Goal: Task Accomplishment & Management: Manage account settings

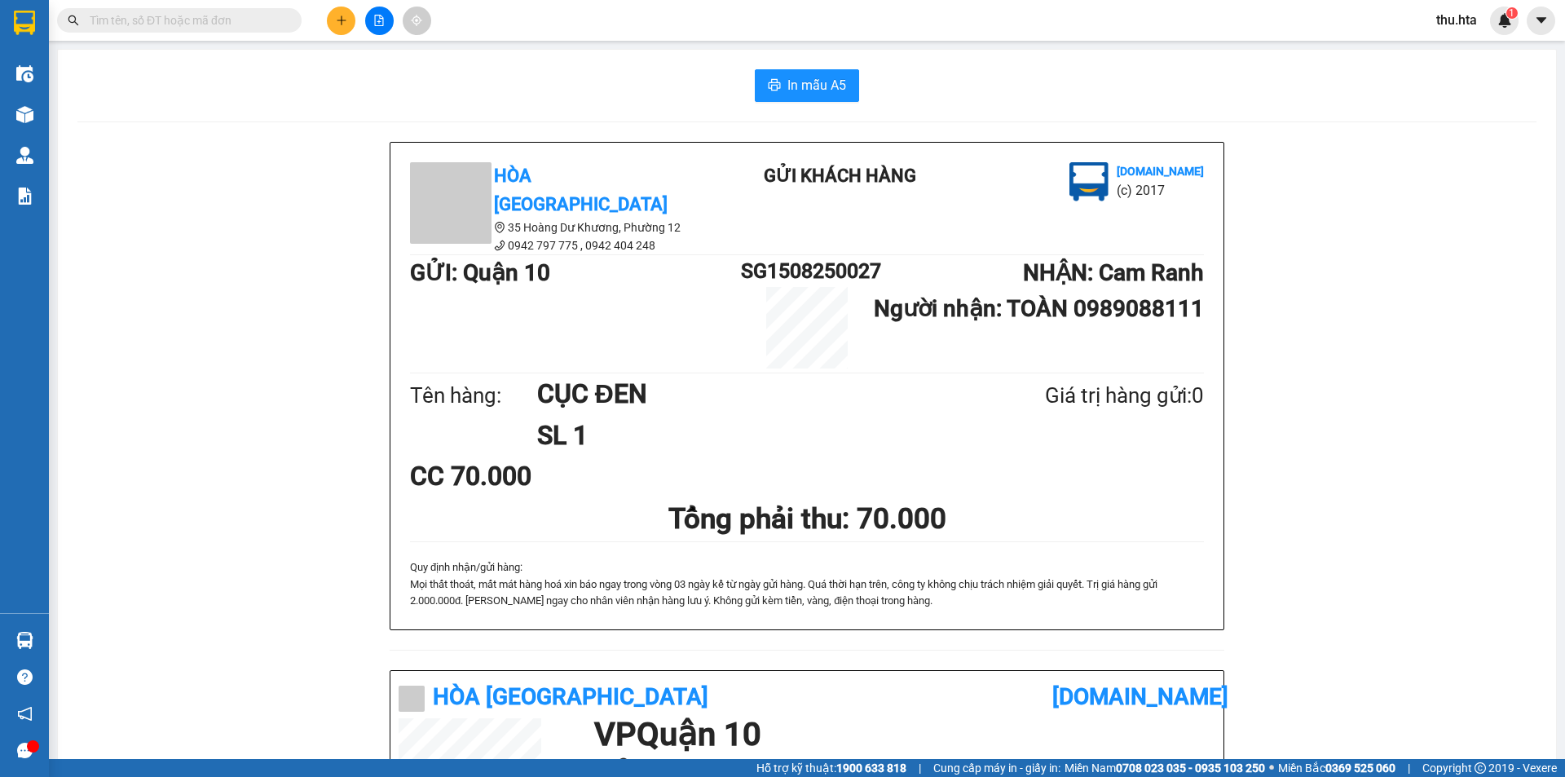
drag, startPoint x: 0, startPoint y: 0, endPoint x: 349, endPoint y: 17, distance: 349.3
click at [350, 16] on div at bounding box center [379, 21] width 122 height 29
click at [337, 19] on icon "plus" at bounding box center [341, 20] width 11 height 11
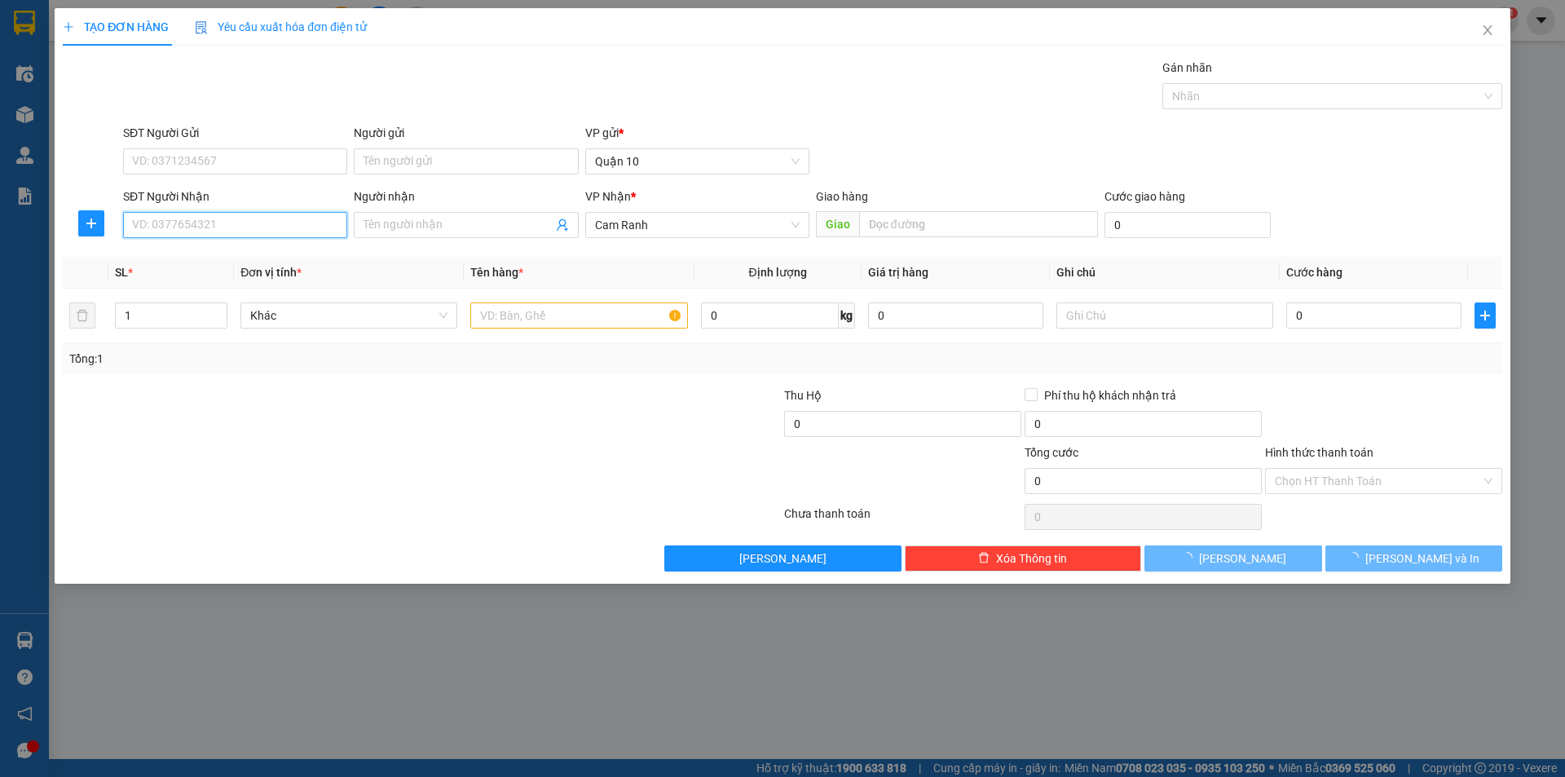
click at [288, 221] on input "SĐT Người Nhận" at bounding box center [235, 225] width 224 height 26
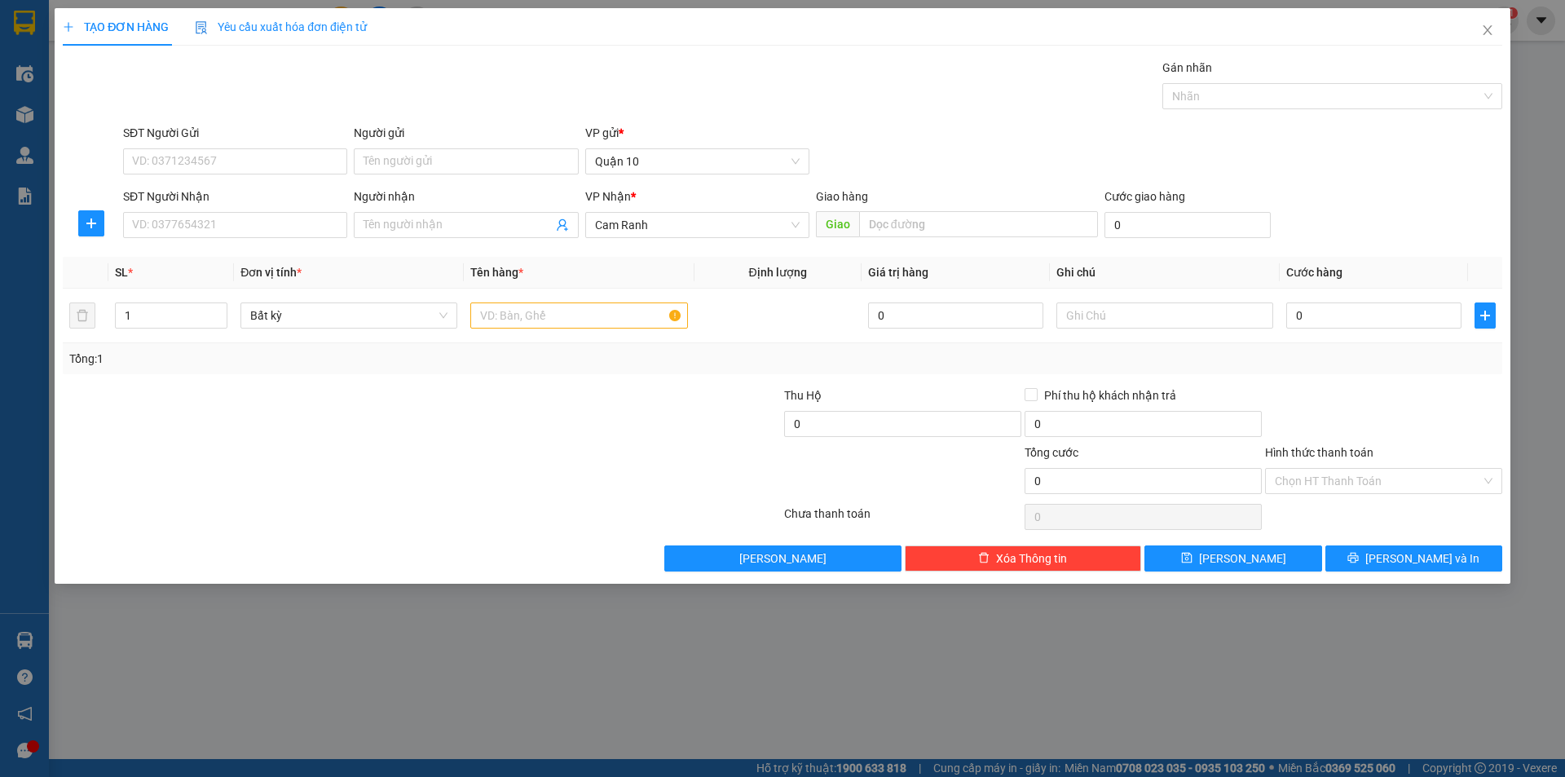
click at [290, 240] on div "SĐT Người Nhận VD: 0377654321" at bounding box center [235, 215] width 224 height 57
click at [285, 235] on input "SĐT Người Nhận" at bounding box center [235, 225] width 224 height 26
click at [282, 248] on div "0983709161 - NGUYỆT" at bounding box center [235, 258] width 224 height 26
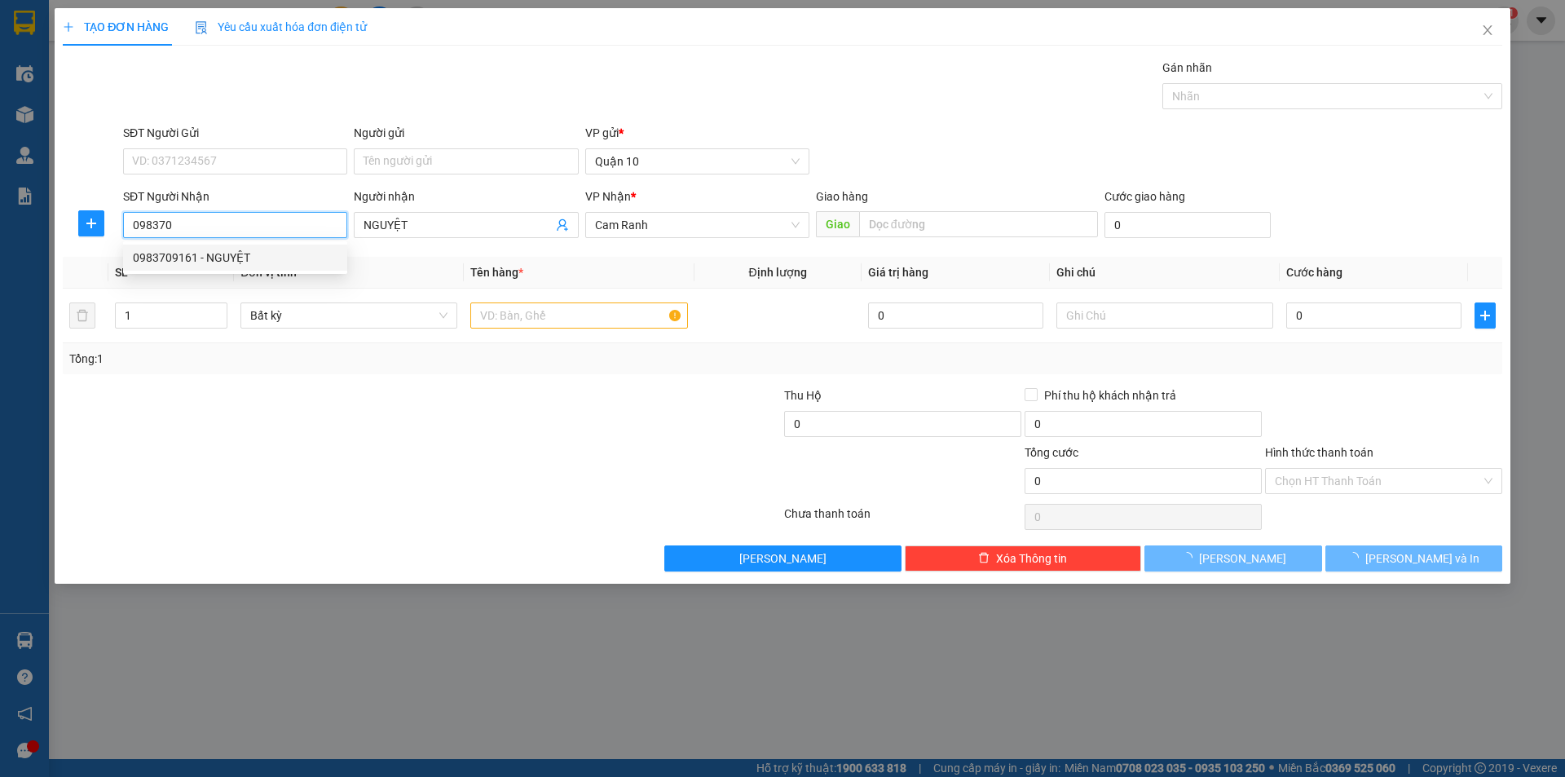
type input "0983709161"
type input "NGUYỆT"
type input "50.000"
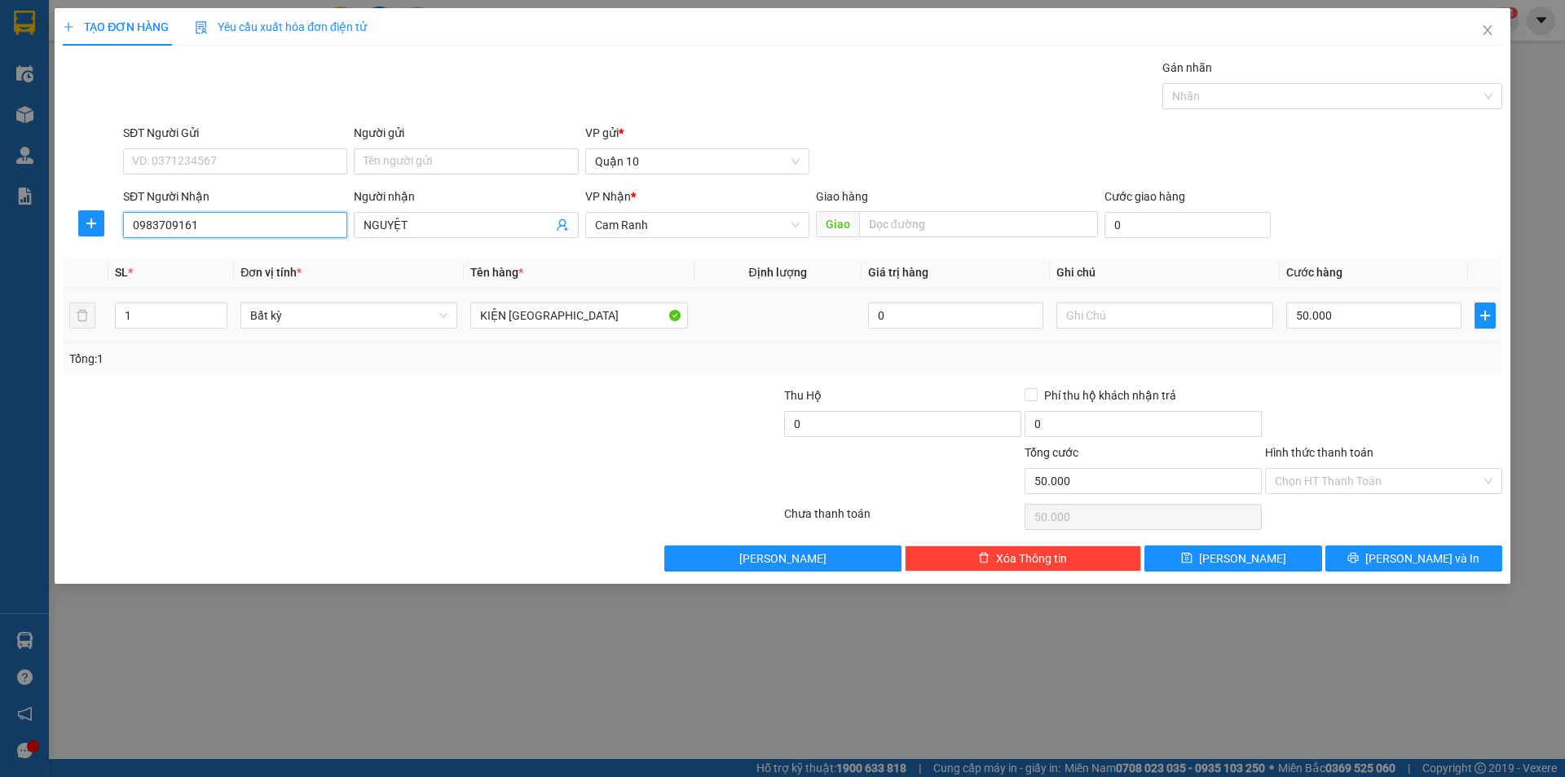
type input "0983709161"
click at [598, 298] on td "KIỆN [GEOGRAPHIC_DATA]" at bounding box center [579, 316] width 230 height 55
click at [596, 309] on input "KIỆN [GEOGRAPHIC_DATA]" at bounding box center [578, 315] width 217 height 26
type input "K"
type input "hg lk"
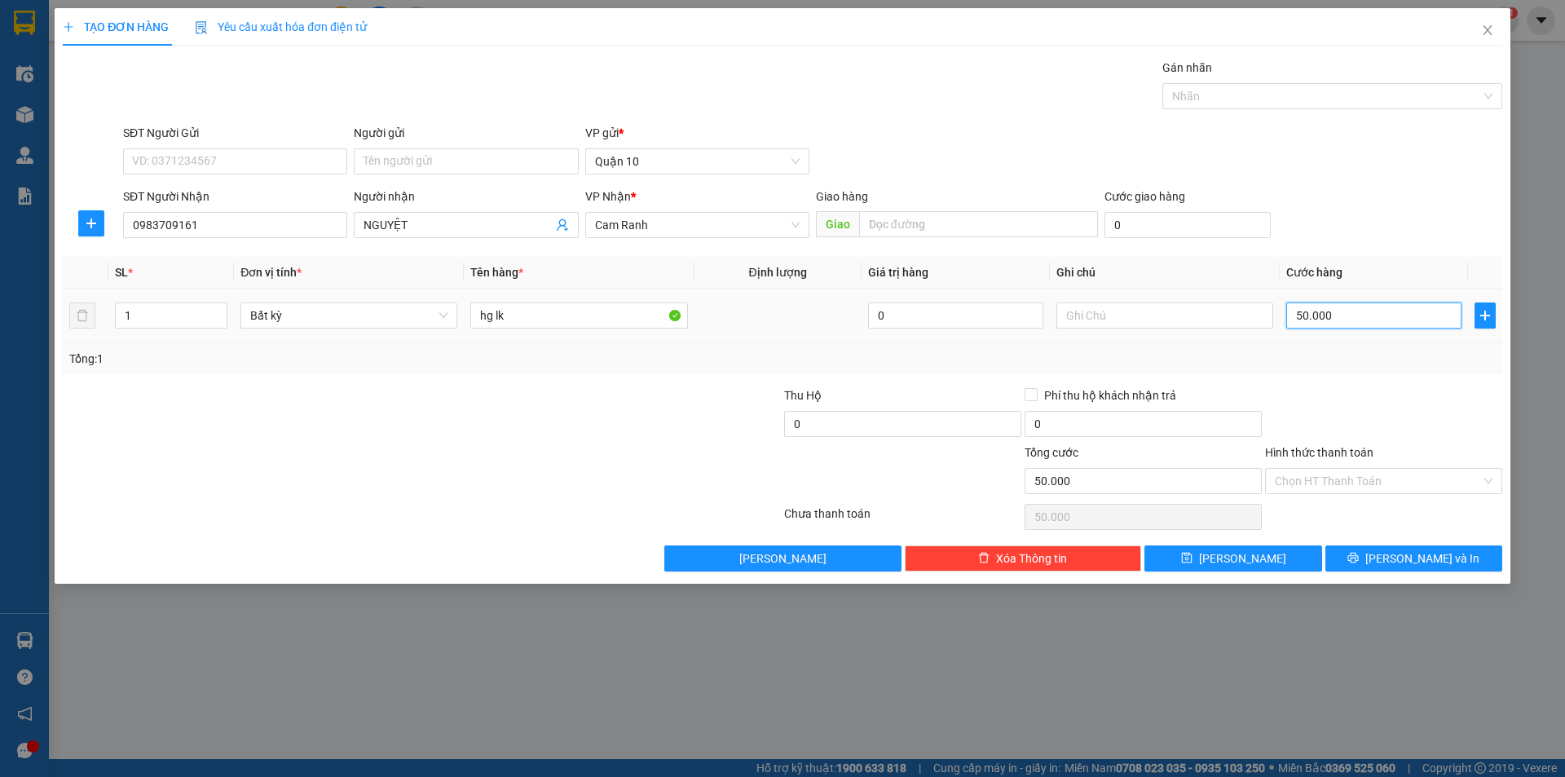
click at [1325, 320] on input "50.000" at bounding box center [1373, 315] width 175 height 26
type input "3"
type input "30"
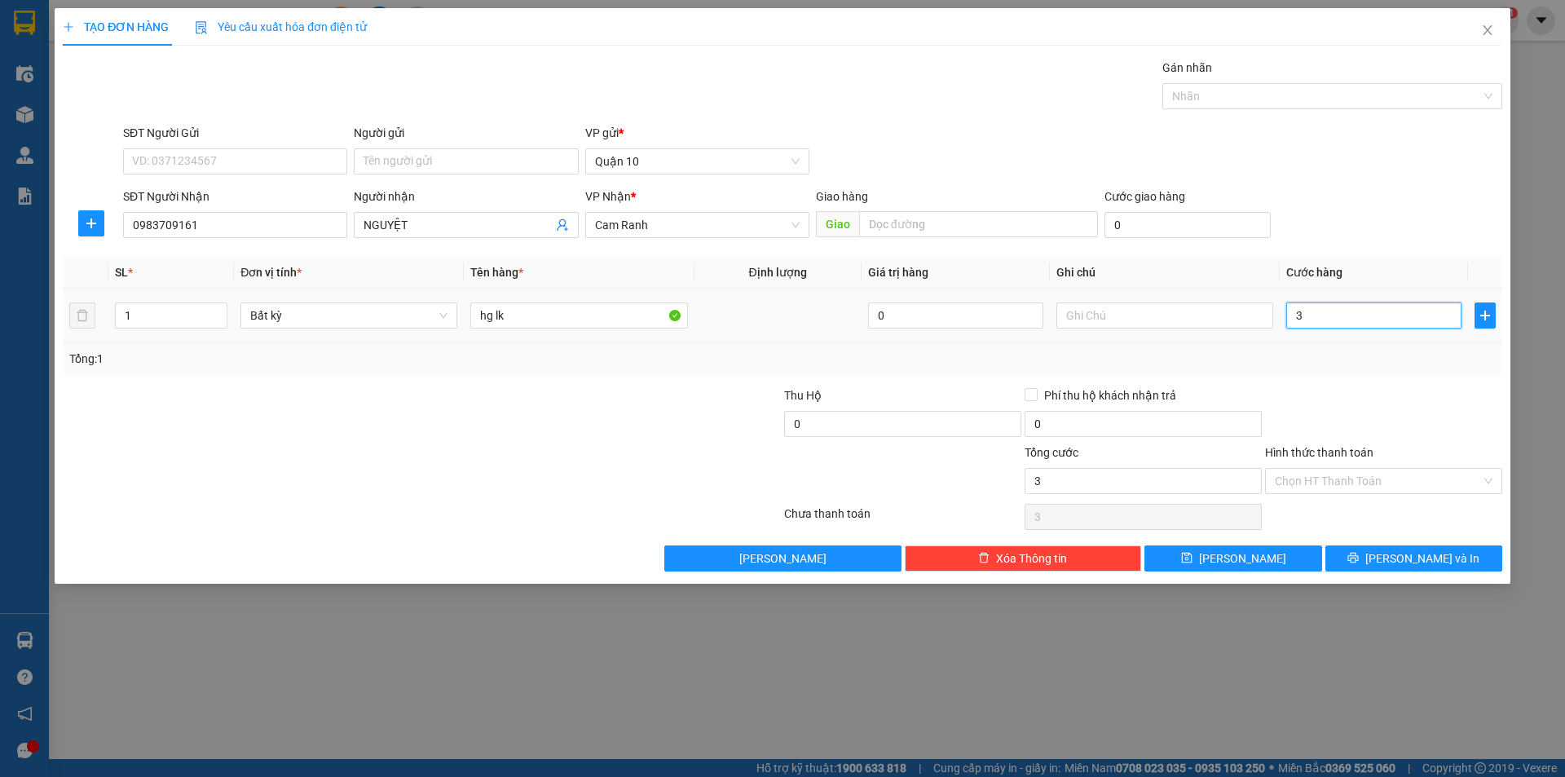
type input "30"
type input "30.000"
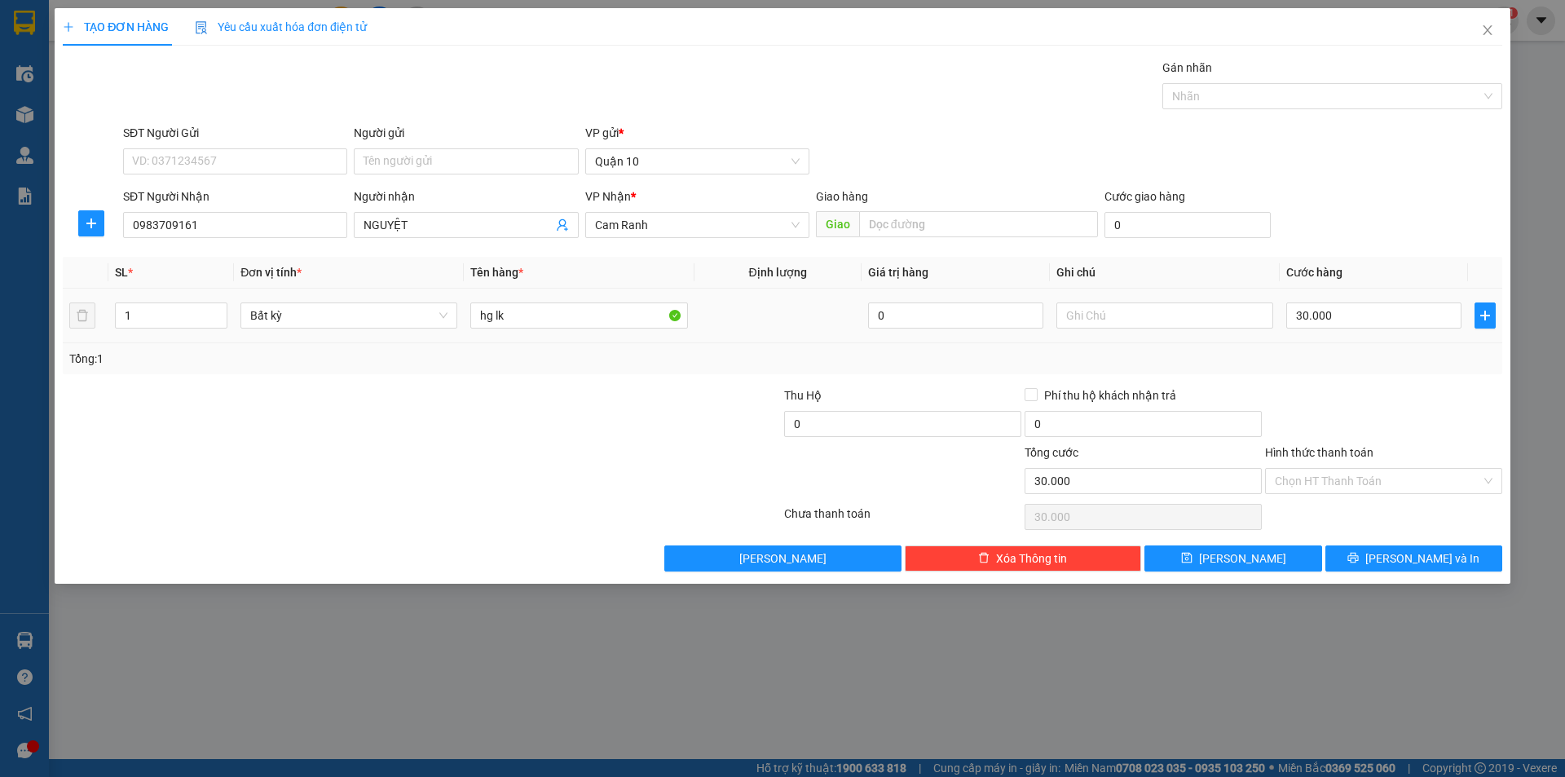
click at [1361, 339] on td "30.000" at bounding box center [1374, 316] width 188 height 55
drag, startPoint x: 1377, startPoint y: 527, endPoint x: 1382, endPoint y: 537, distance: 11.4
click at [1382, 537] on div "Transit Pickup Surcharge Ids Transit Deliver Surcharge Ids Transit Deliver Surc…" at bounding box center [782, 315] width 1439 height 513
click at [1399, 550] on button "[PERSON_NAME] và In" at bounding box center [1413, 558] width 177 height 26
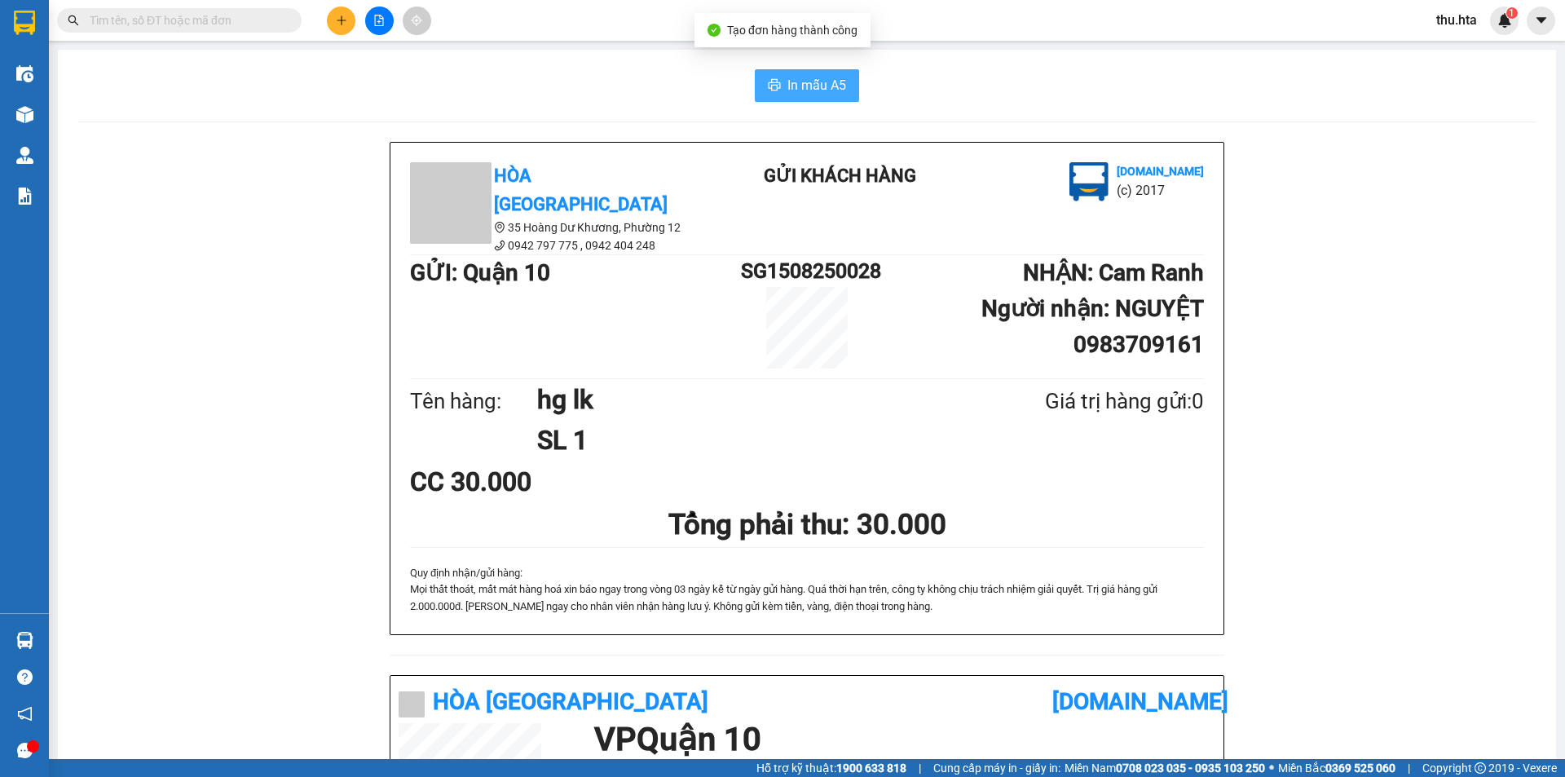
click at [795, 83] on span "In mẫu A5" at bounding box center [816, 85] width 59 height 20
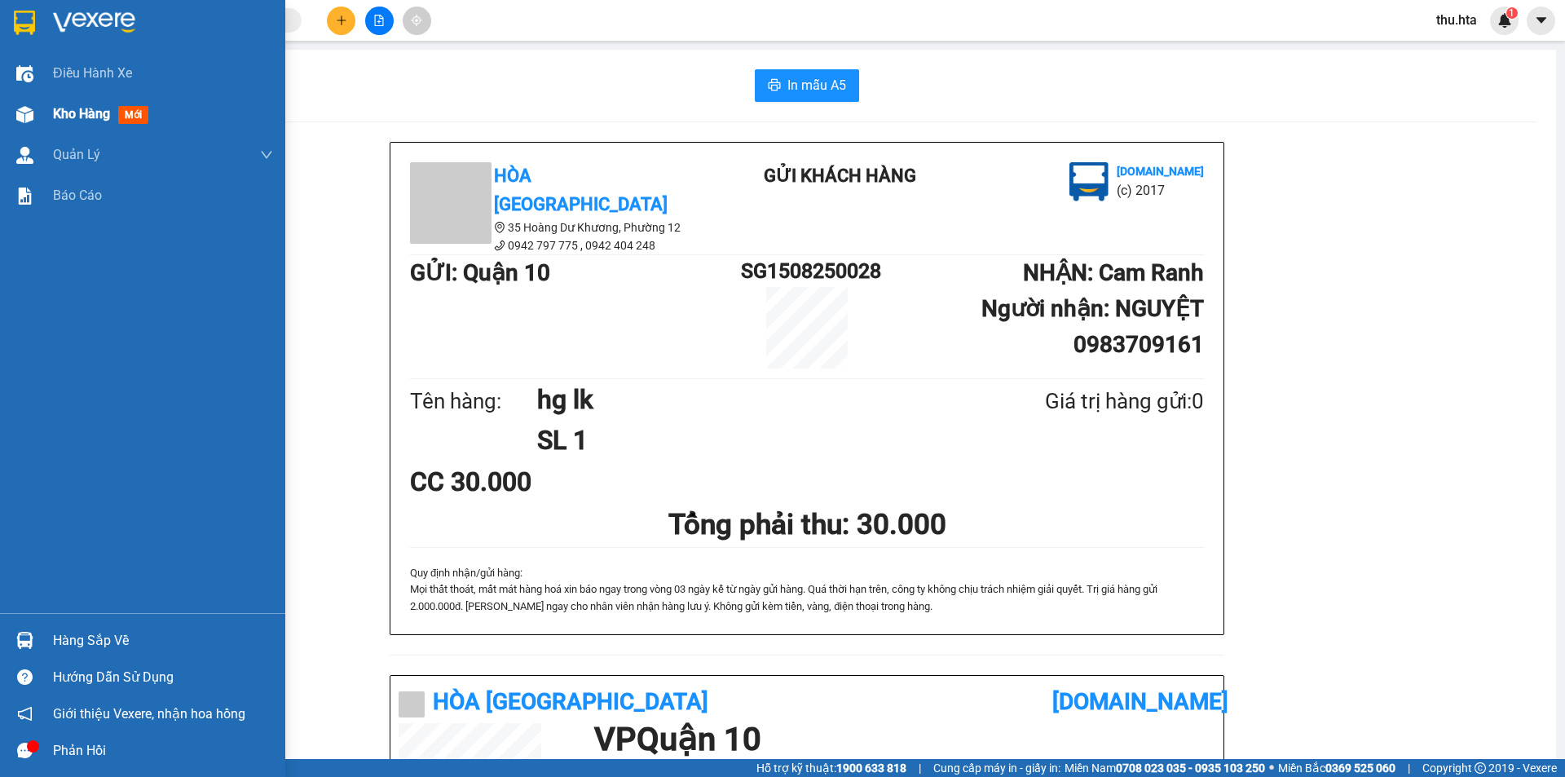
click at [95, 109] on span "Kho hàng" at bounding box center [81, 113] width 57 height 15
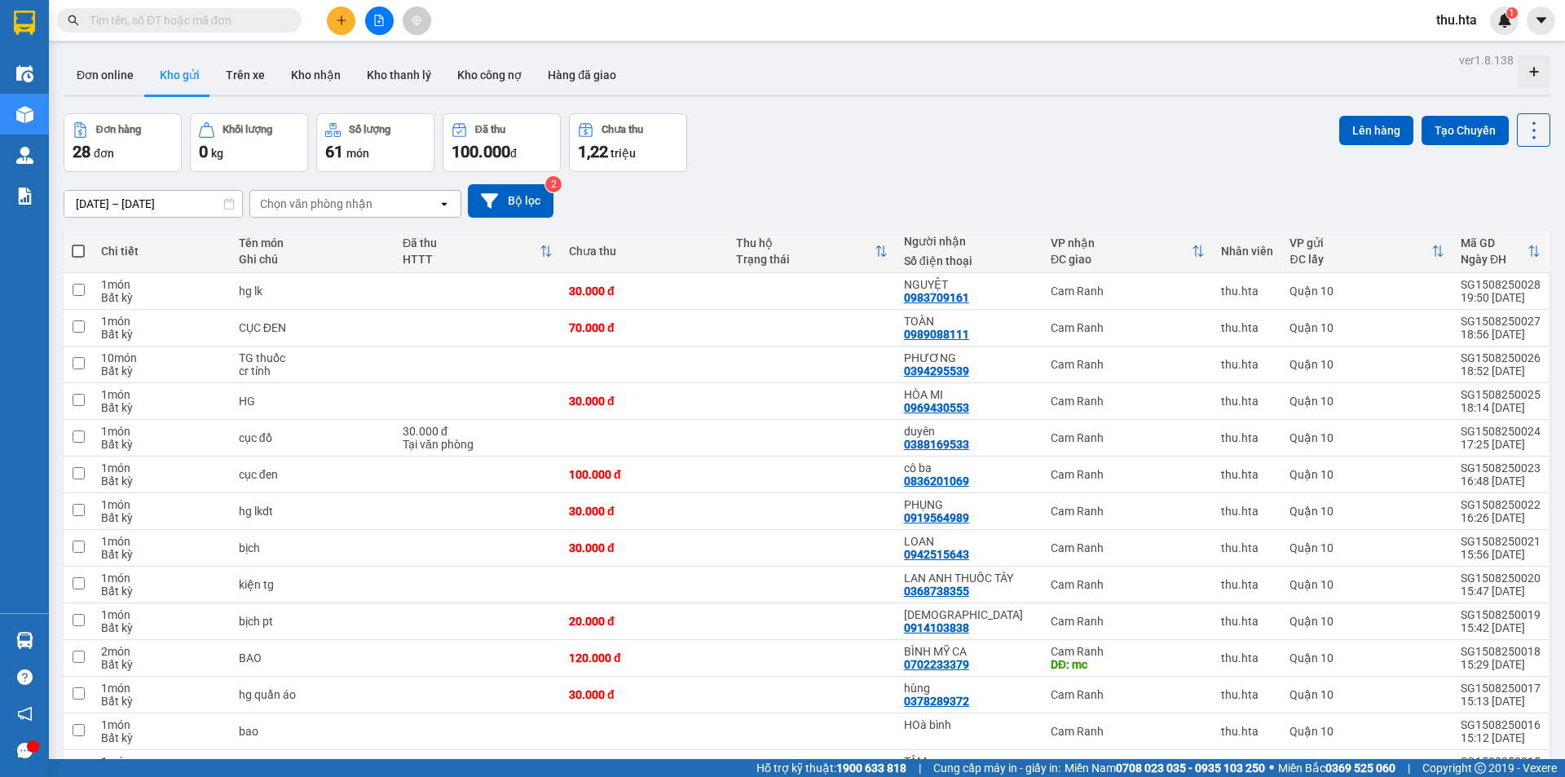
click at [81, 251] on span at bounding box center [78, 251] width 13 height 13
click at [78, 243] on input "checkbox" at bounding box center [78, 243] width 0 height 0
checkbox input "true"
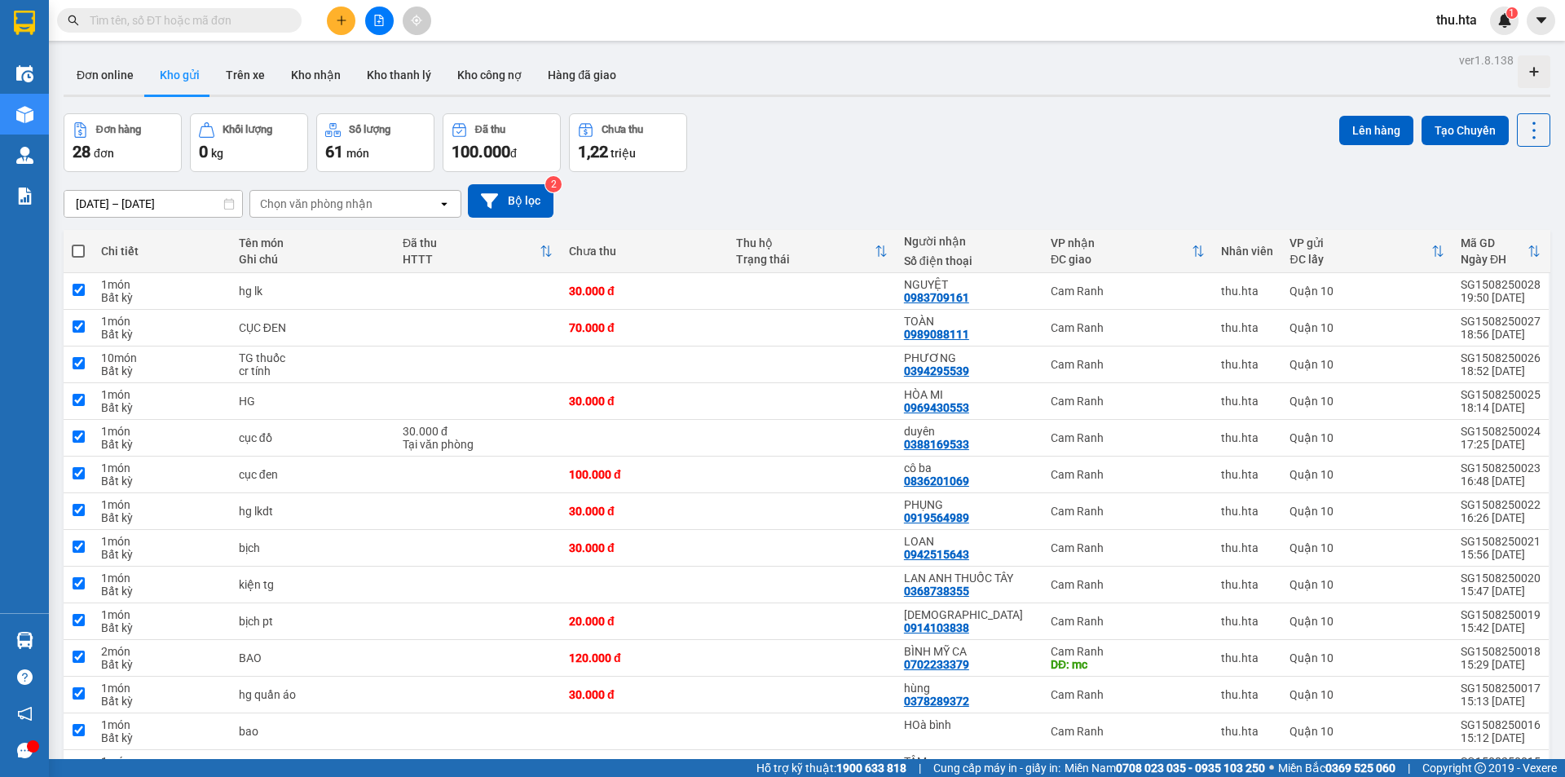
checkbox input "true"
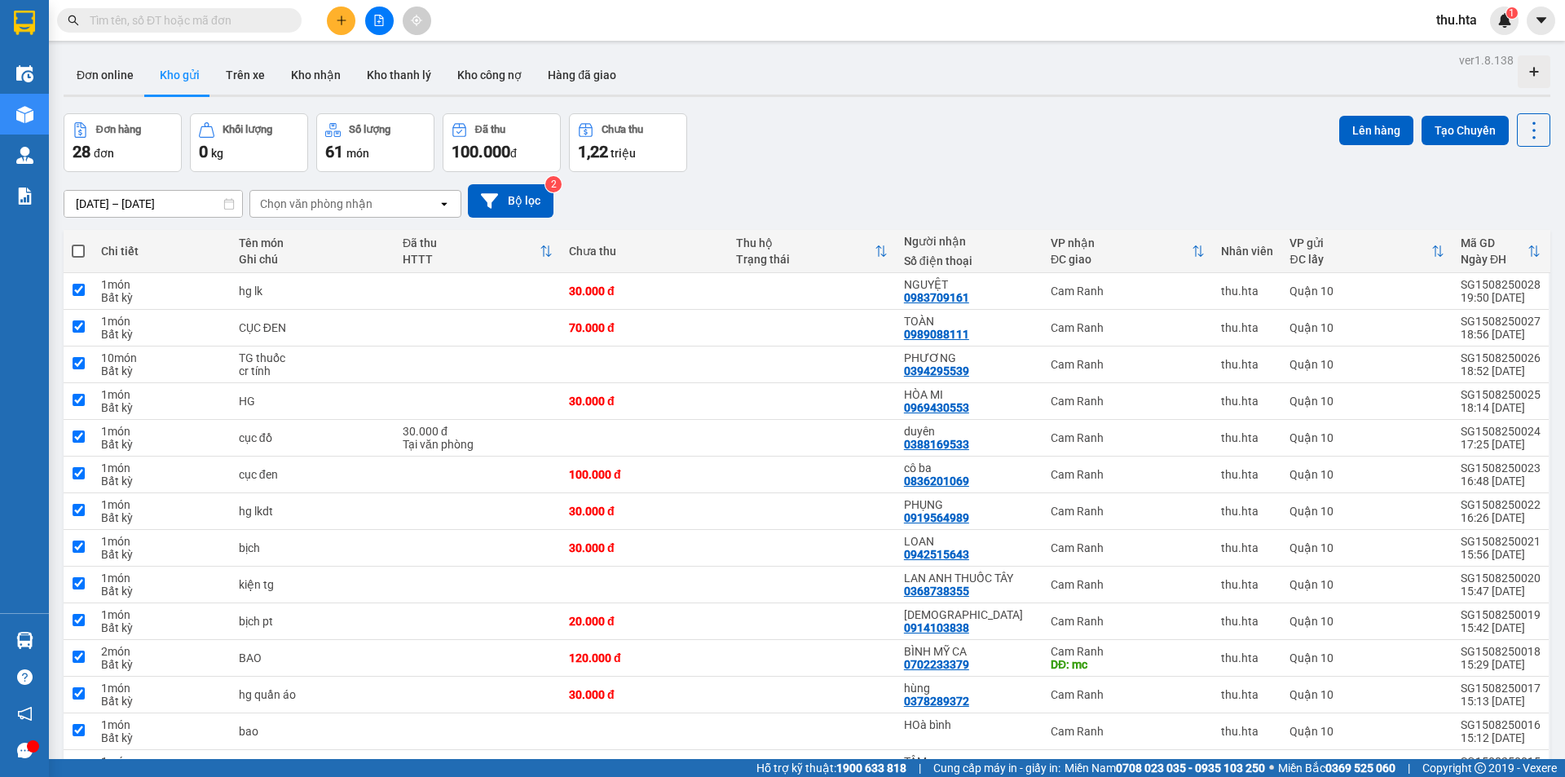
checkbox input "true"
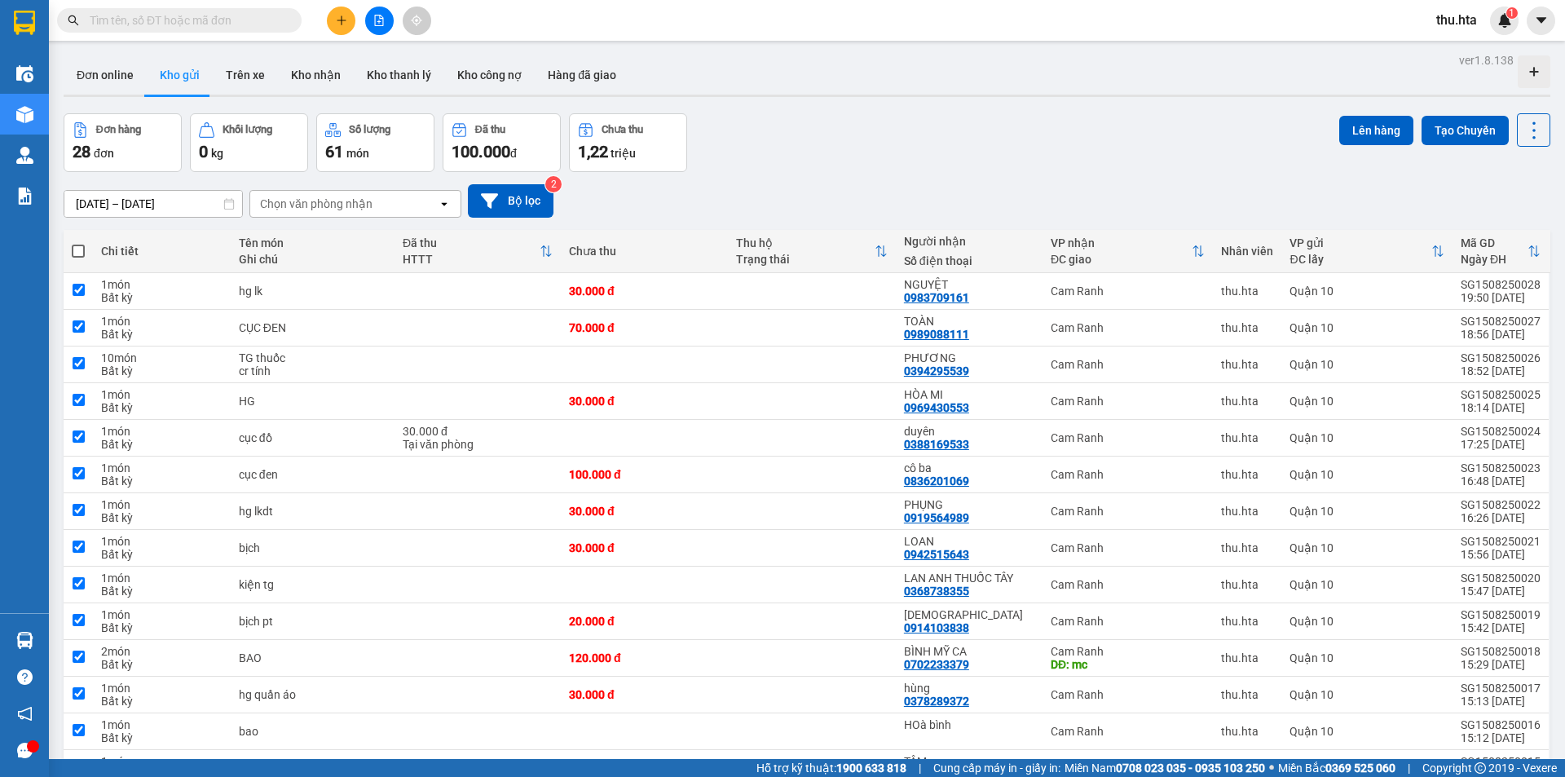
checkbox input "true"
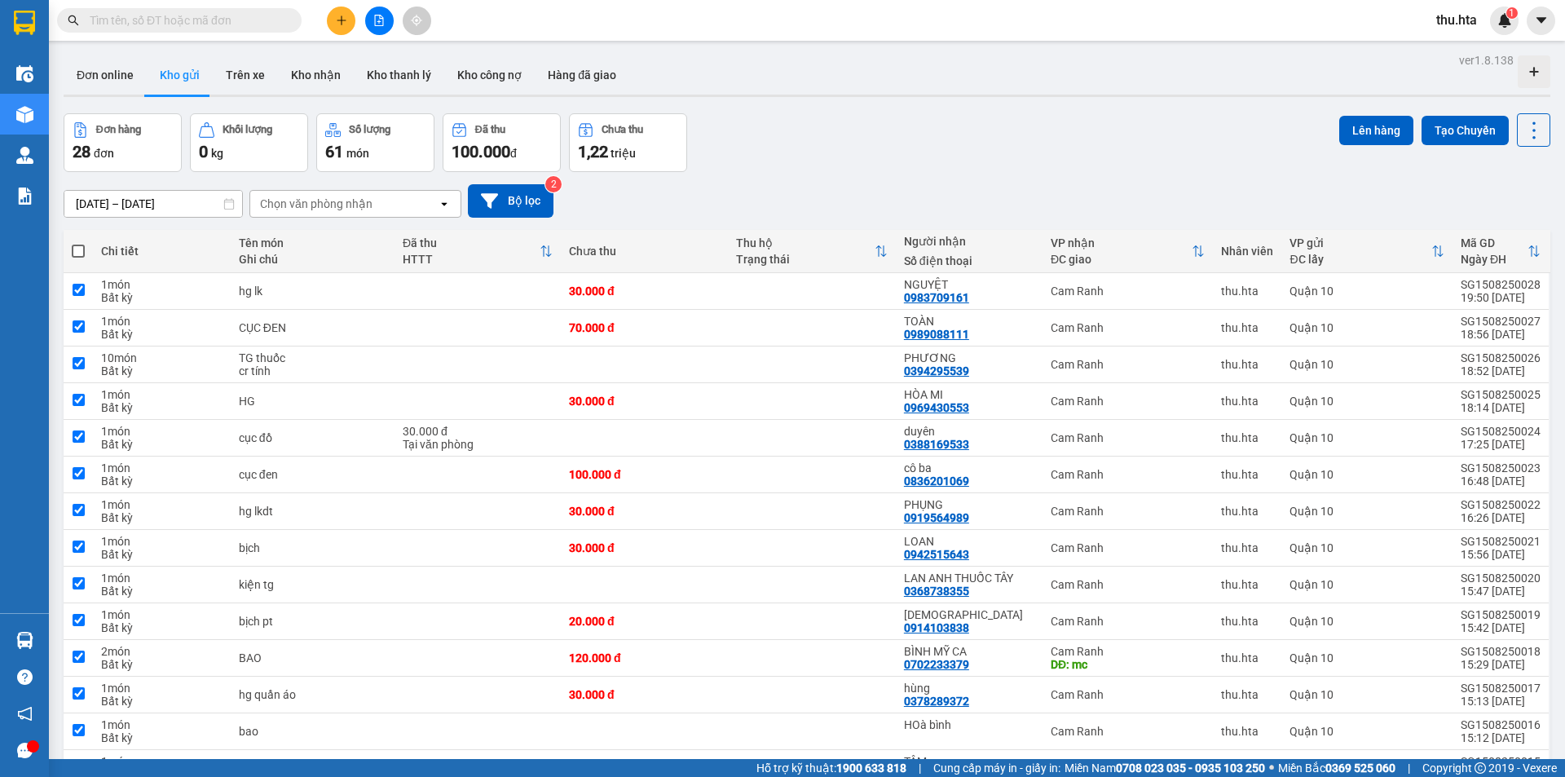
checkbox input "true"
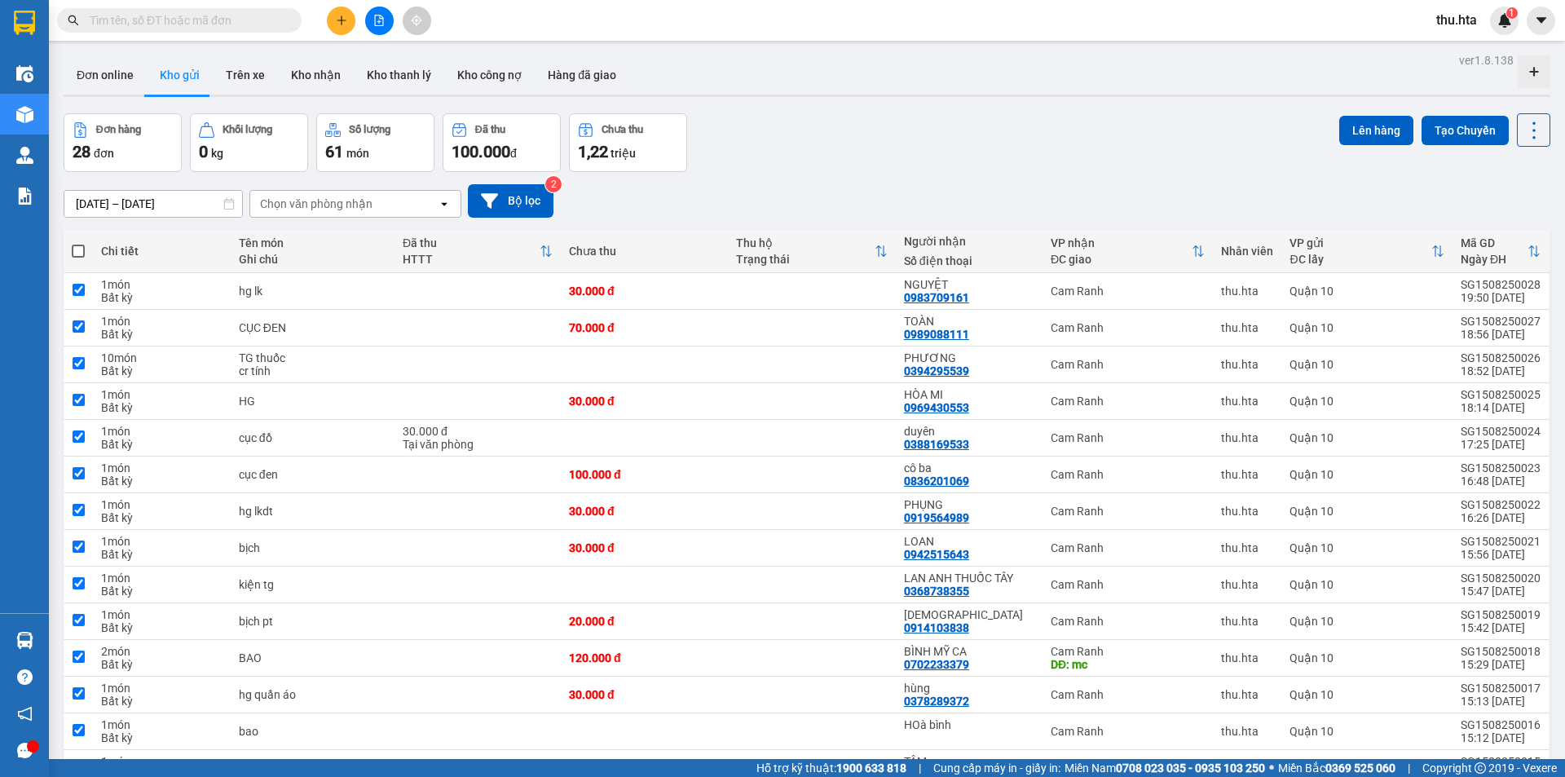
checkbox input "true"
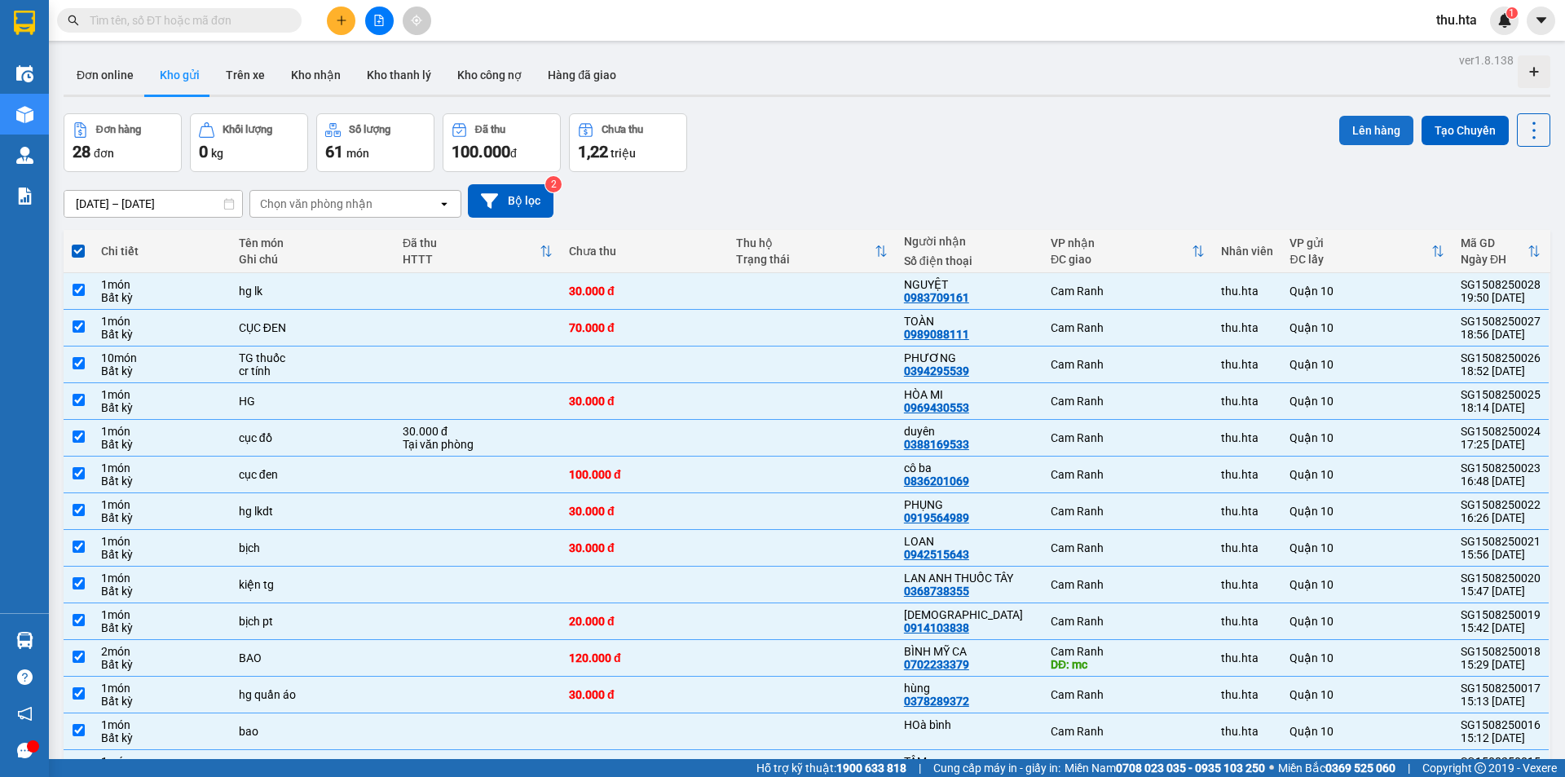
click at [1360, 138] on button "Lên hàng" at bounding box center [1376, 130] width 74 height 29
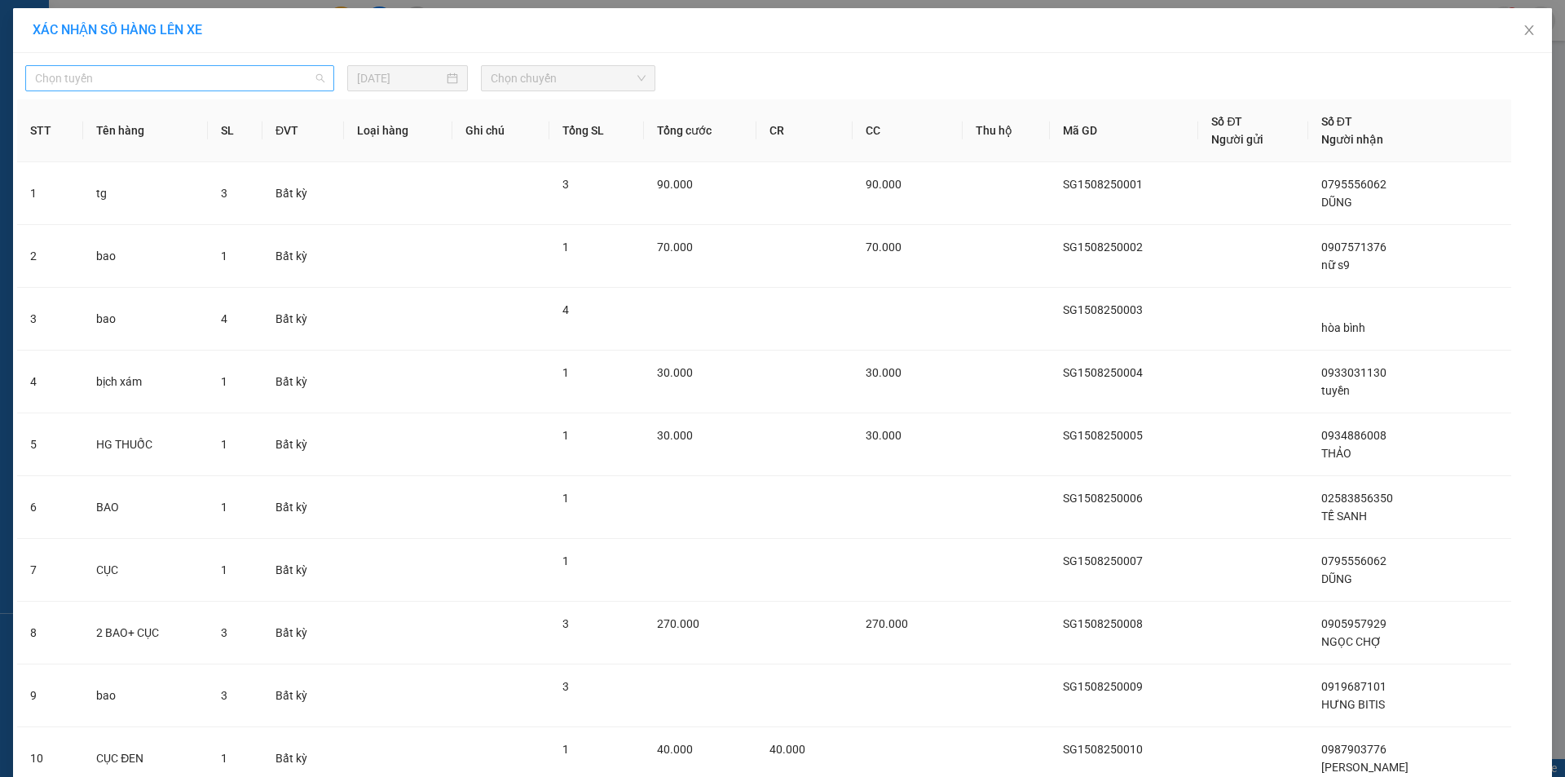
click at [154, 74] on span "Chọn tuyến" at bounding box center [179, 78] width 289 height 24
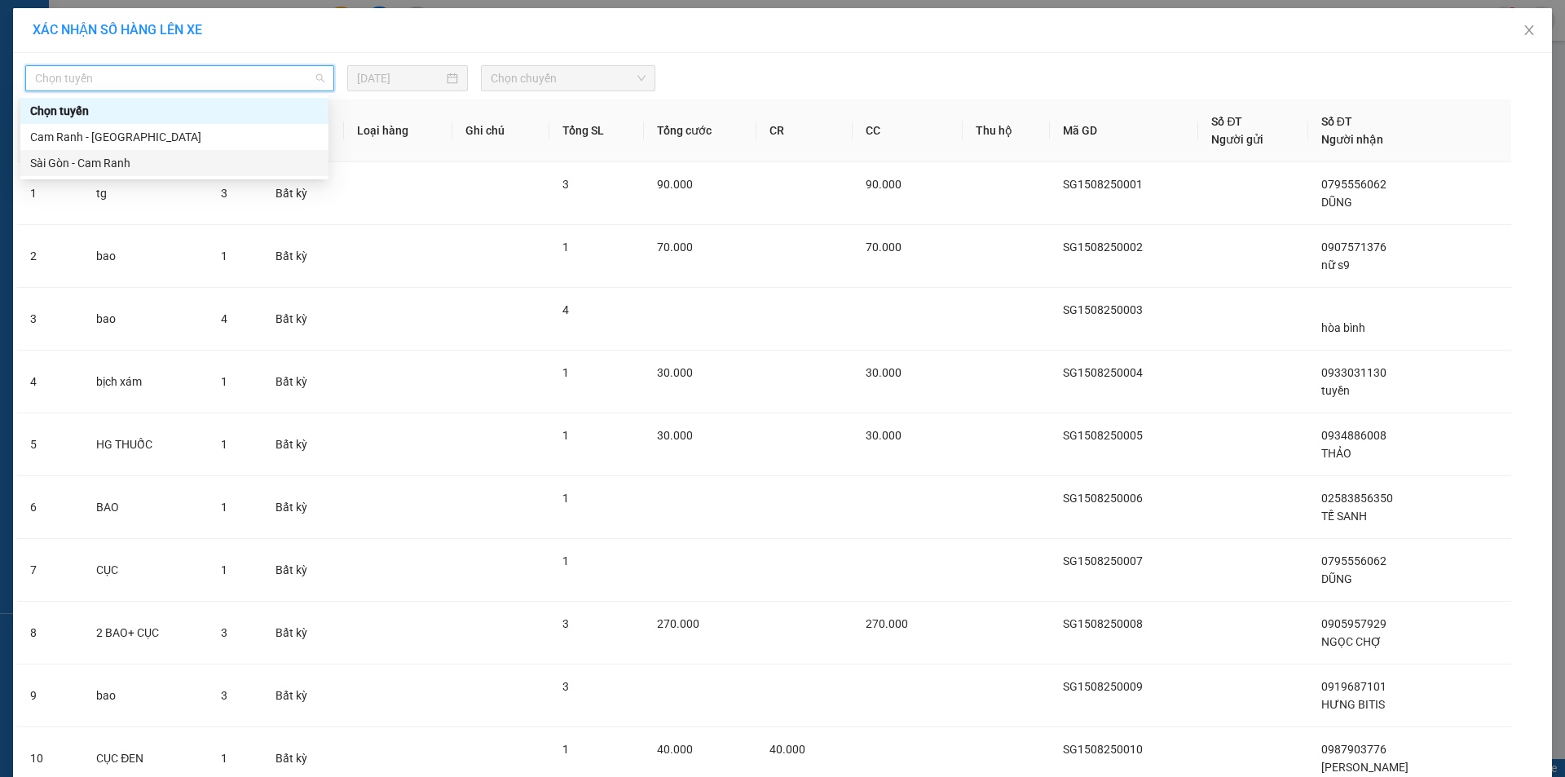
click at [147, 167] on div "Sài Gòn - Cam Ranh" at bounding box center [174, 163] width 289 height 18
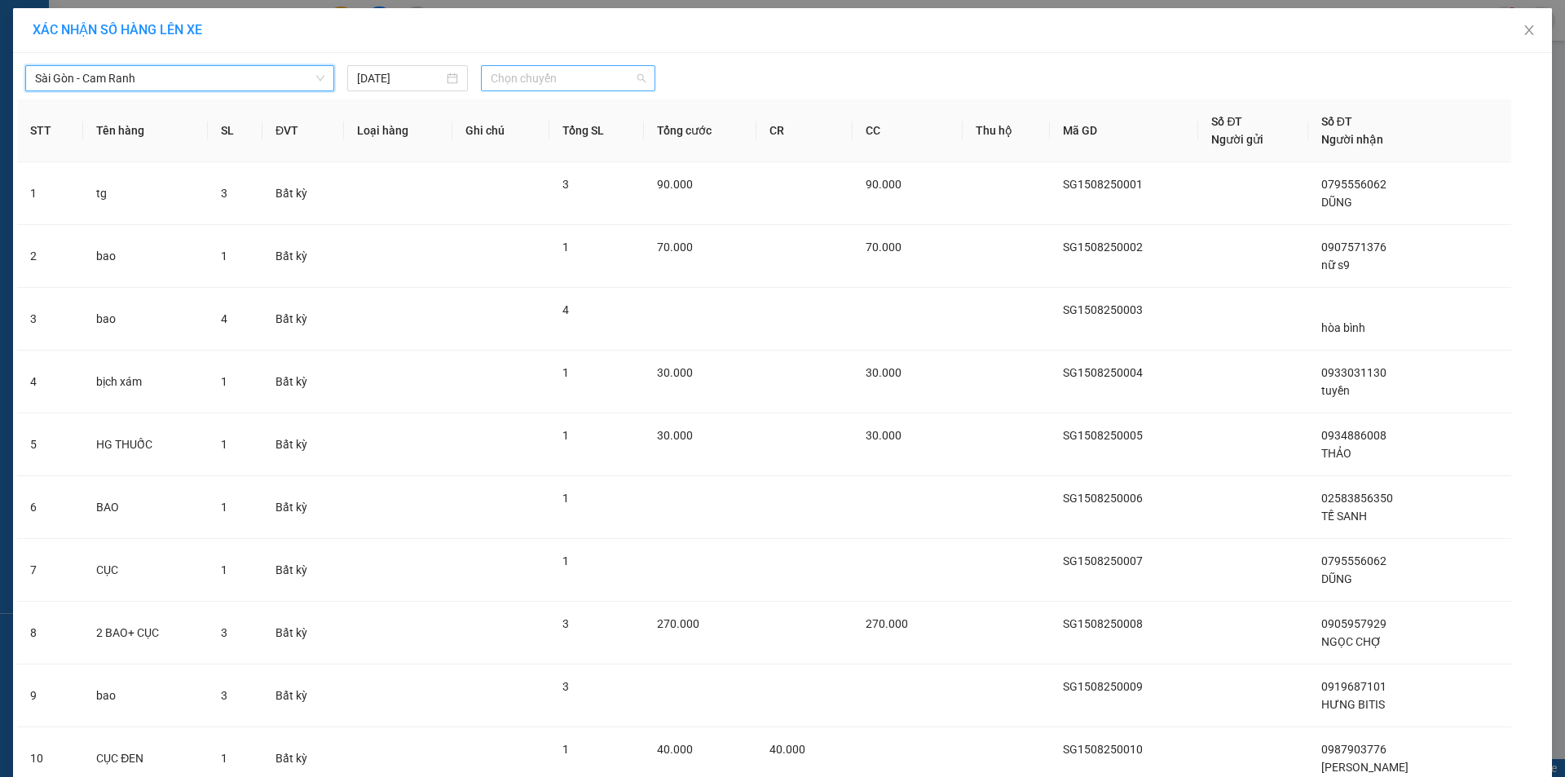
click at [521, 77] on span "Chọn chuyến" at bounding box center [568, 78] width 155 height 24
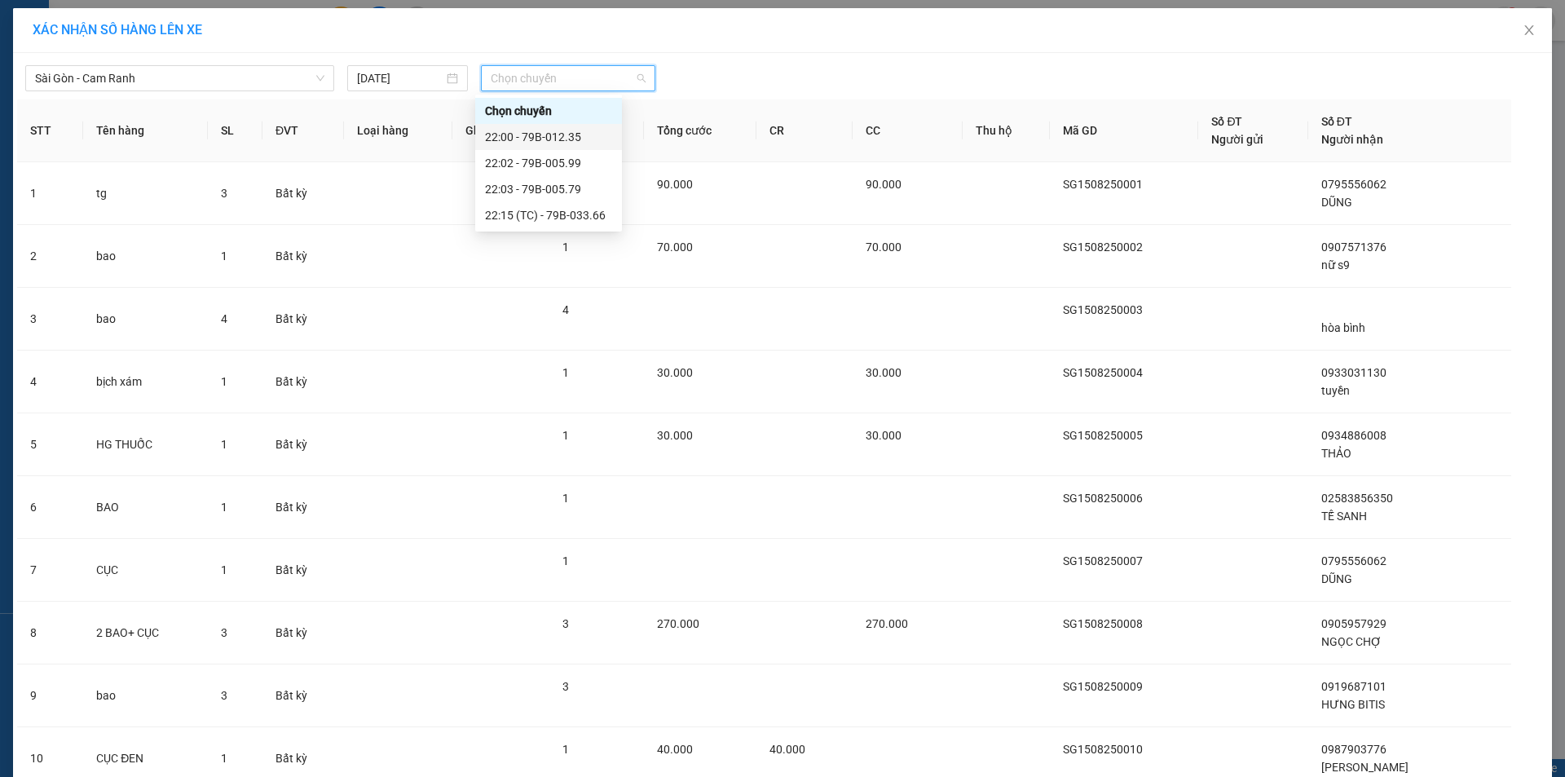
click at [570, 132] on div "22:00 - 79B-012.35" at bounding box center [548, 137] width 127 height 18
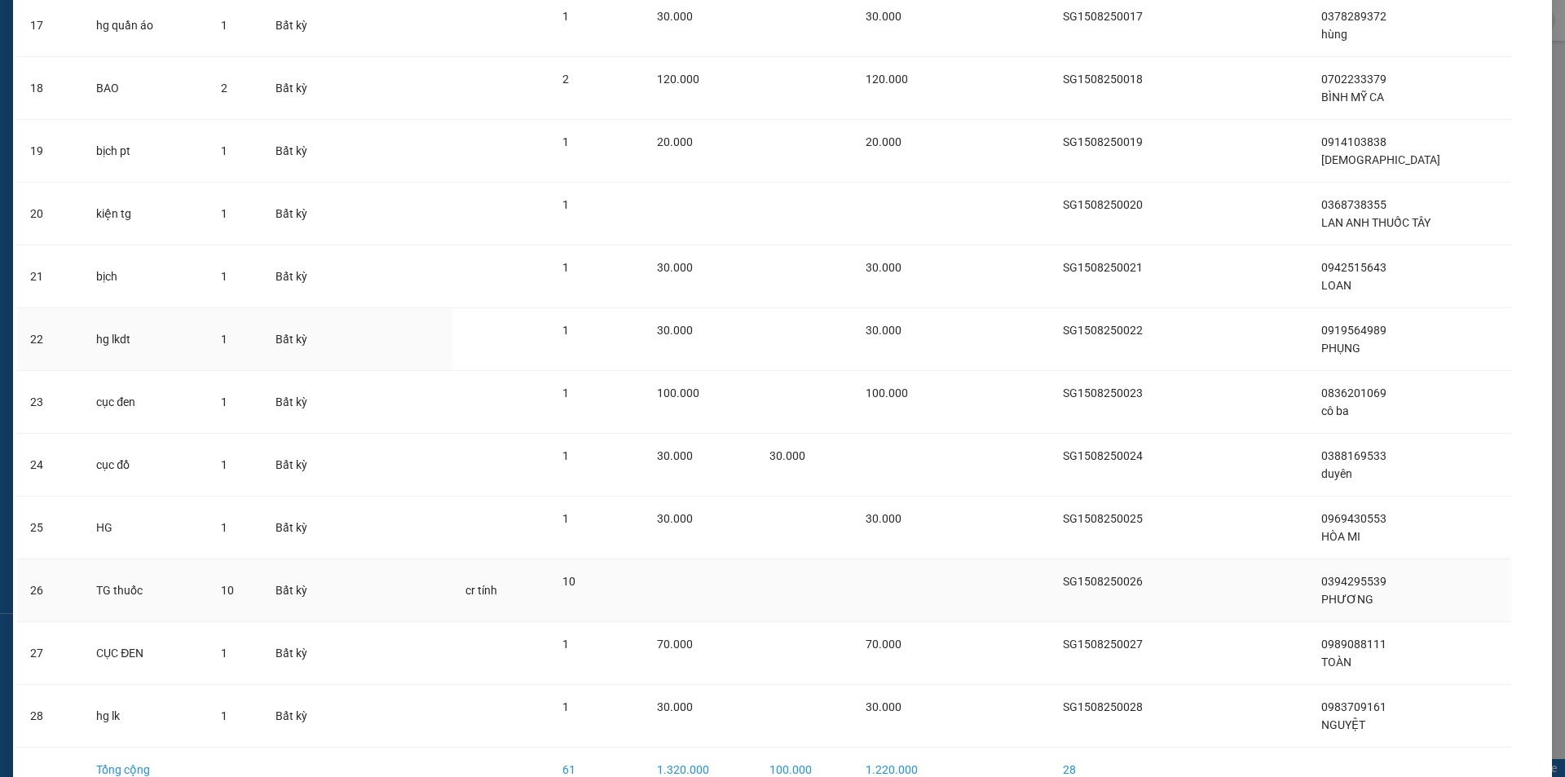
scroll to position [1271, 0]
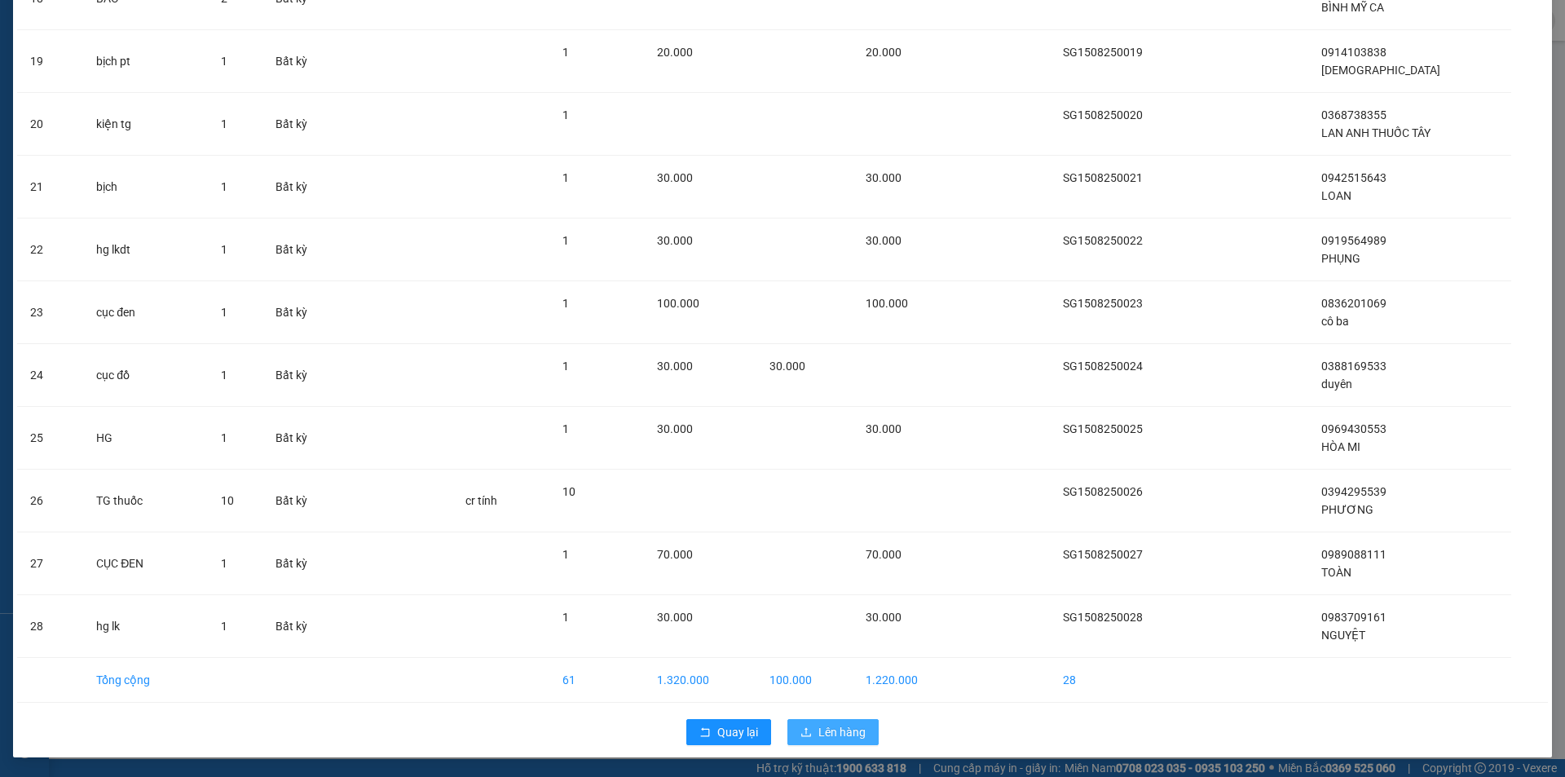
click at [829, 734] on span "Lên hàng" at bounding box center [841, 732] width 47 height 18
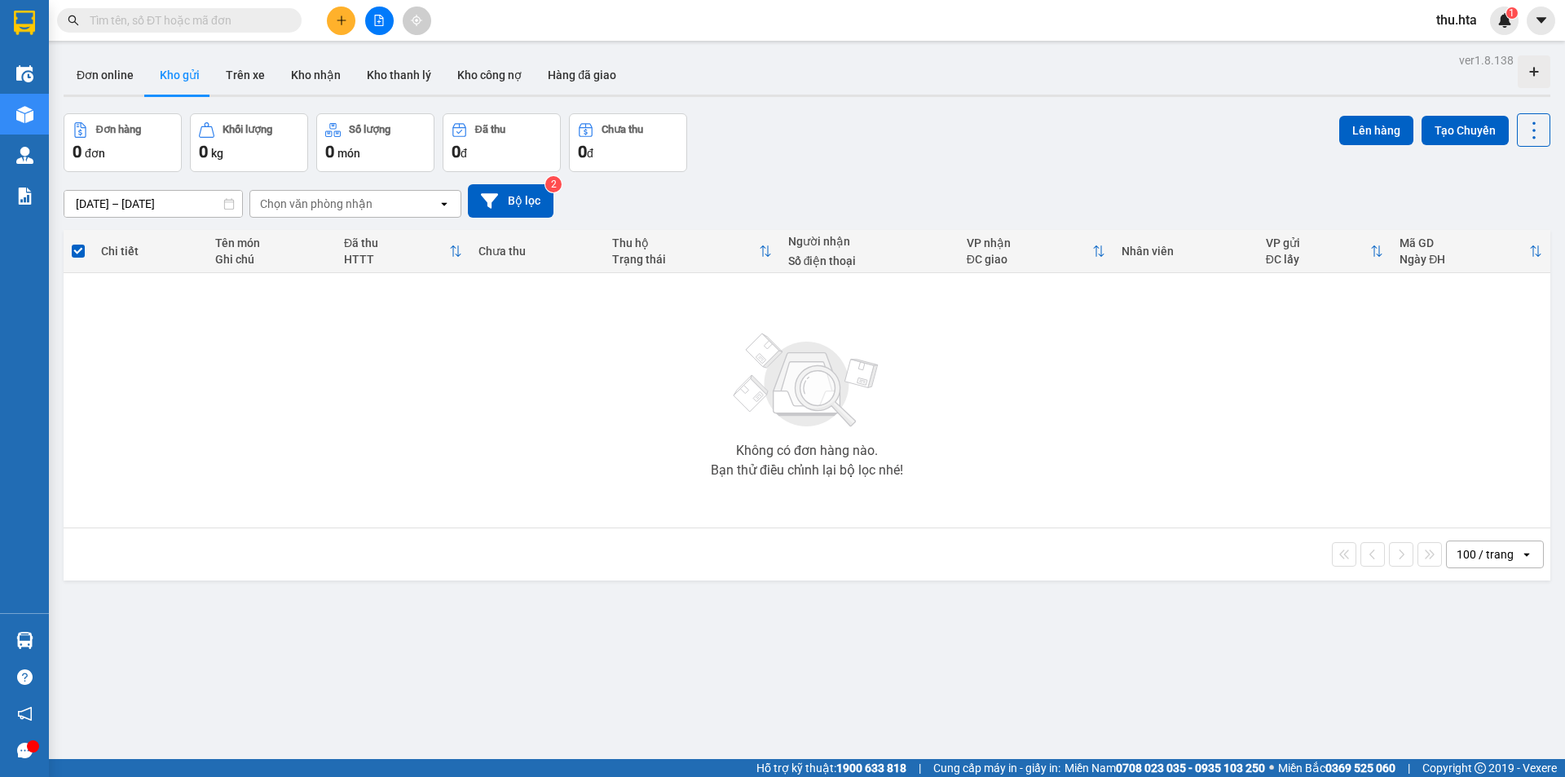
click at [384, 16] on icon "file-add" at bounding box center [378, 20] width 11 height 11
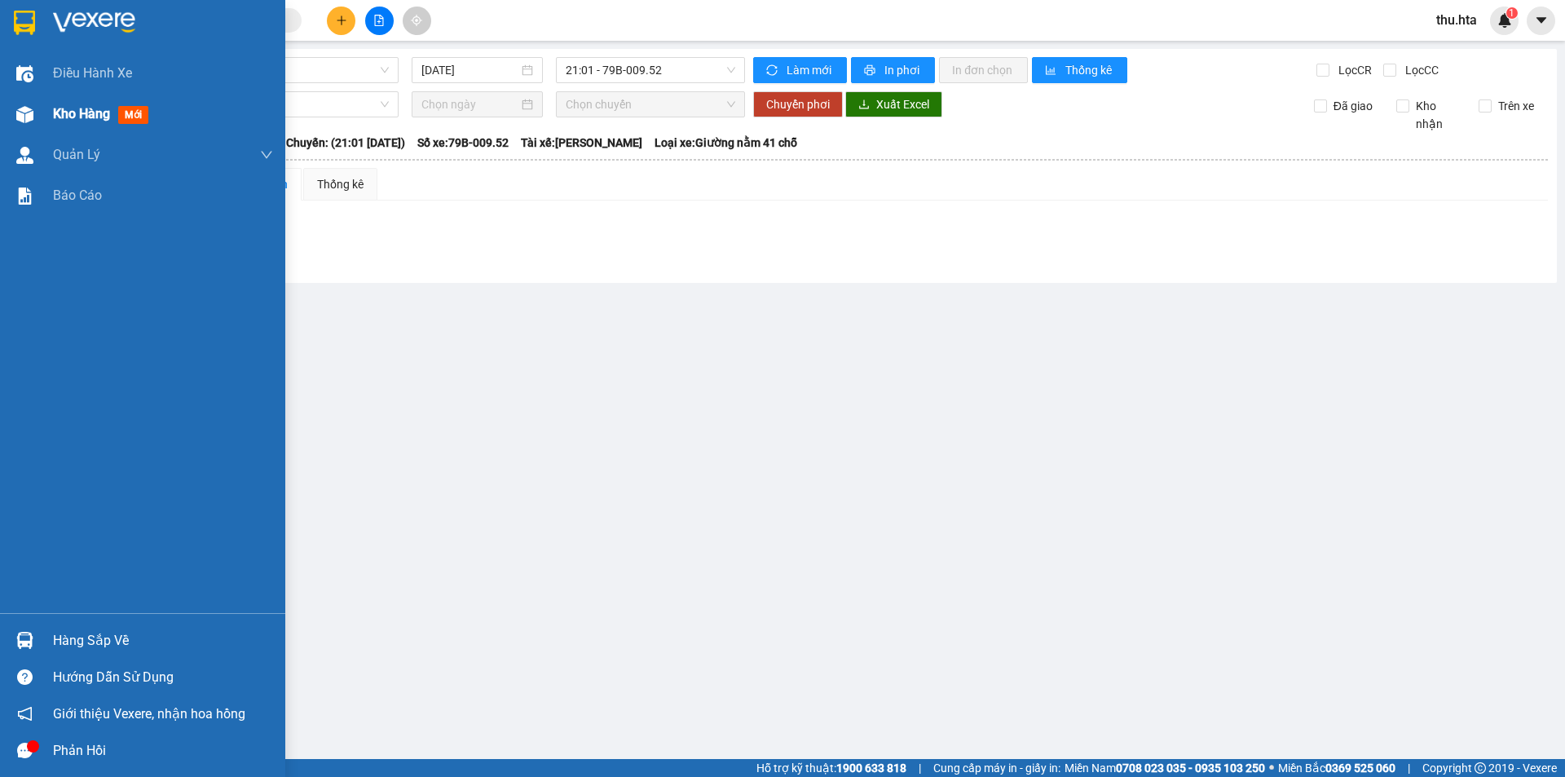
click at [63, 116] on span "Kho hàng" at bounding box center [81, 113] width 57 height 15
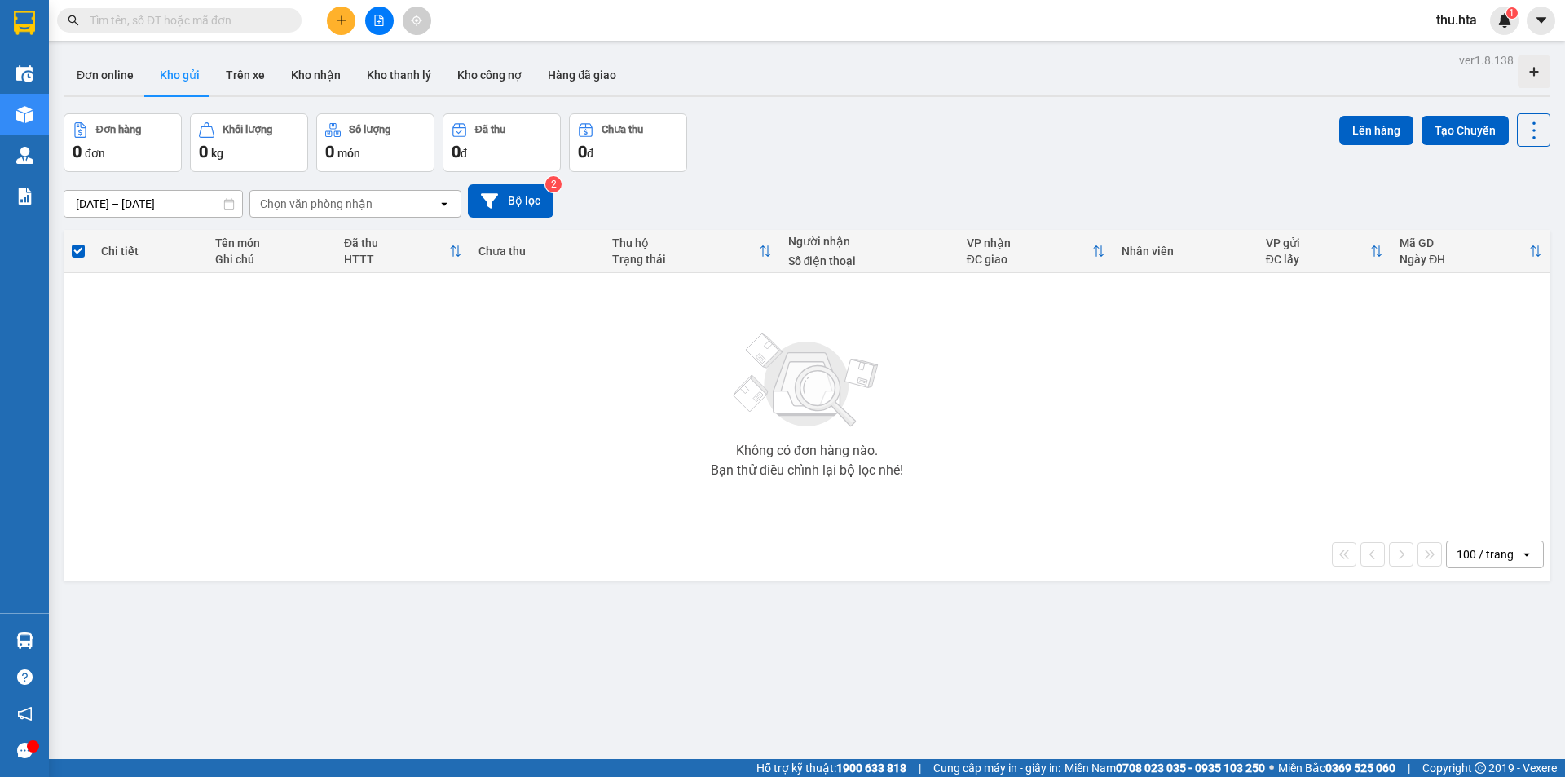
click at [381, 15] on icon "file-add" at bounding box center [378, 20] width 11 height 11
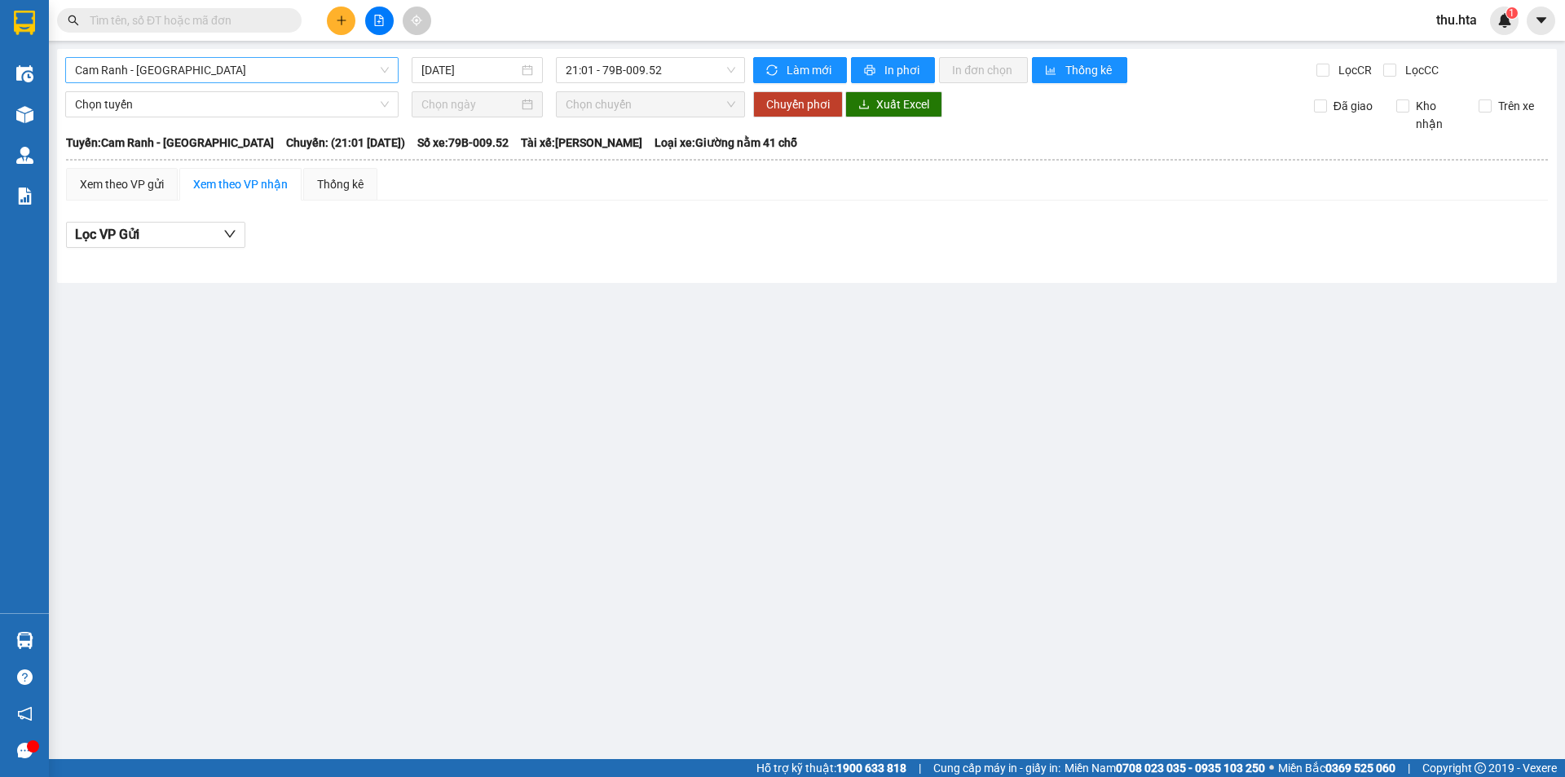
drag, startPoint x: 213, startPoint y: 61, endPoint x: 213, endPoint y: 77, distance: 16.3
click at [213, 77] on span "Cam Ranh - [GEOGRAPHIC_DATA]" at bounding box center [232, 70] width 314 height 24
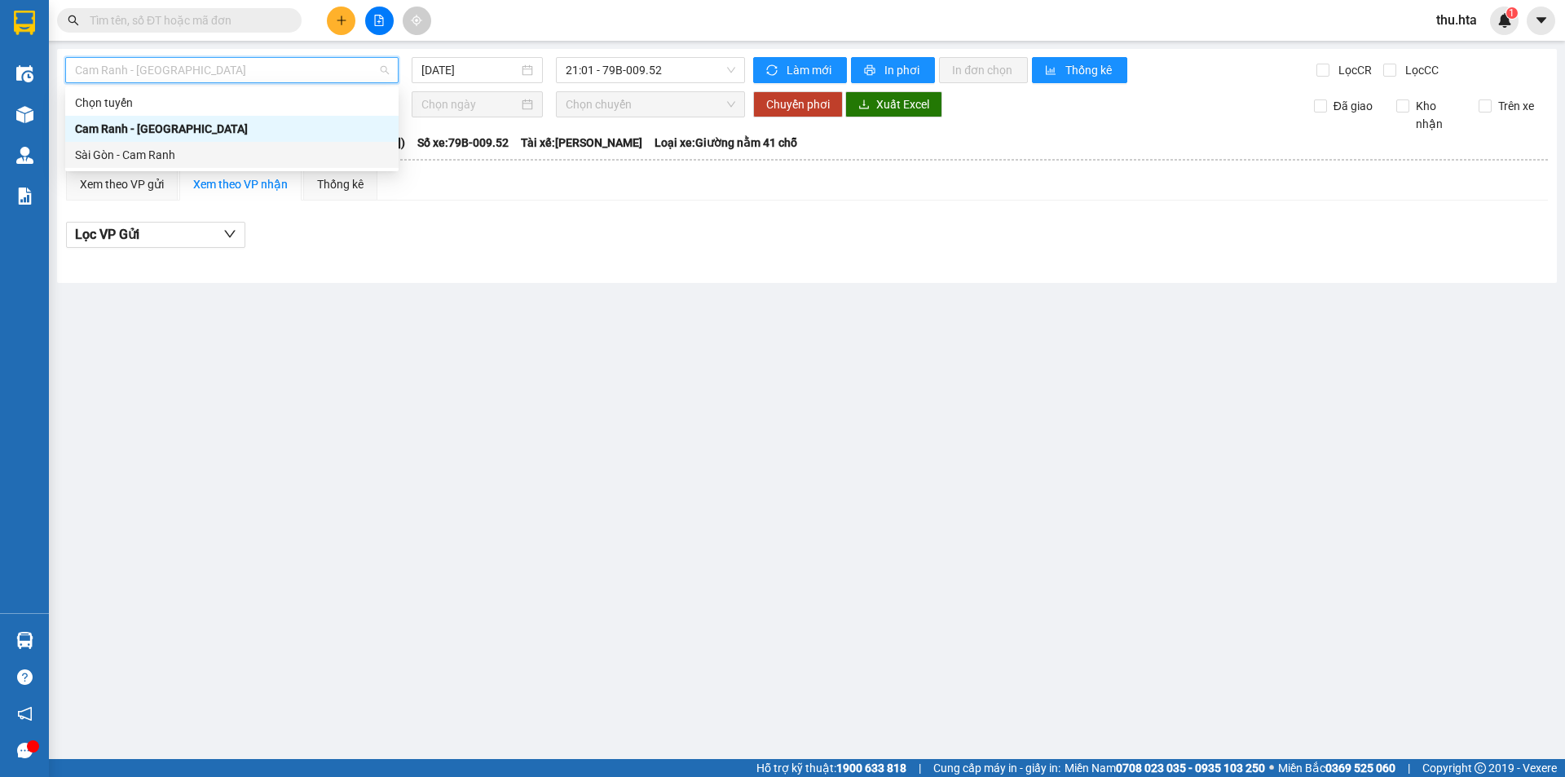
click at [183, 148] on div "Sài Gòn - Cam Ranh" at bounding box center [232, 155] width 314 height 18
type input "[DATE]"
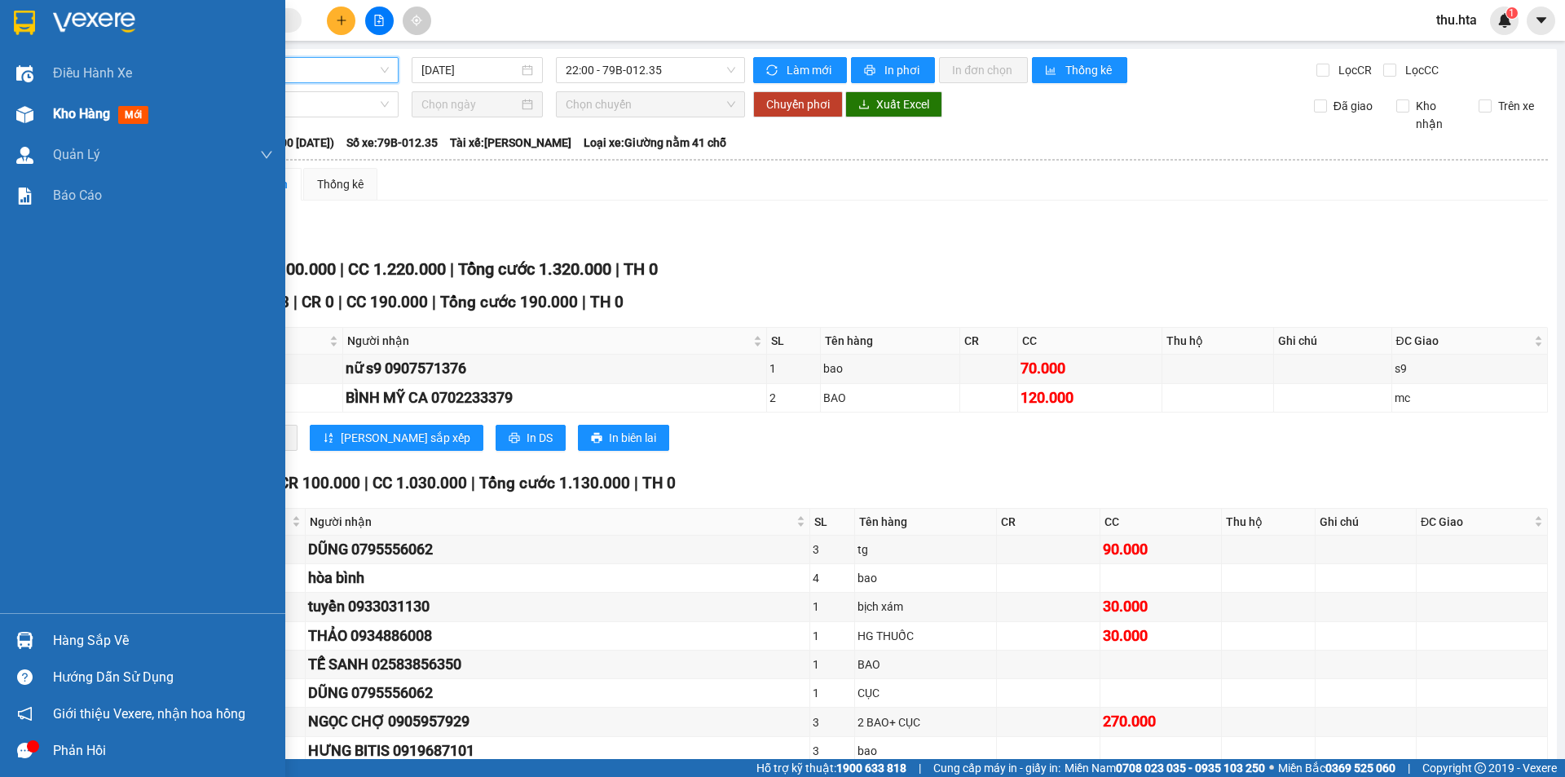
click at [99, 117] on span "Kho hàng" at bounding box center [81, 113] width 57 height 15
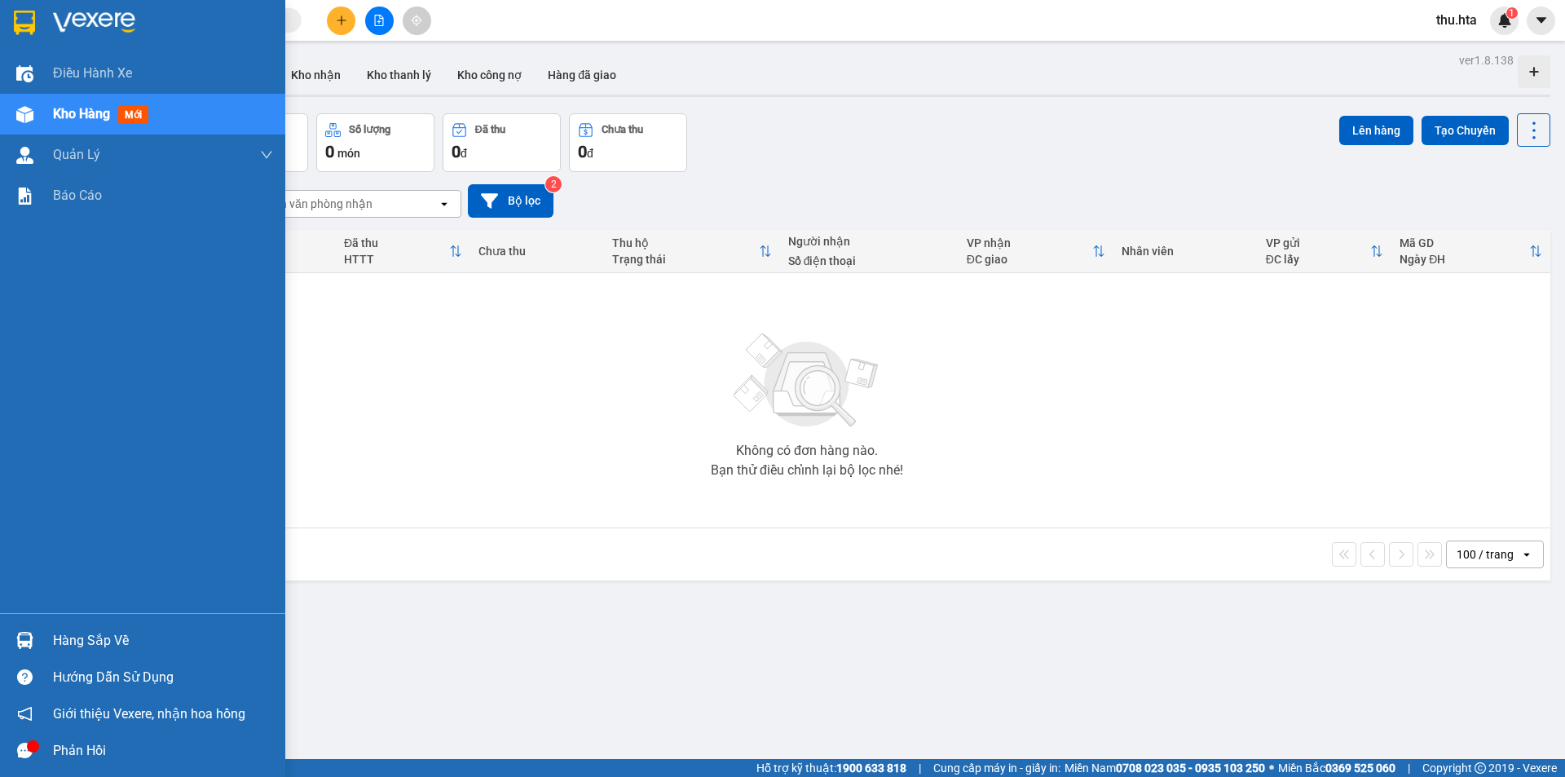
click at [70, 121] on span "Kho hàng" at bounding box center [81, 113] width 57 height 15
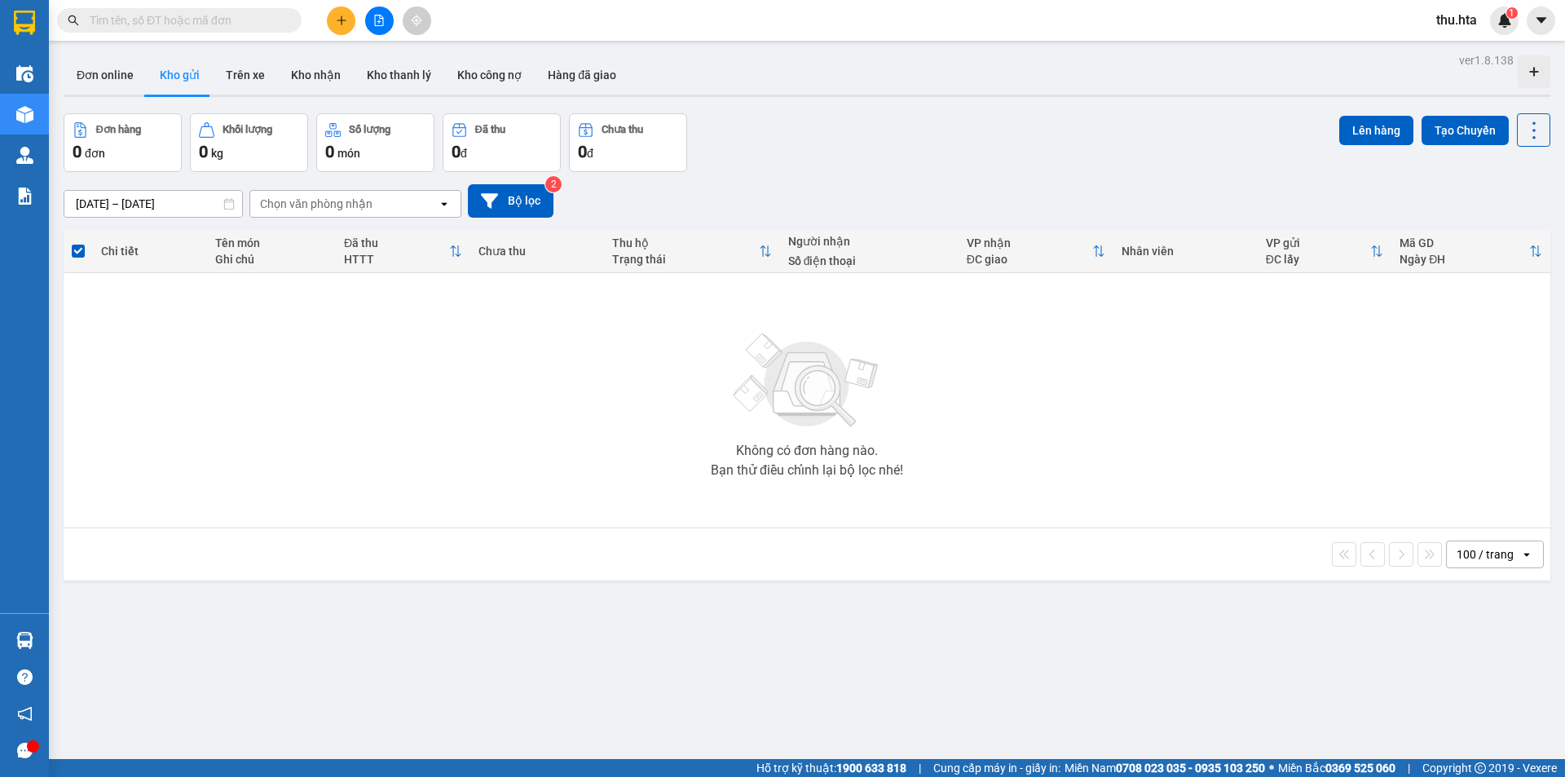
click at [381, 24] on icon "file-add" at bounding box center [378, 20] width 11 height 11
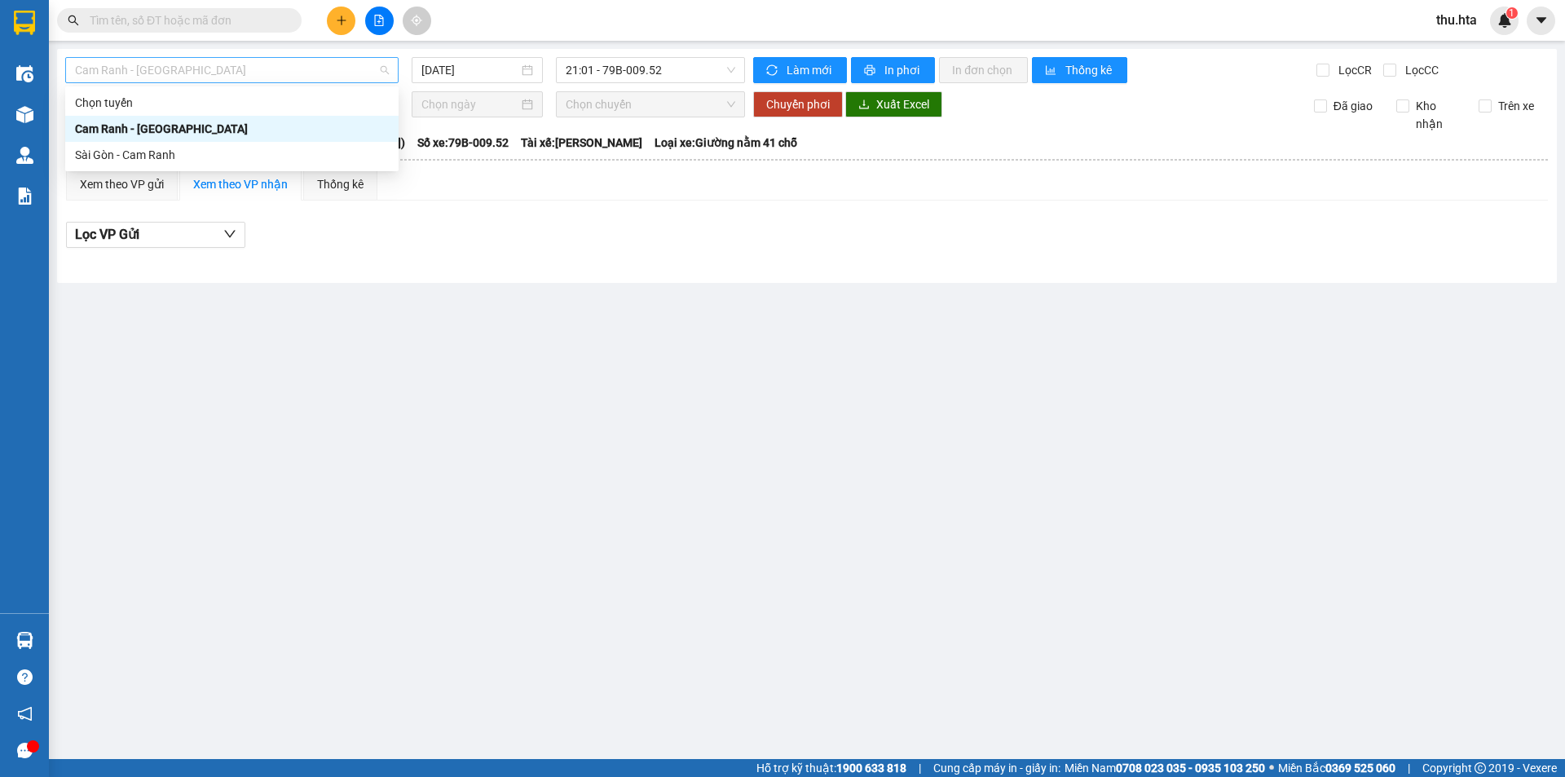
click at [312, 77] on span "Cam Ranh - [GEOGRAPHIC_DATA]" at bounding box center [232, 70] width 314 height 24
click at [284, 151] on div "Sài Gòn - Cam Ranh" at bounding box center [232, 155] width 314 height 18
type input "[DATE]"
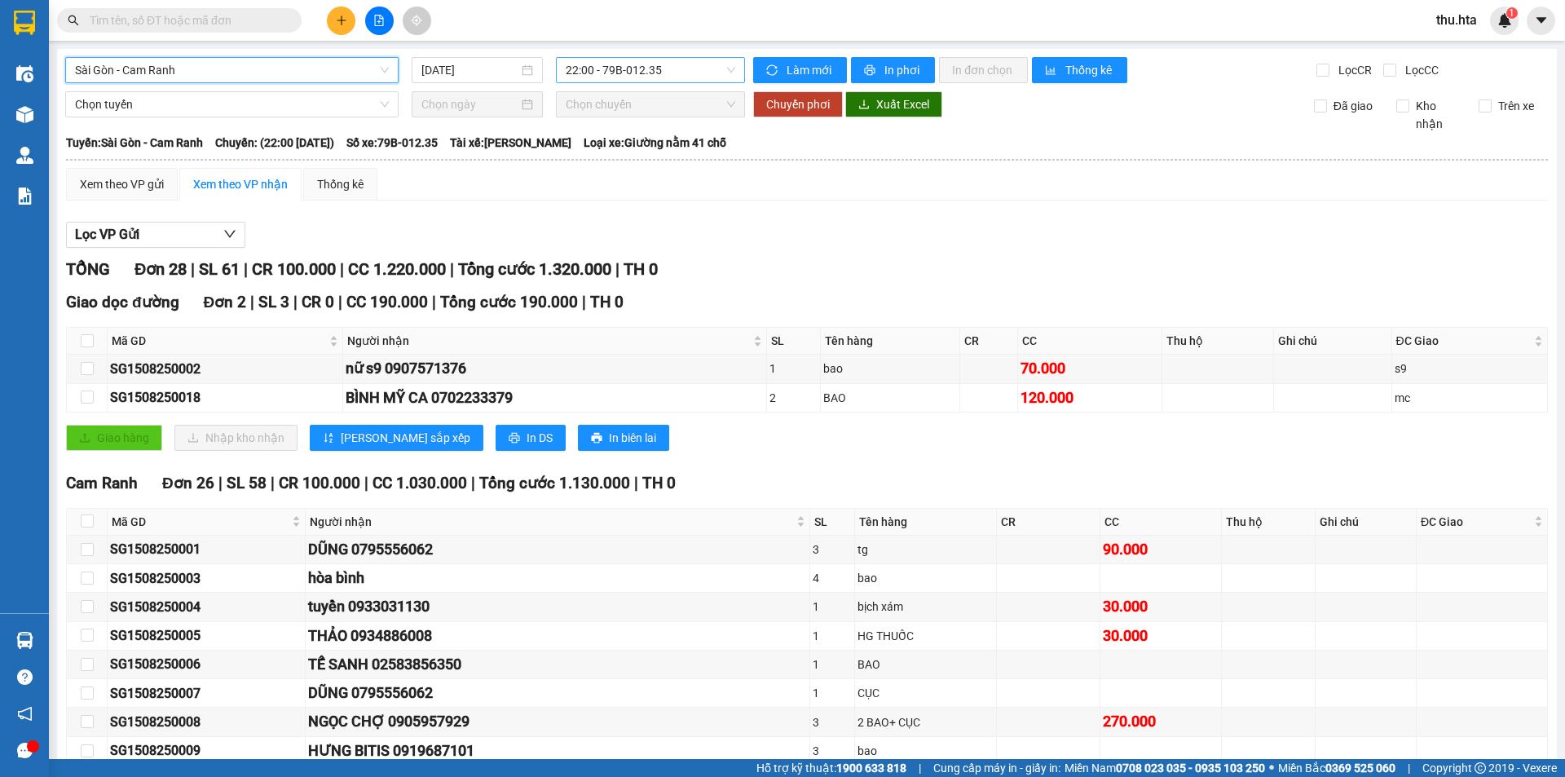
click at [636, 74] on span "22:00 - 79B-012.35" at bounding box center [651, 70] width 170 height 24
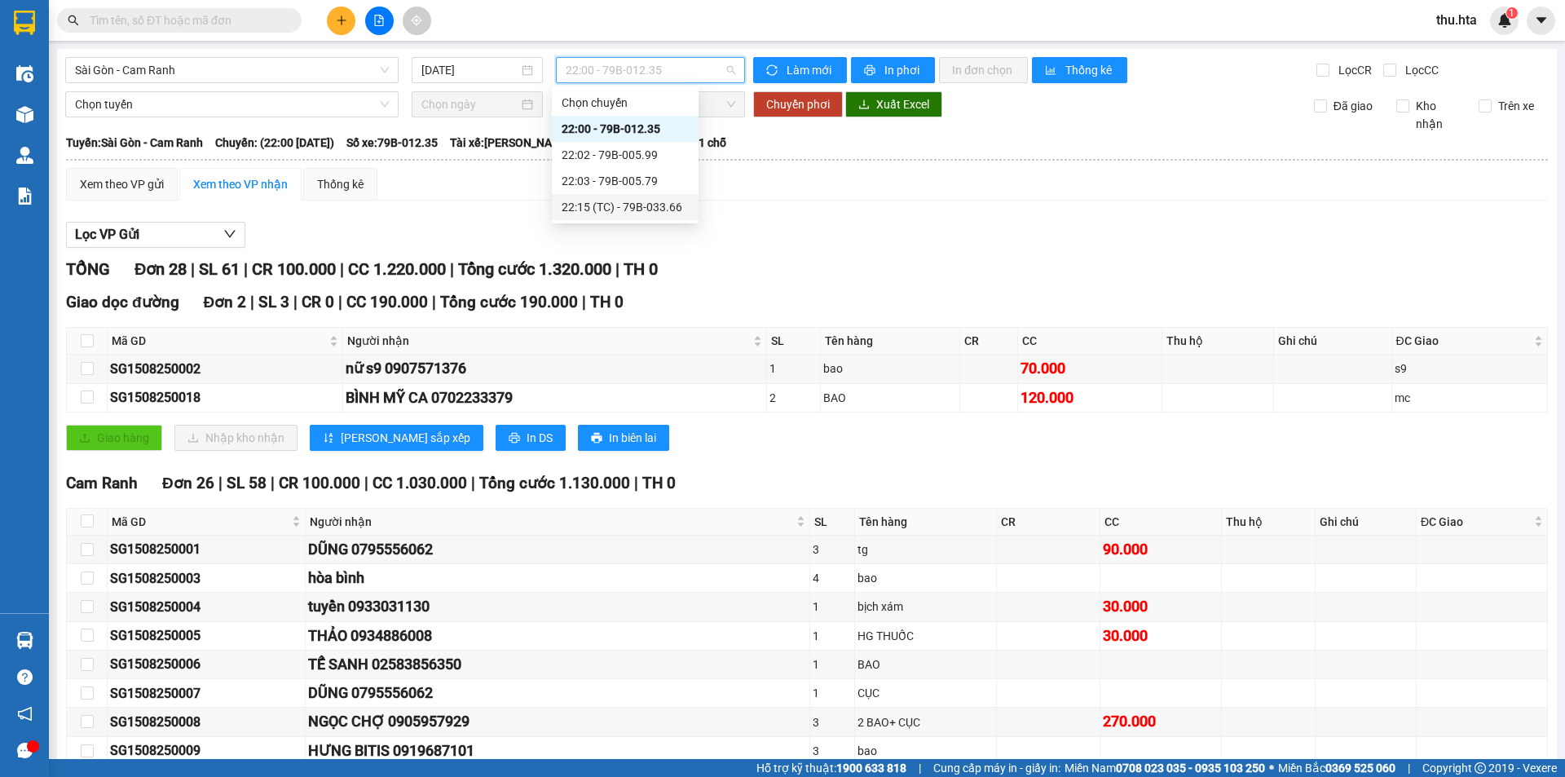
drag, startPoint x: 920, startPoint y: 204, endPoint x: 787, endPoint y: 283, distance: 154.6
click at [921, 205] on div "Xem theo VP gửi Xem theo VP nhận Thống kê Lọc VP Gửi TỔNG Đơn 28 | SL 61 | CR …" at bounding box center [807, 755] width 1482 height 1174
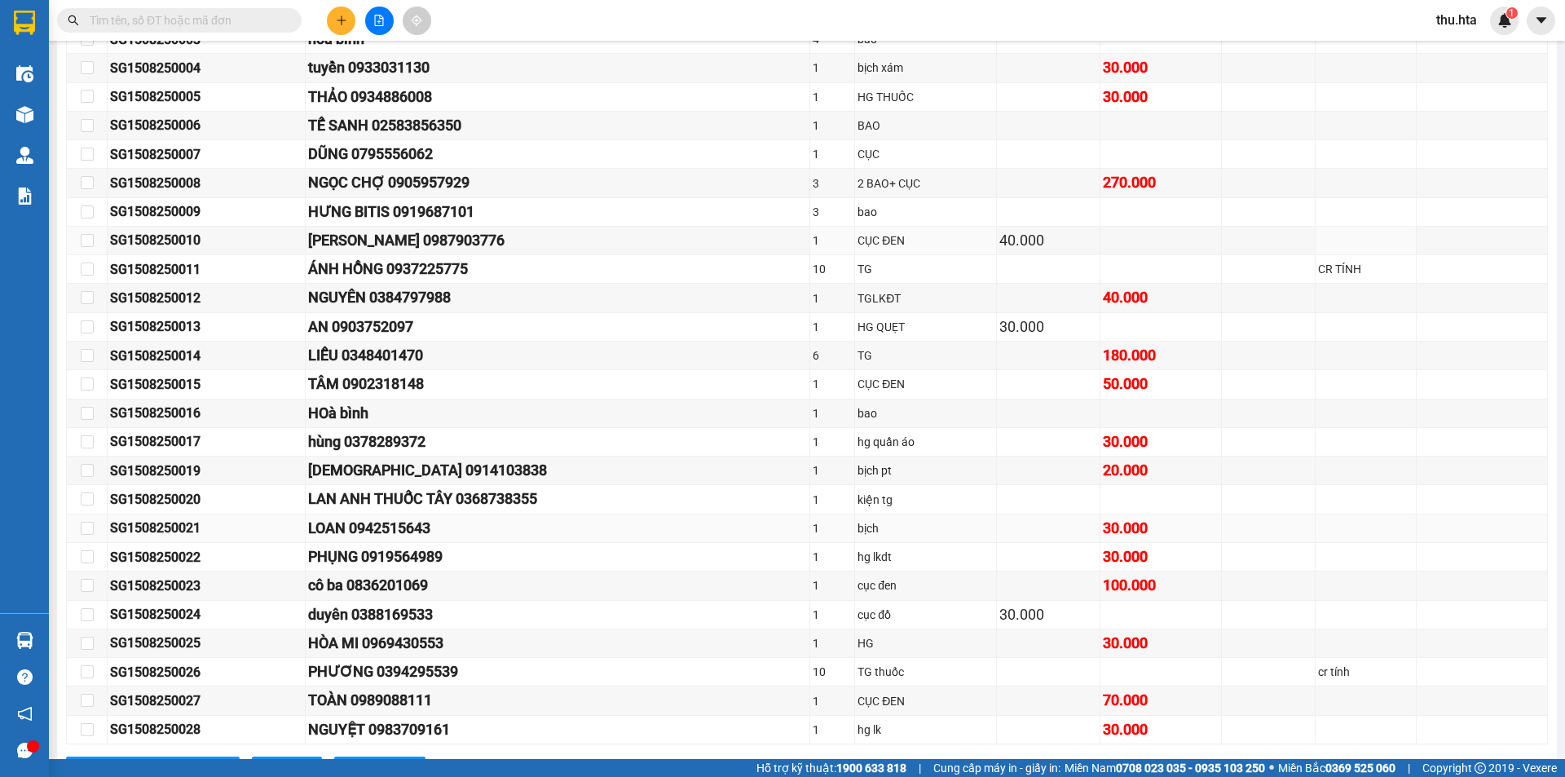
scroll to position [608, 0]
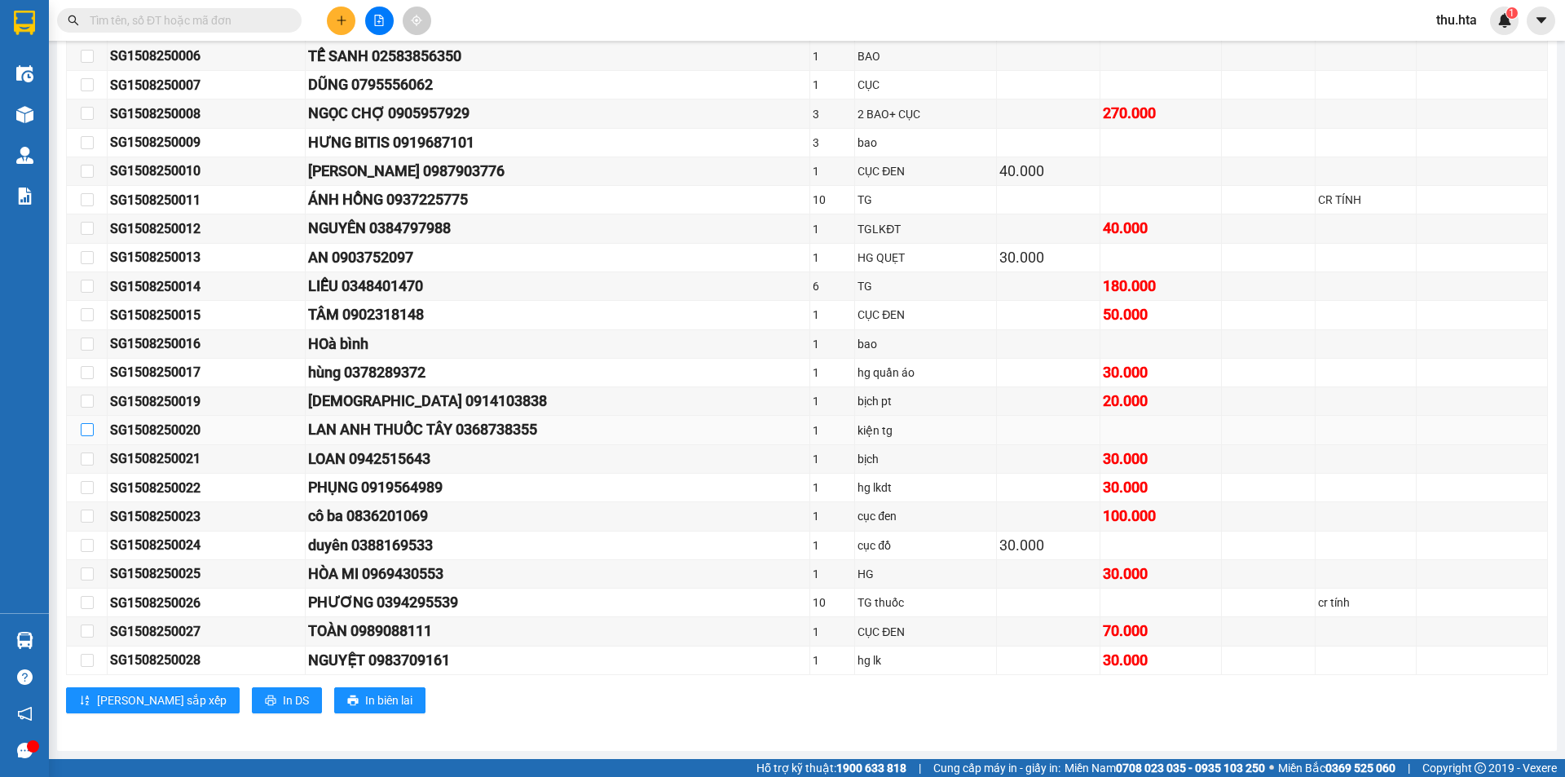
click at [88, 430] on input "checkbox" at bounding box center [87, 429] width 13 height 13
checkbox input "true"
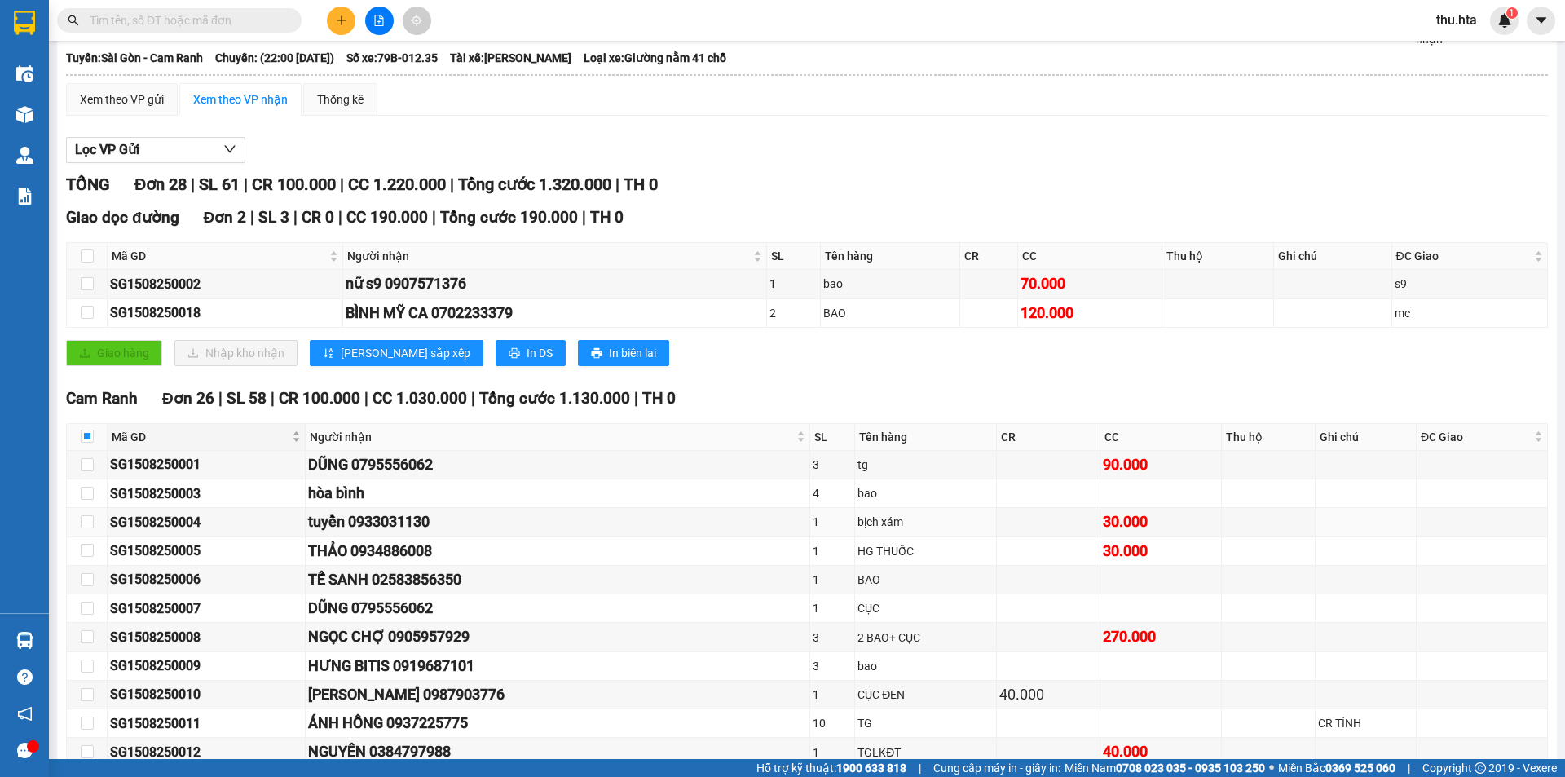
scroll to position [0, 0]
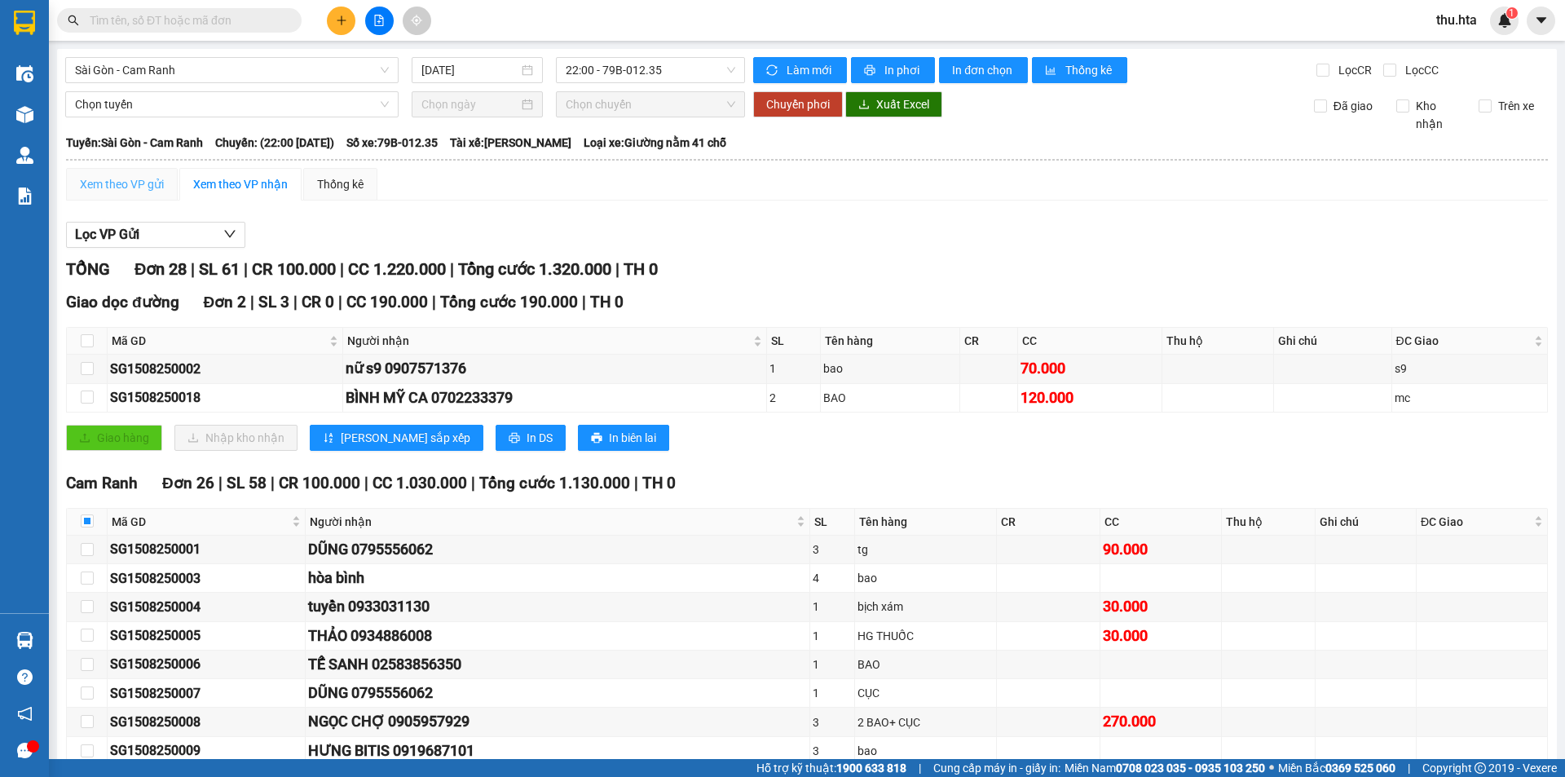
click at [147, 174] on div "Xem theo VP gửi" at bounding box center [122, 184] width 112 height 33
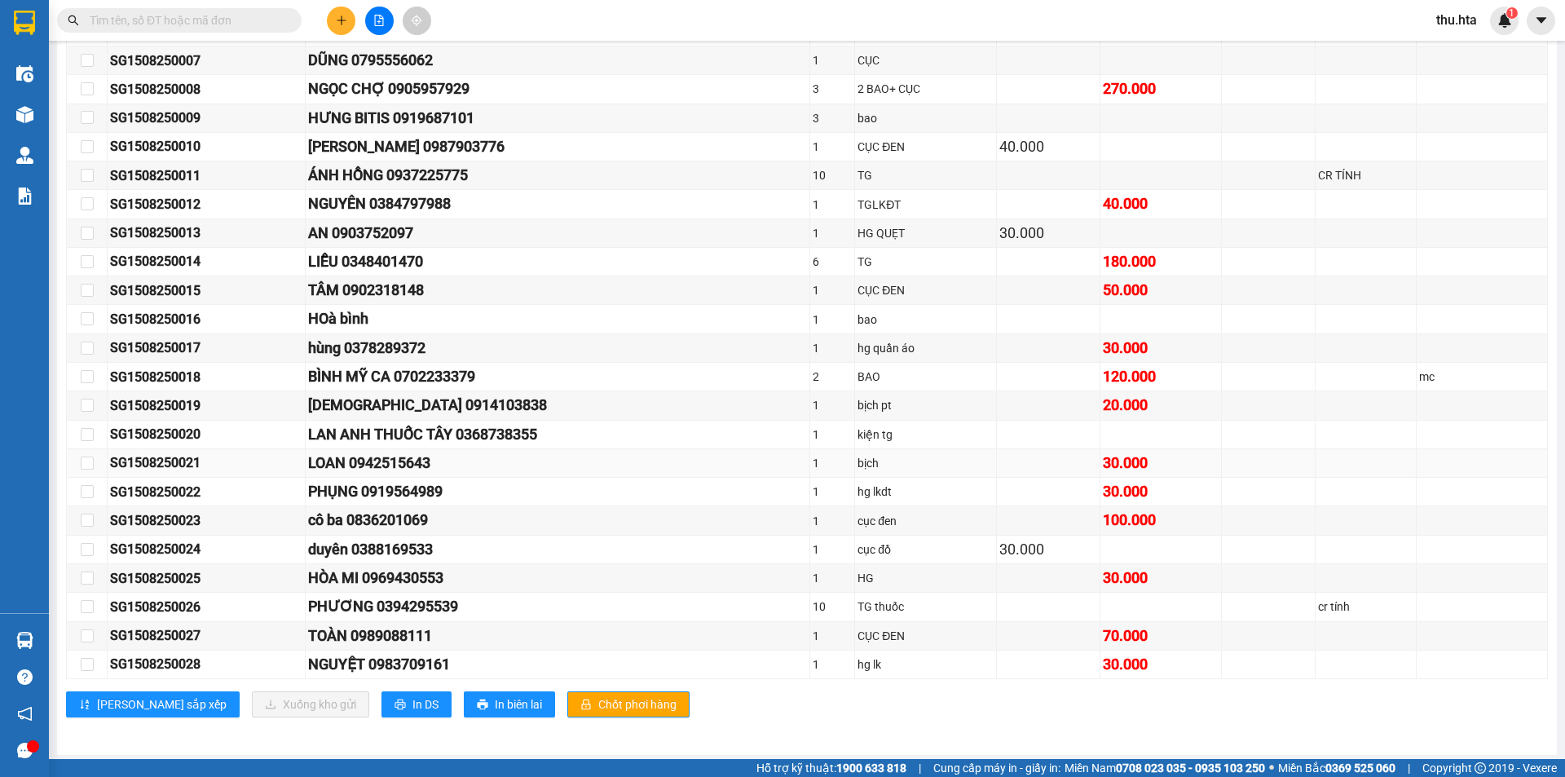
scroll to position [485, 0]
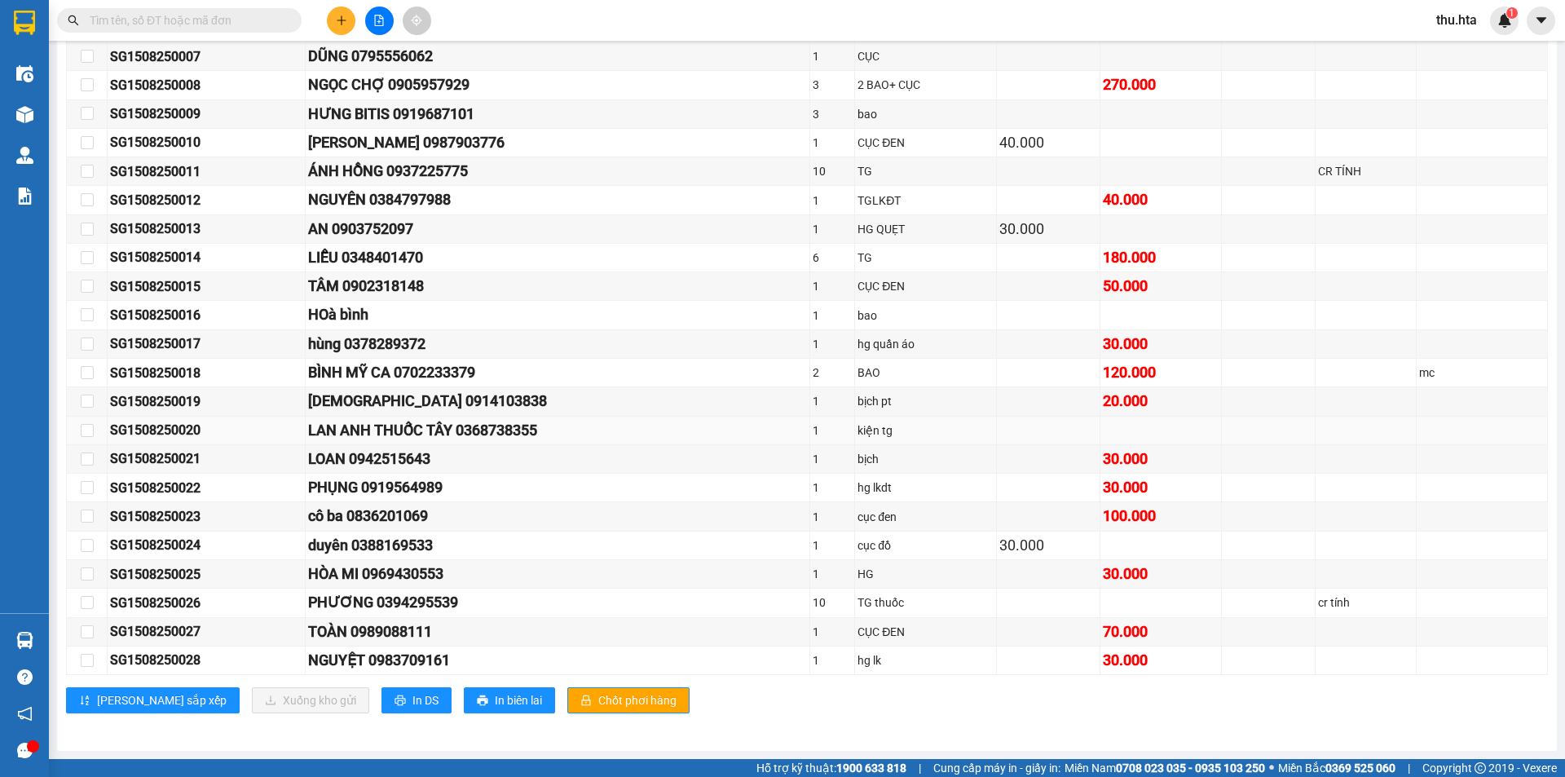
click at [77, 426] on td at bounding box center [87, 430] width 41 height 29
click at [94, 436] on td at bounding box center [87, 430] width 41 height 29
click at [86, 424] on input "checkbox" at bounding box center [87, 430] width 13 height 13
checkbox input "true"
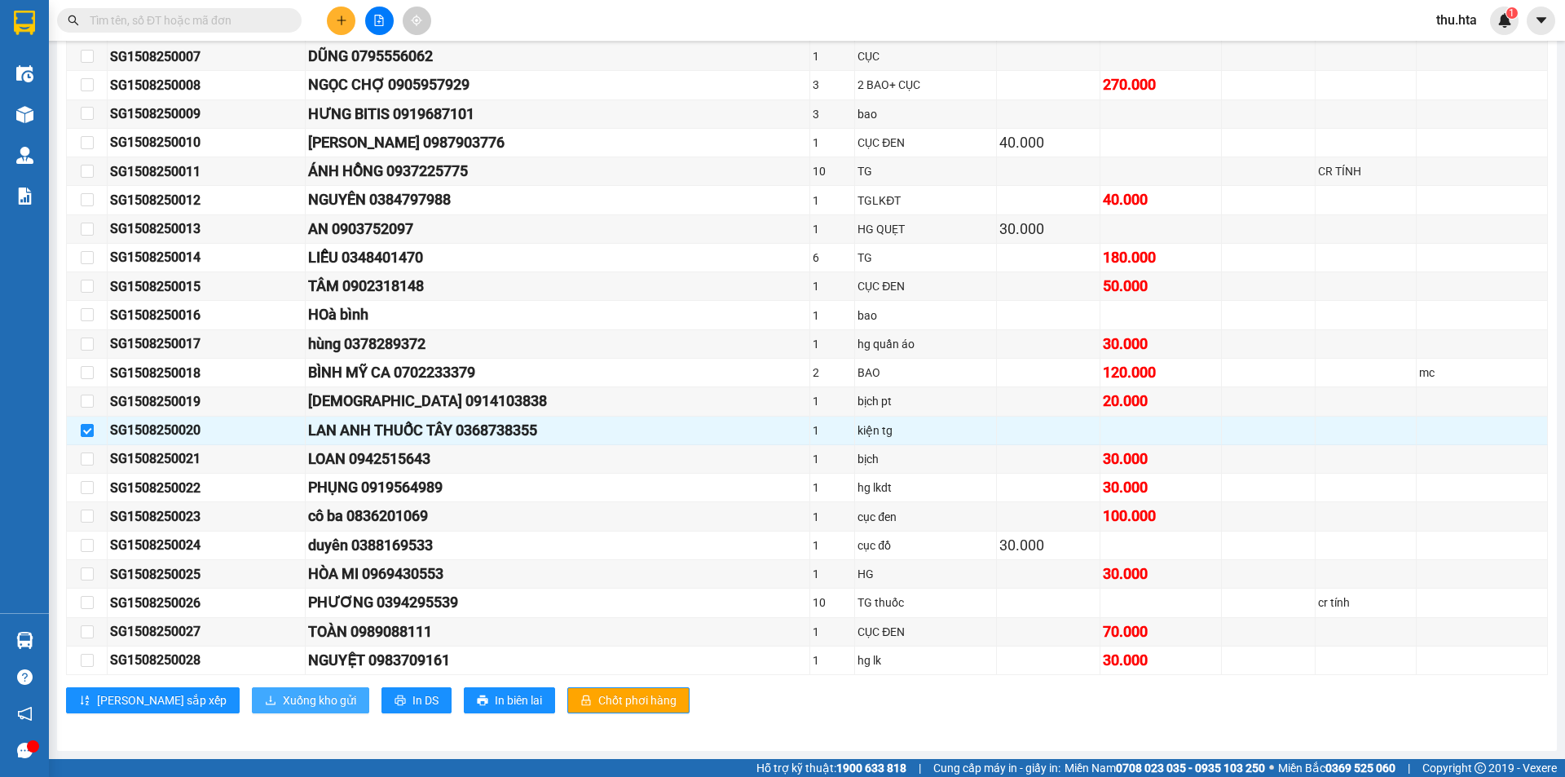
click at [283, 696] on span "Xuống kho gửi" at bounding box center [319, 700] width 73 height 18
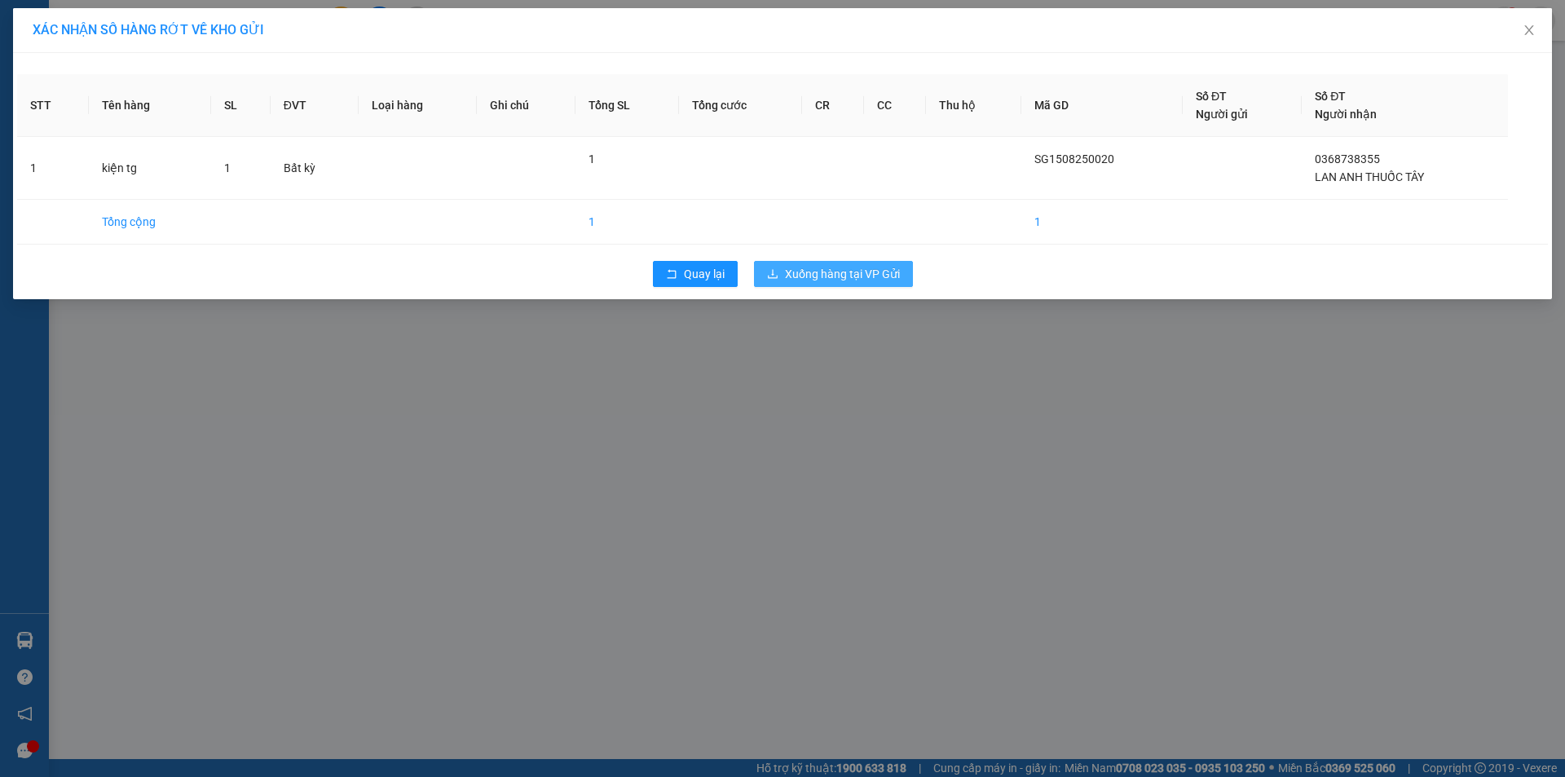
click at [862, 271] on span "Xuống hàng tại VP Gửi" at bounding box center [842, 274] width 115 height 18
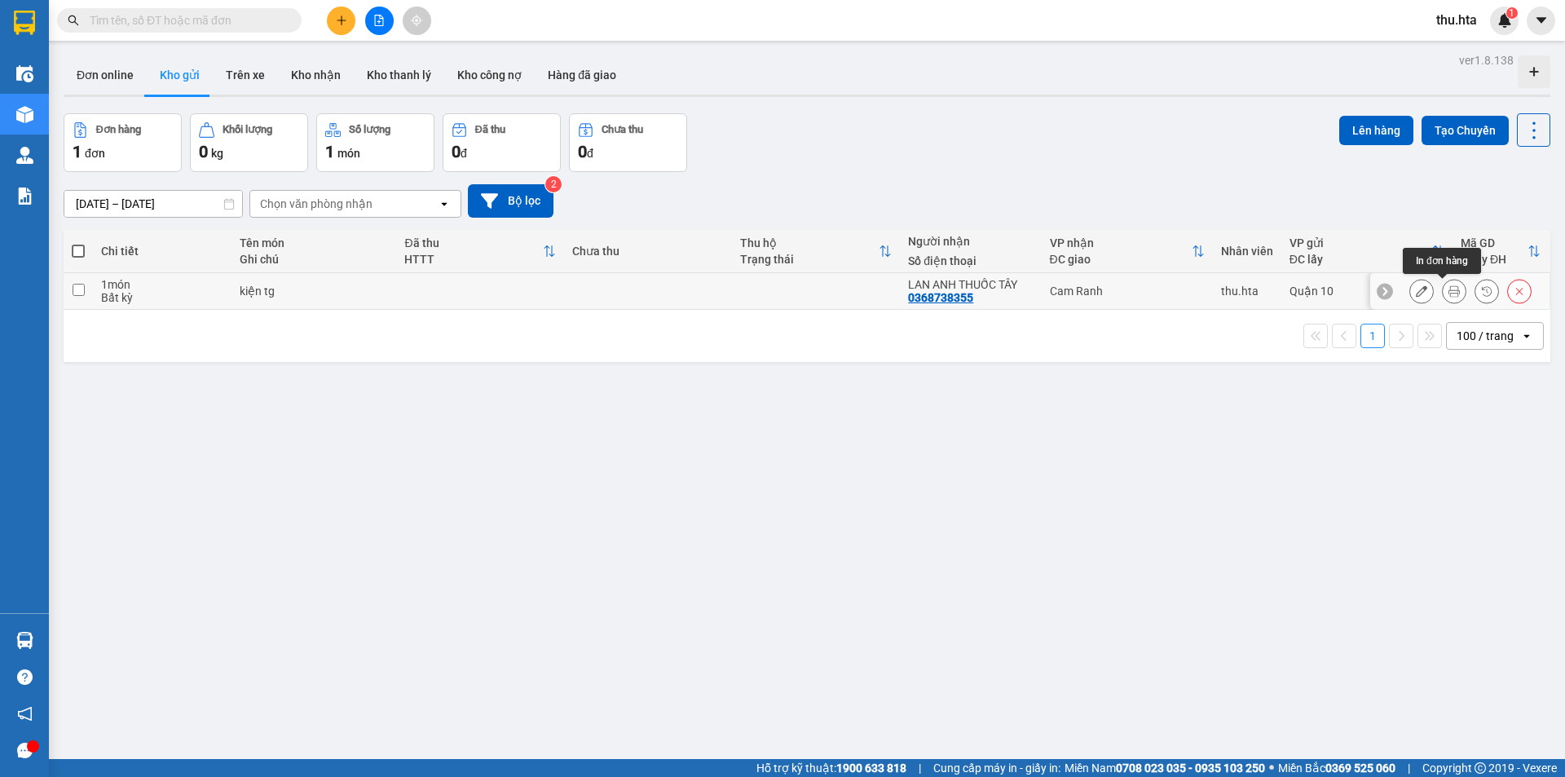
click at [1448, 289] on icon at bounding box center [1453, 290] width 11 height 11
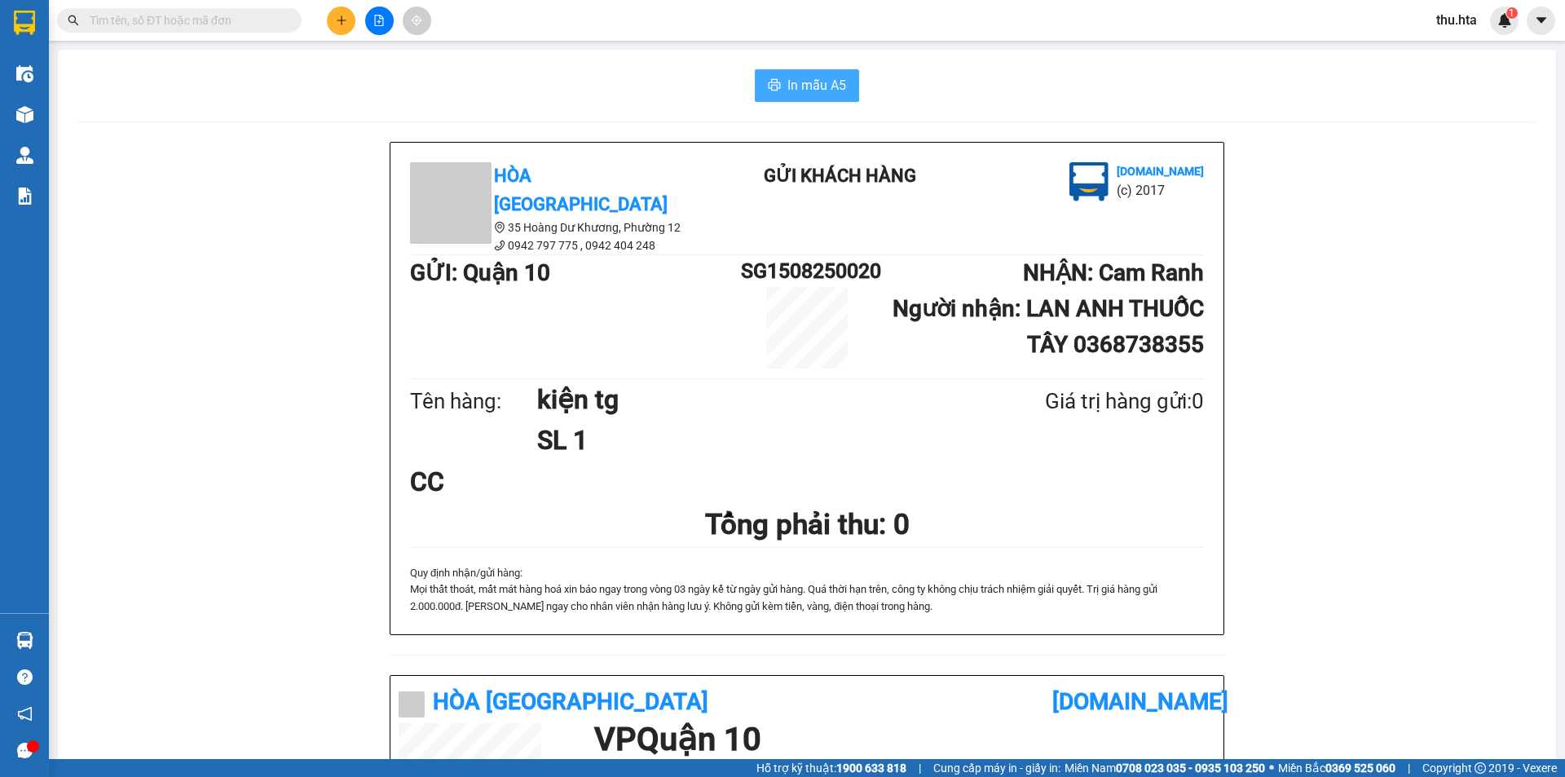
click at [805, 81] on span "In mẫu A5" at bounding box center [816, 85] width 59 height 20
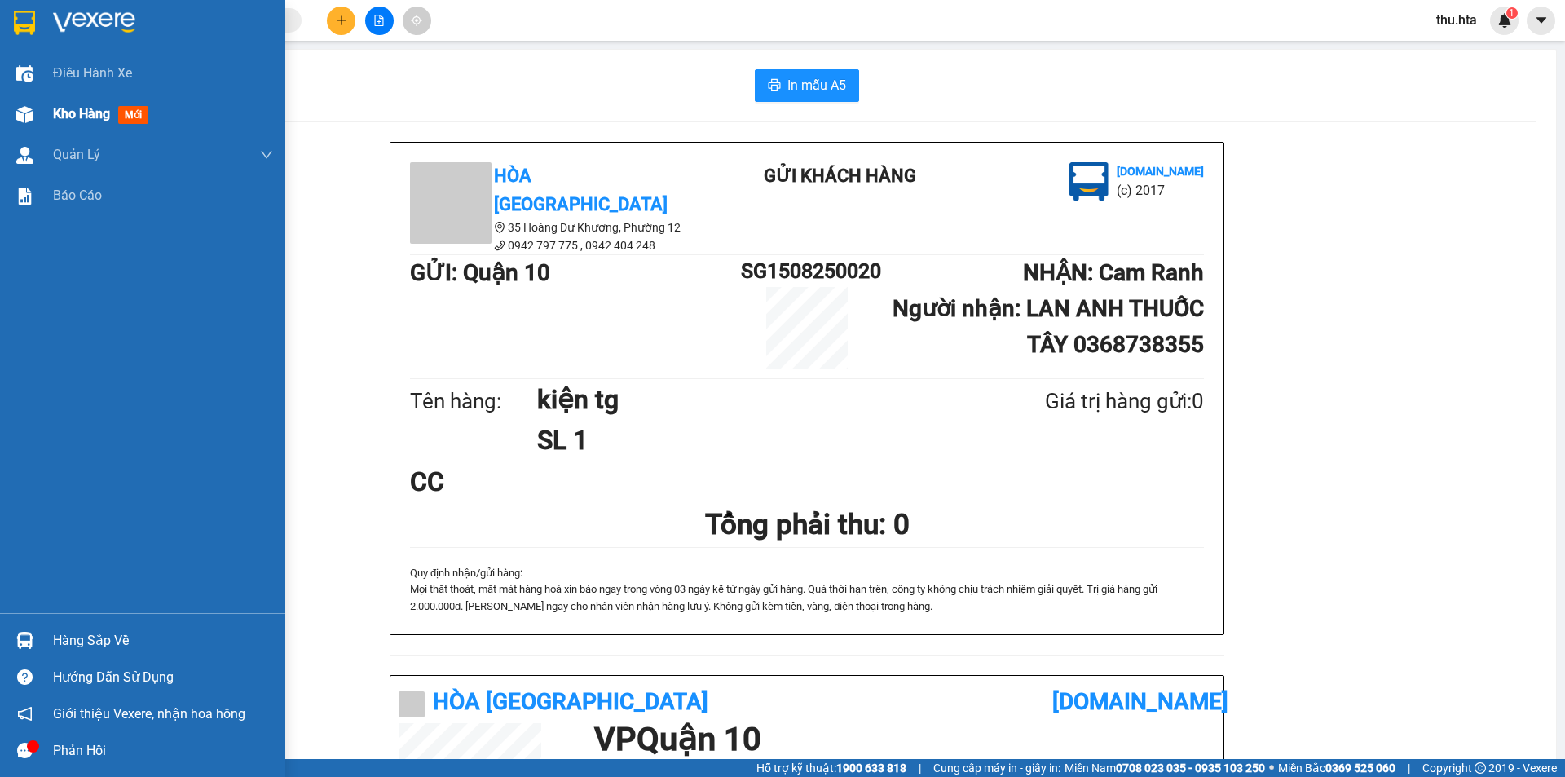
click at [64, 102] on div "Kho hàng mới" at bounding box center [163, 114] width 220 height 41
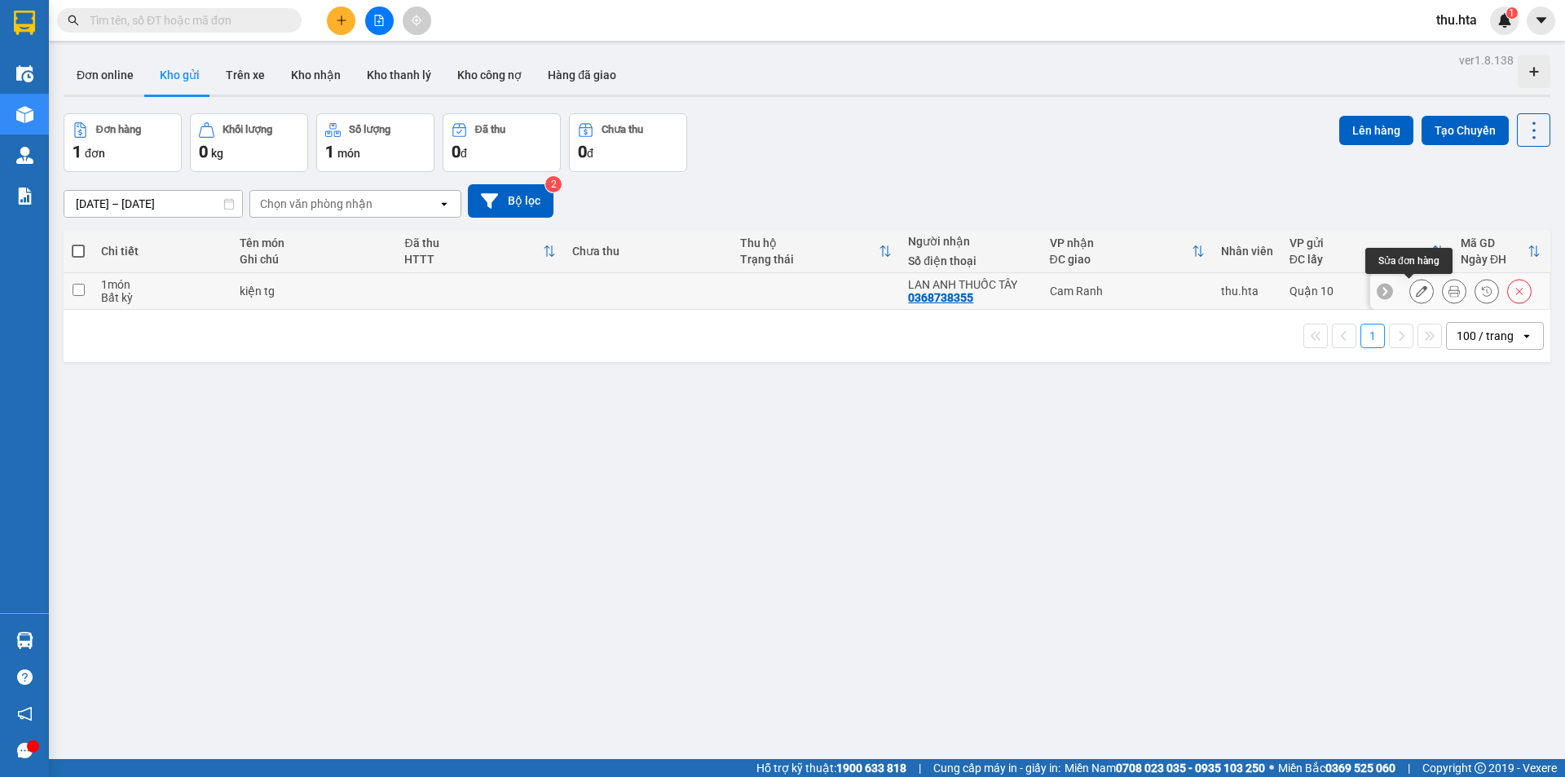
click at [1410, 294] on button at bounding box center [1421, 291] width 23 height 29
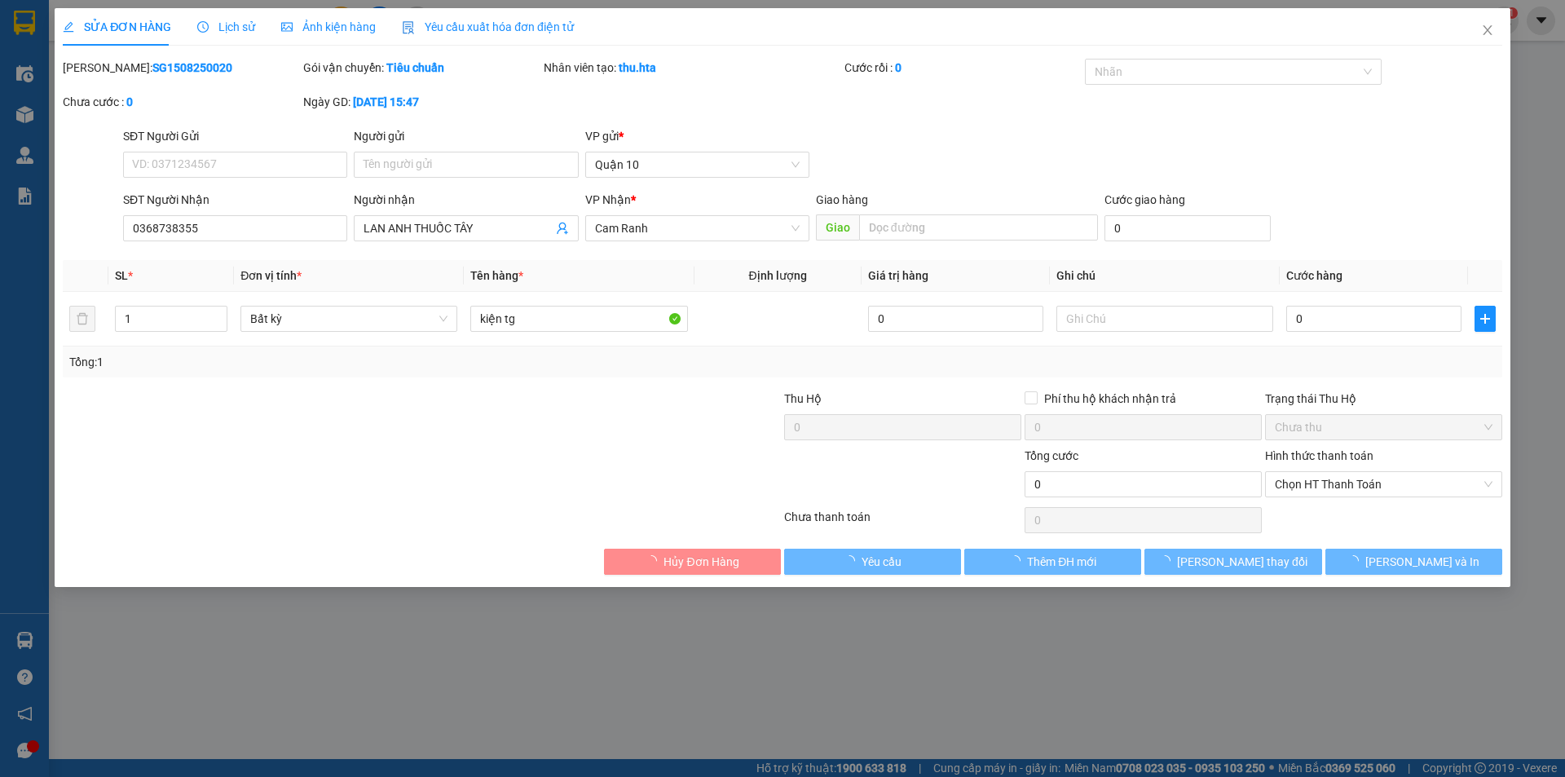
type input "0368738355"
type input "LAN ANH THUỐC TÂY"
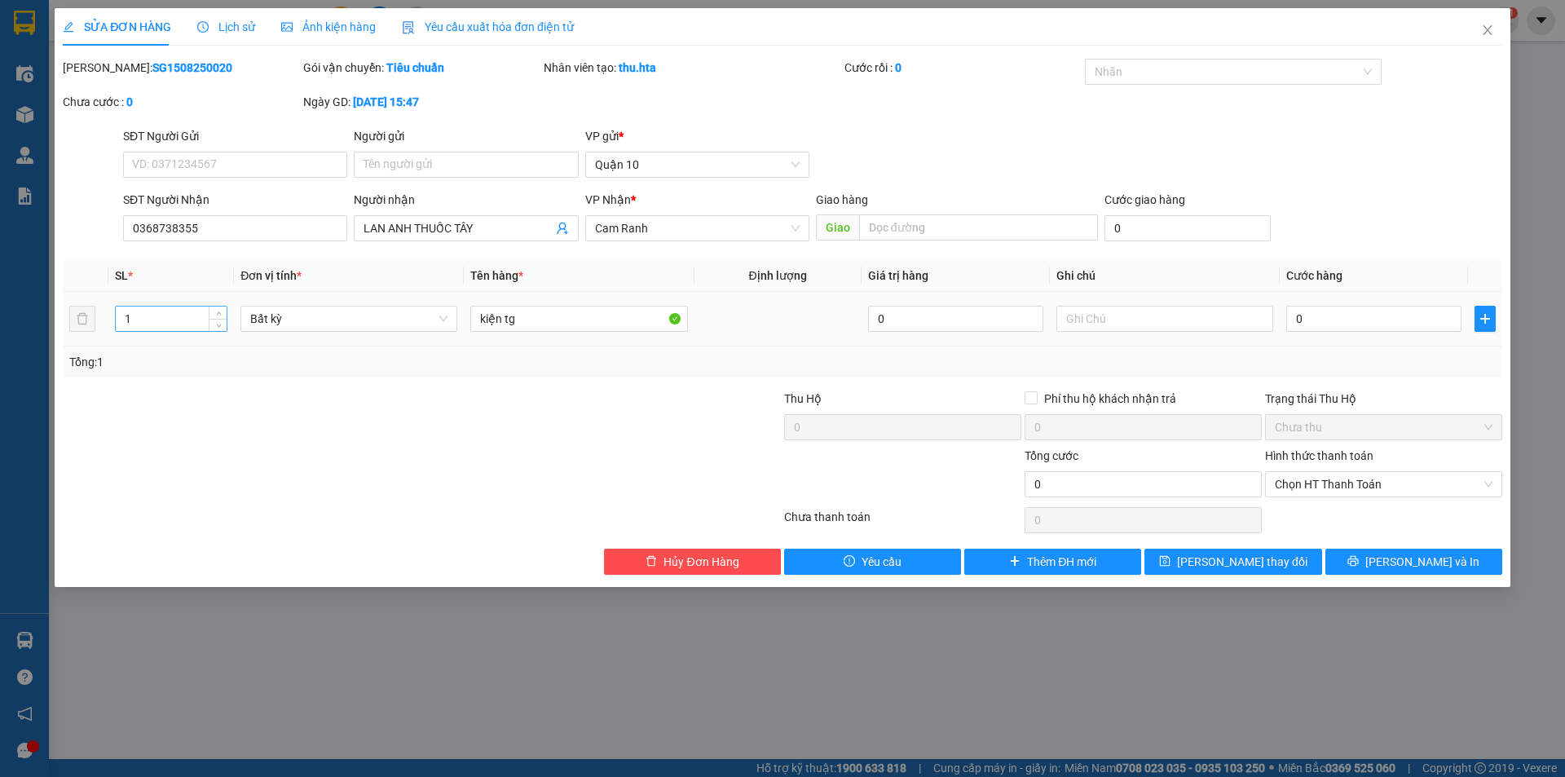
click at [165, 315] on input "1" at bounding box center [171, 318] width 111 height 24
click at [1485, 31] on icon "close" at bounding box center [1487, 30] width 13 height 13
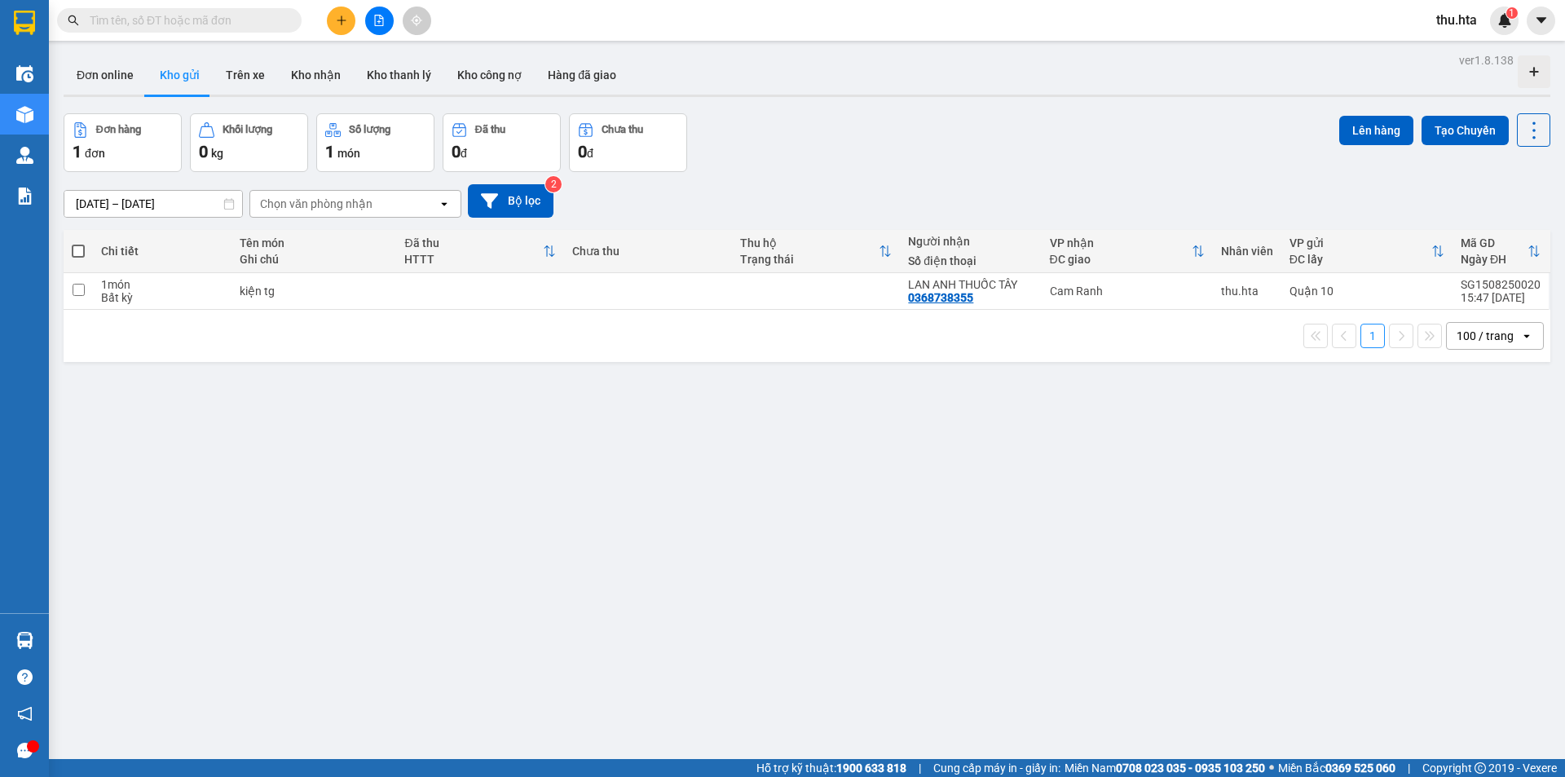
click at [84, 249] on span at bounding box center [78, 251] width 13 height 13
click at [78, 243] on input "checkbox" at bounding box center [78, 243] width 0 height 0
checkbox input "true"
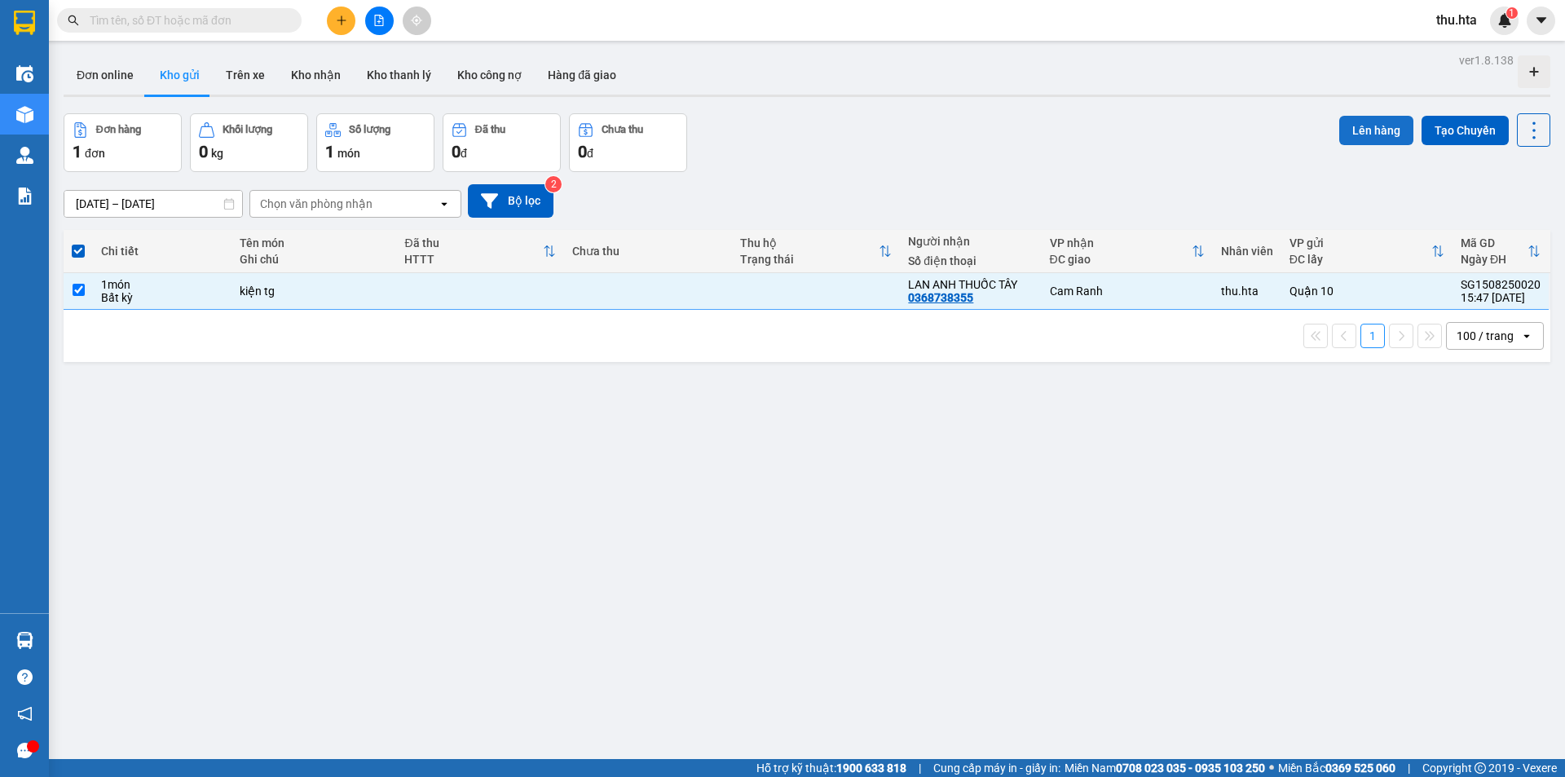
click at [1339, 135] on button "Lên hàng" at bounding box center [1376, 130] width 74 height 29
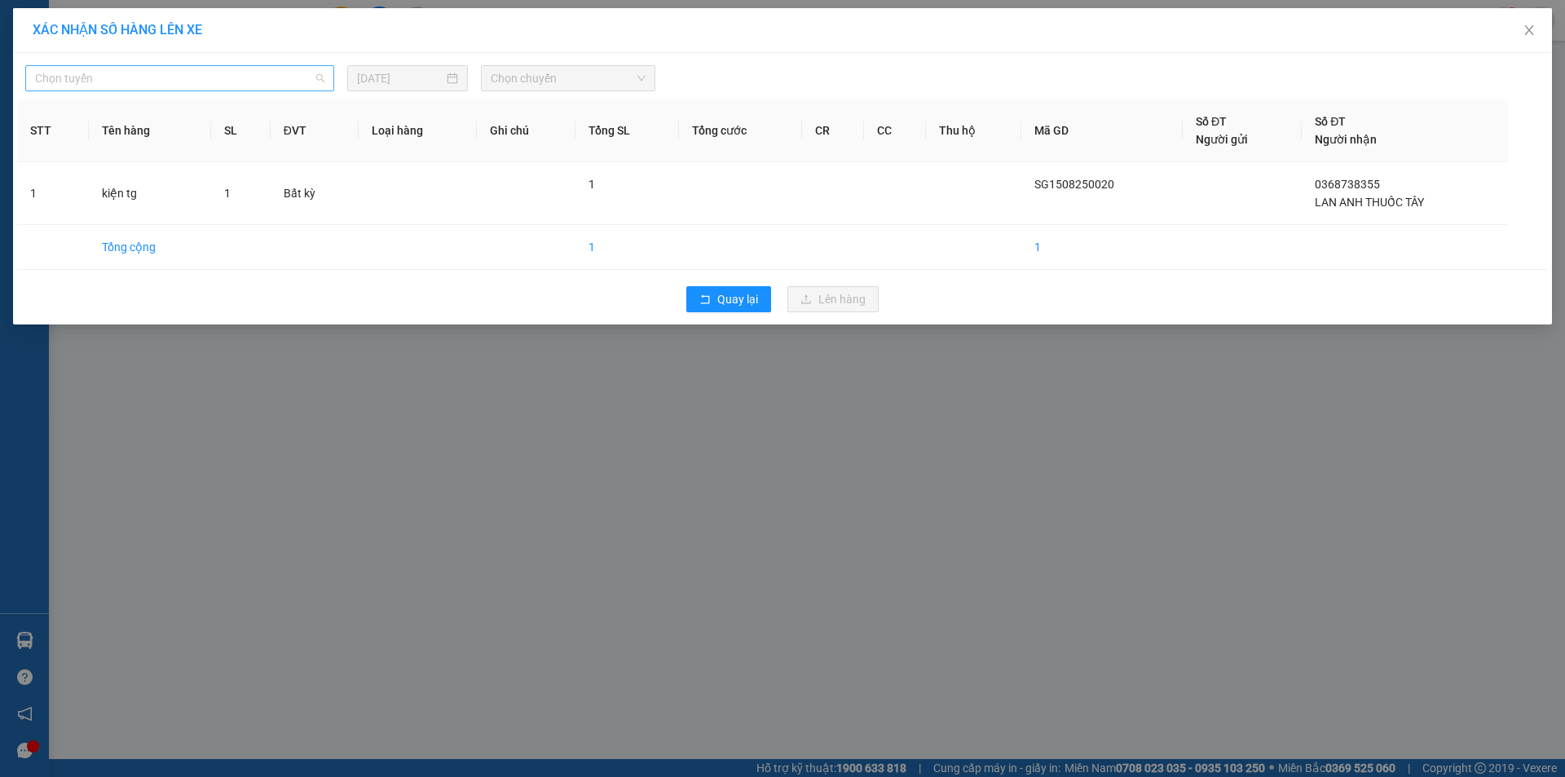
click at [275, 73] on span "Chọn tuyến" at bounding box center [179, 78] width 289 height 24
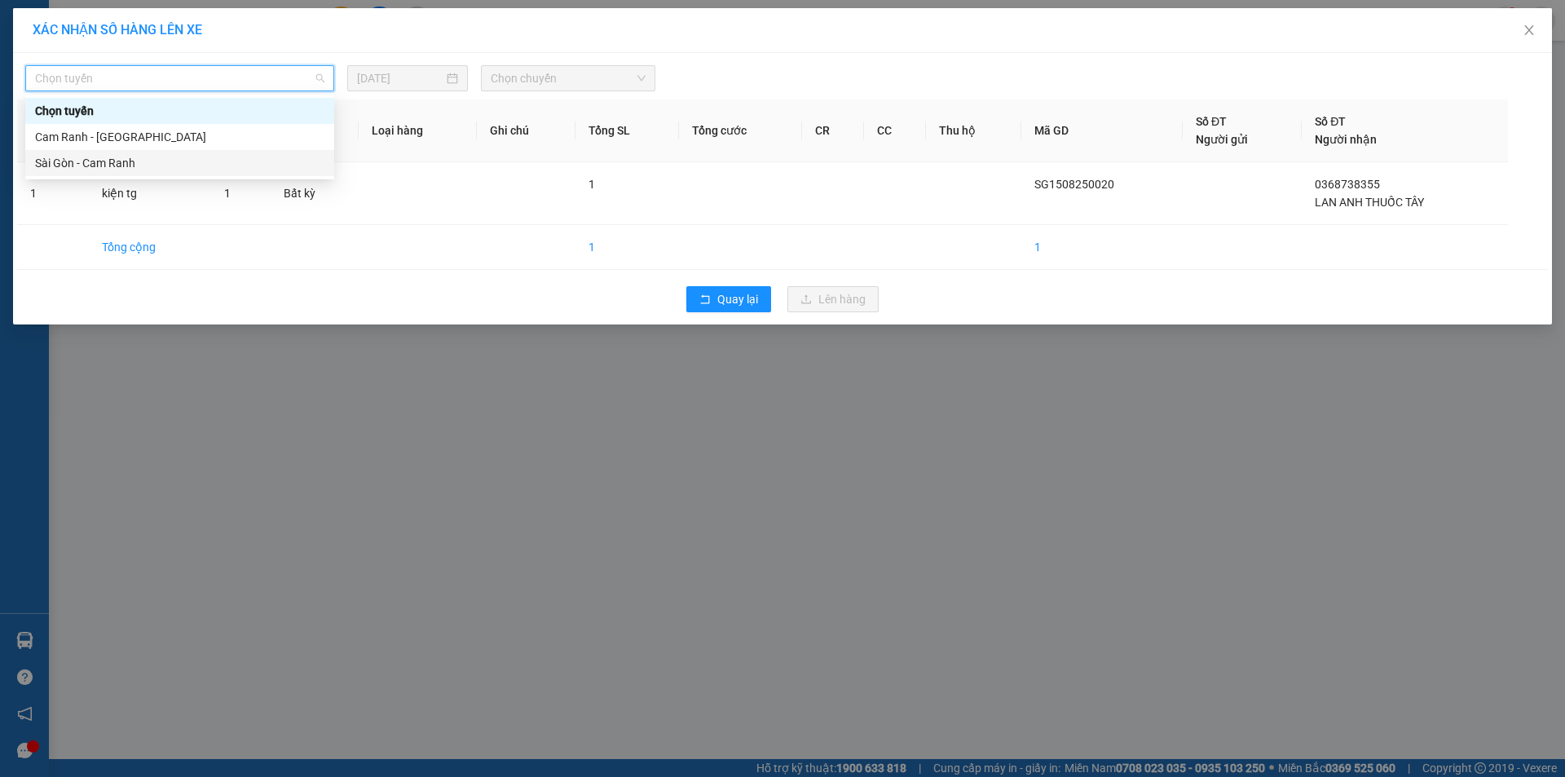
click at [132, 172] on div "Sài Gòn - Cam Ranh" at bounding box center [179, 163] width 309 height 26
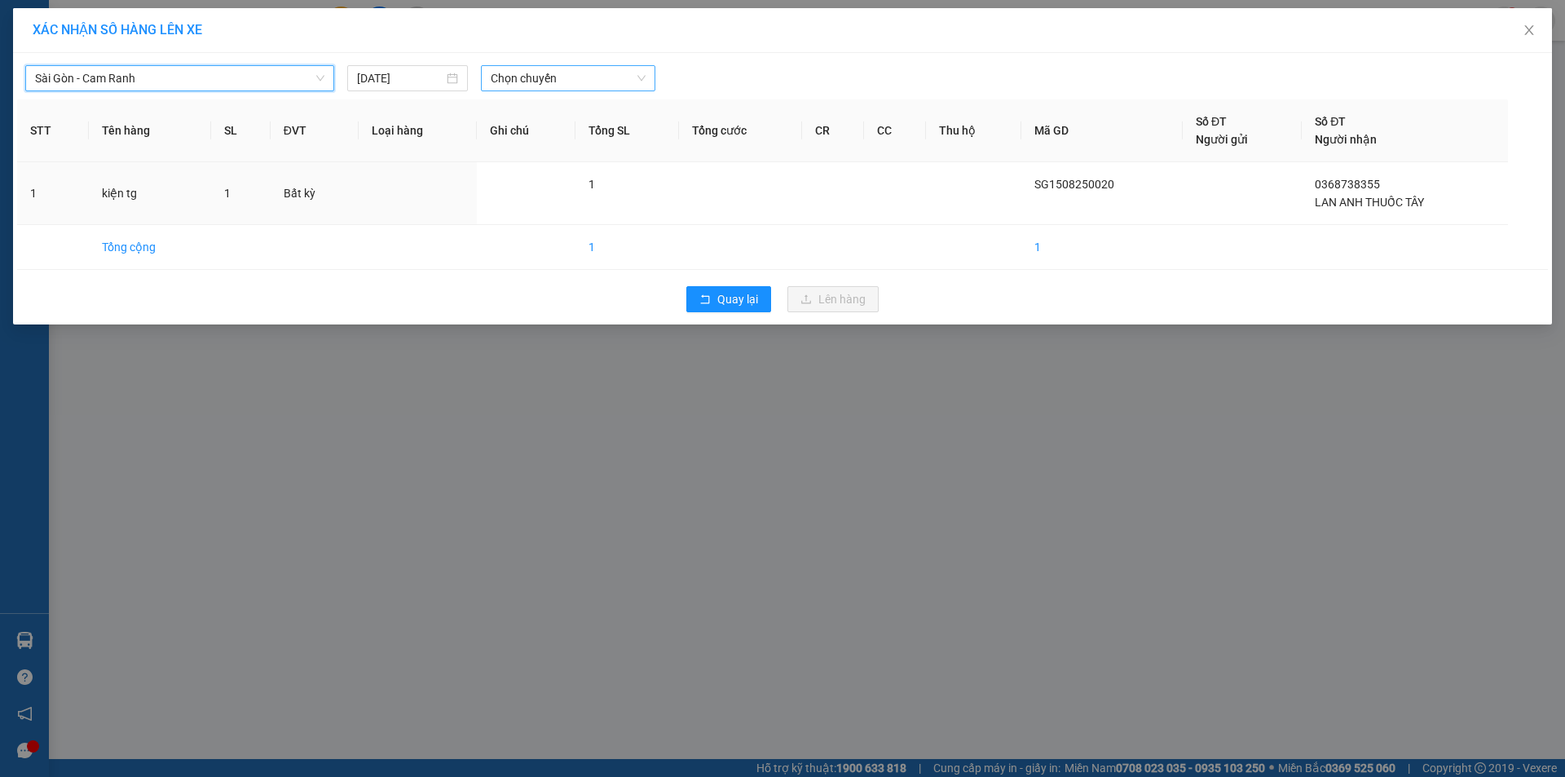
drag, startPoint x: 577, startPoint y: 71, endPoint x: 577, endPoint y: 86, distance: 15.5
click at [577, 73] on span "Chọn chuyến" at bounding box center [568, 78] width 155 height 24
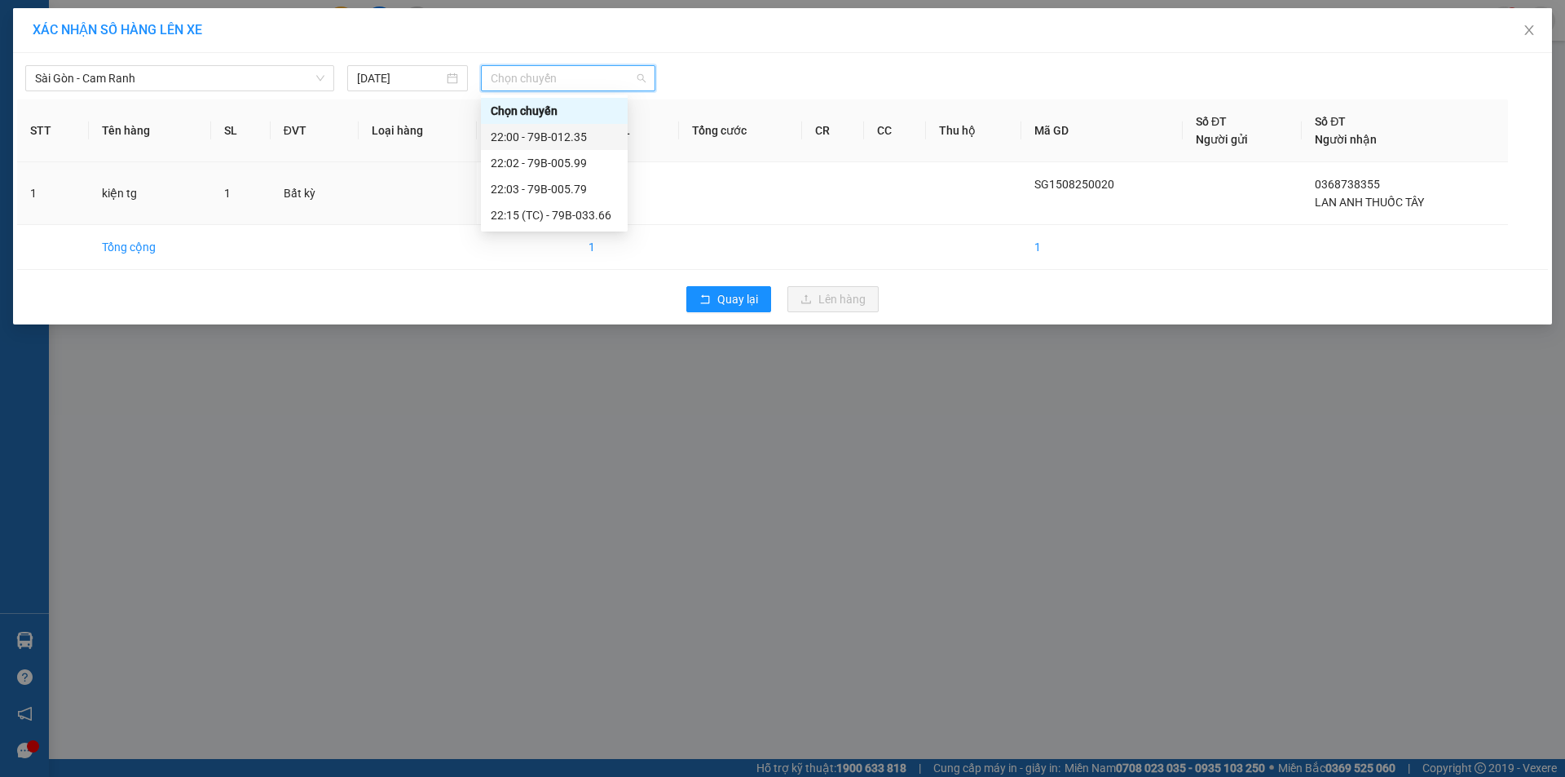
click at [576, 139] on div "22:00 - 79B-012.35" at bounding box center [554, 137] width 127 height 18
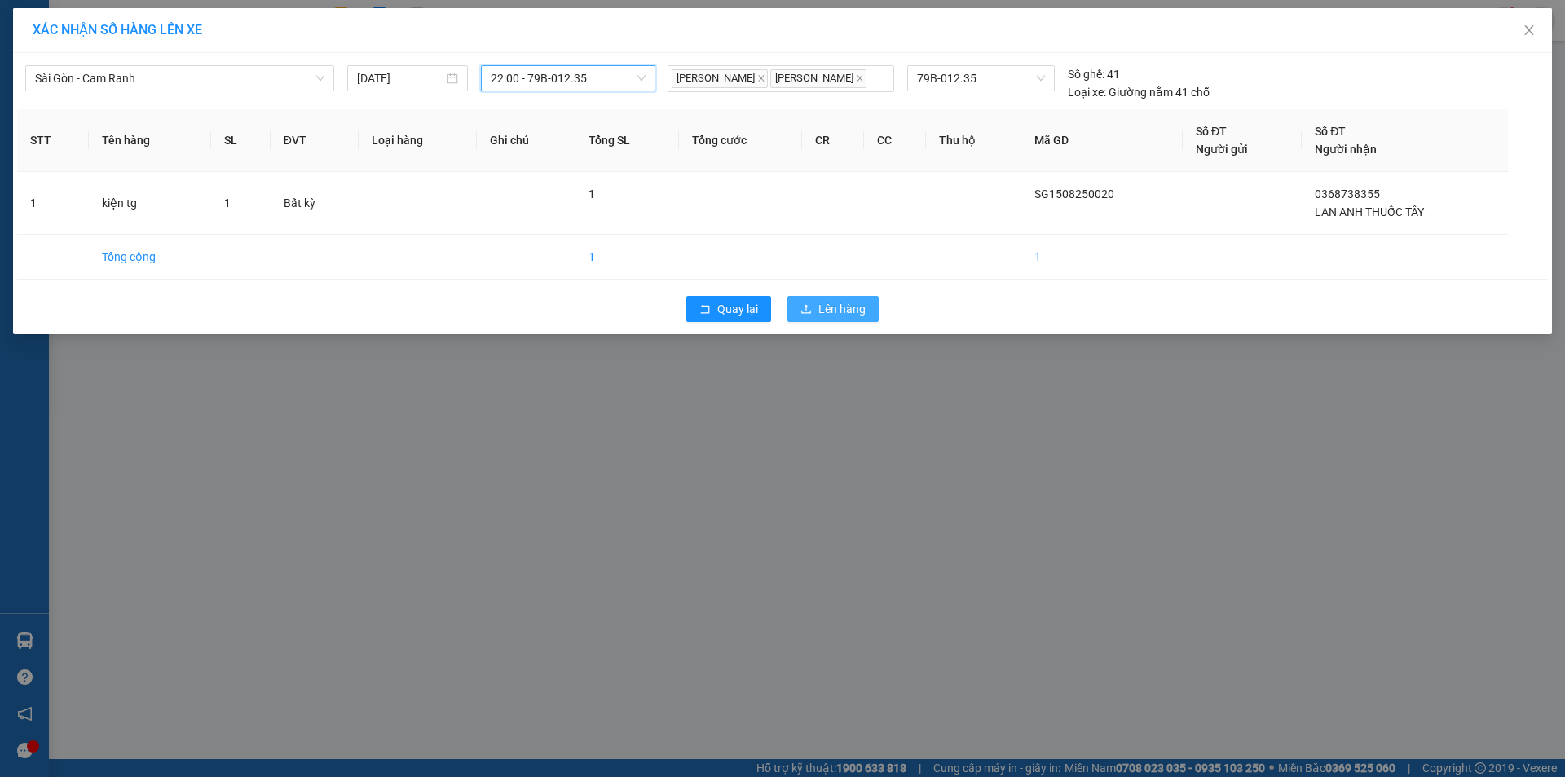
click at [819, 306] on span "Lên hàng" at bounding box center [841, 309] width 47 height 18
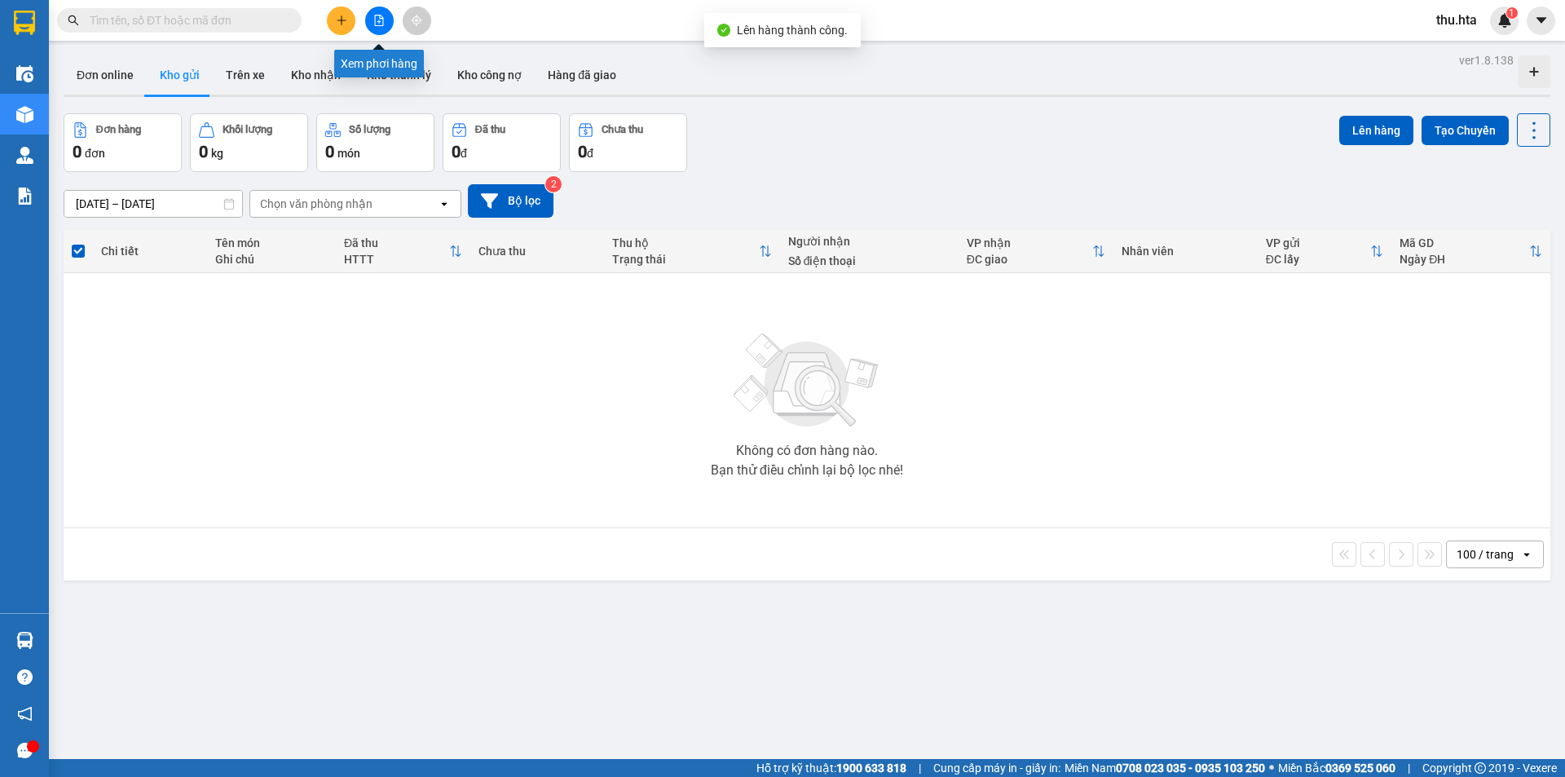
click at [379, 27] on button at bounding box center [379, 21] width 29 height 29
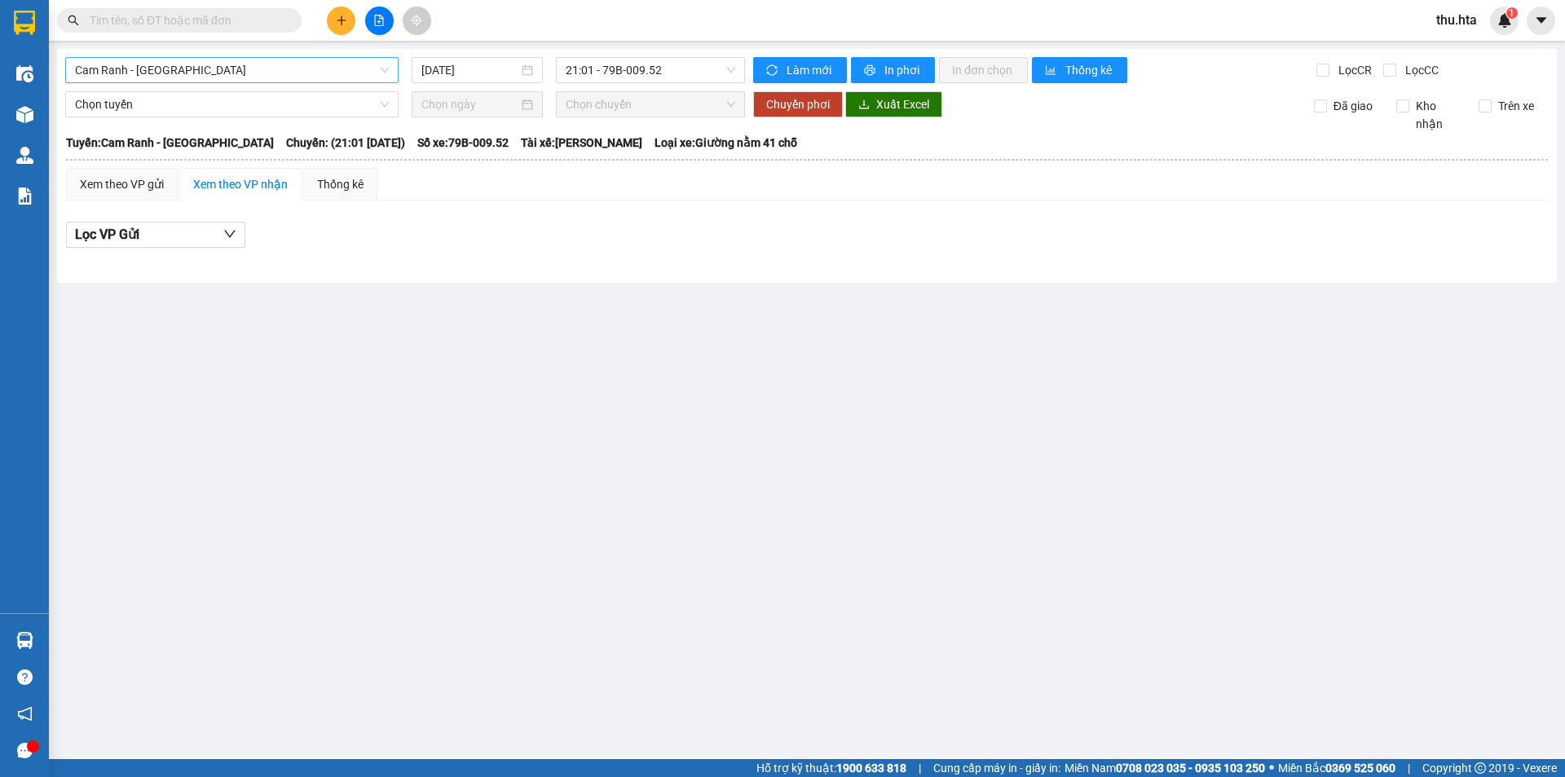
click at [251, 72] on span "Cam Ranh - [GEOGRAPHIC_DATA]" at bounding box center [232, 70] width 314 height 24
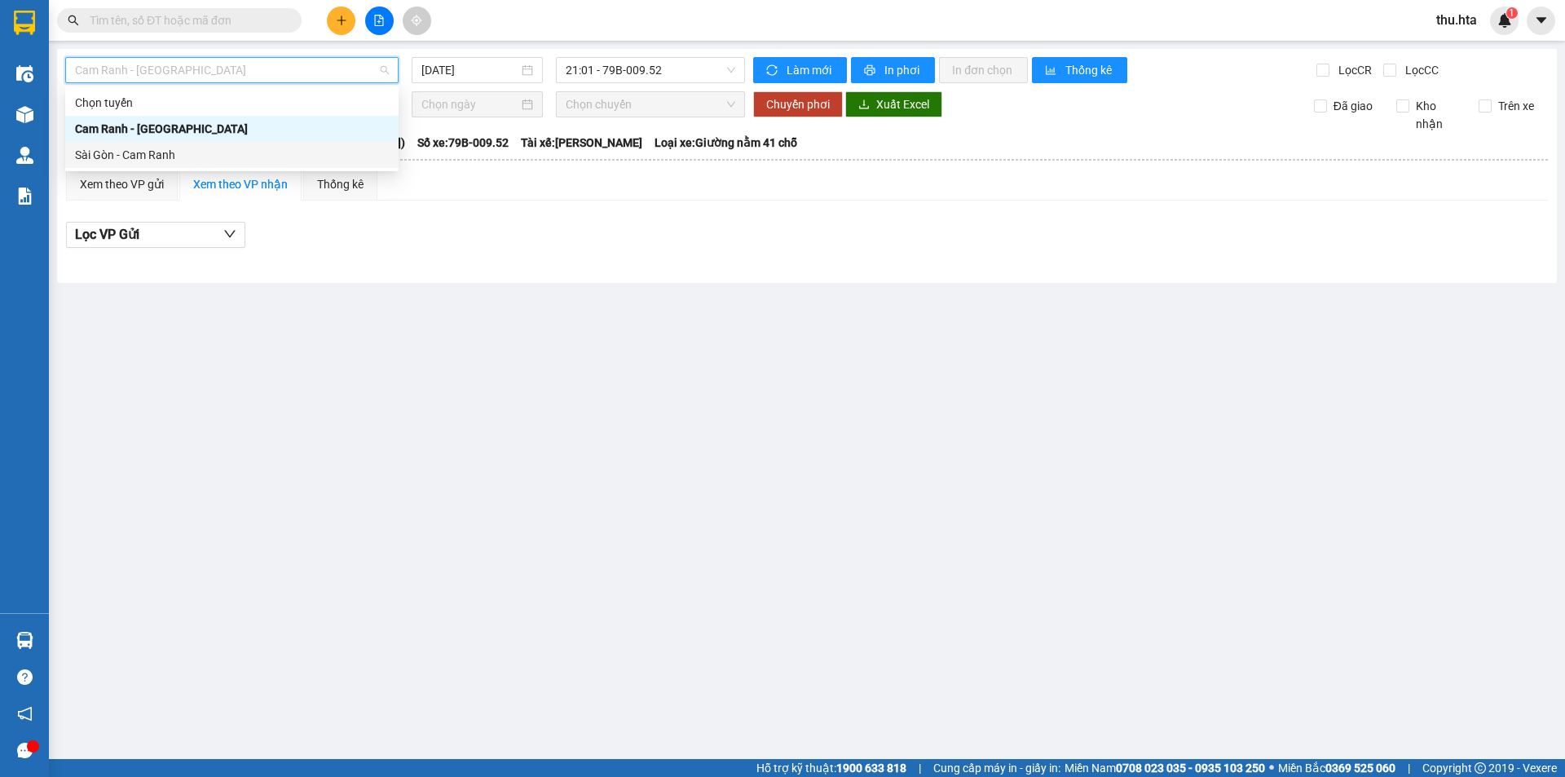
click at [204, 153] on div "Sài Gòn - Cam Ranh" at bounding box center [232, 155] width 314 height 18
type input "[DATE]"
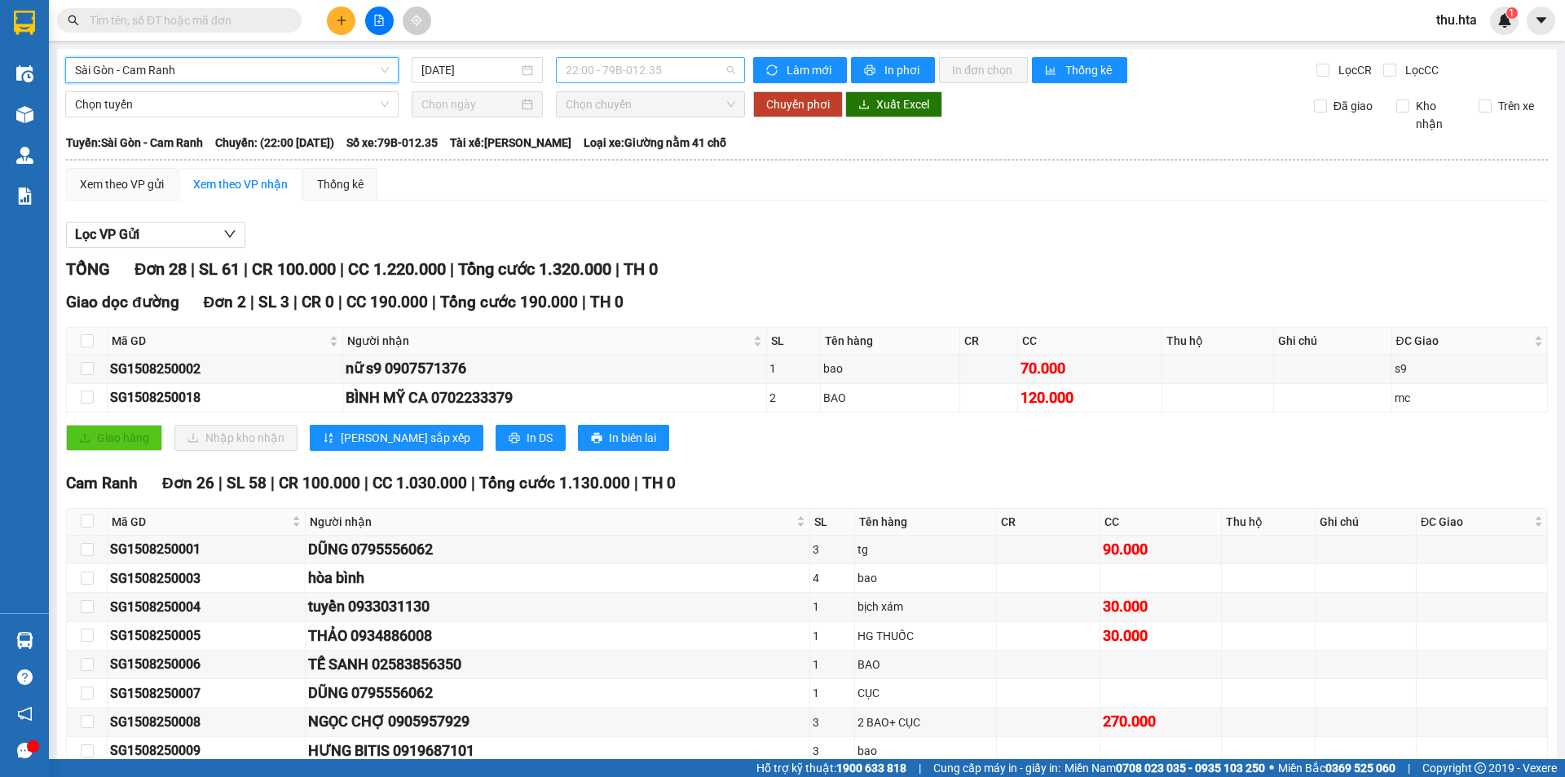
click at [643, 77] on span "22:00 - 79B-012.35" at bounding box center [651, 70] width 170 height 24
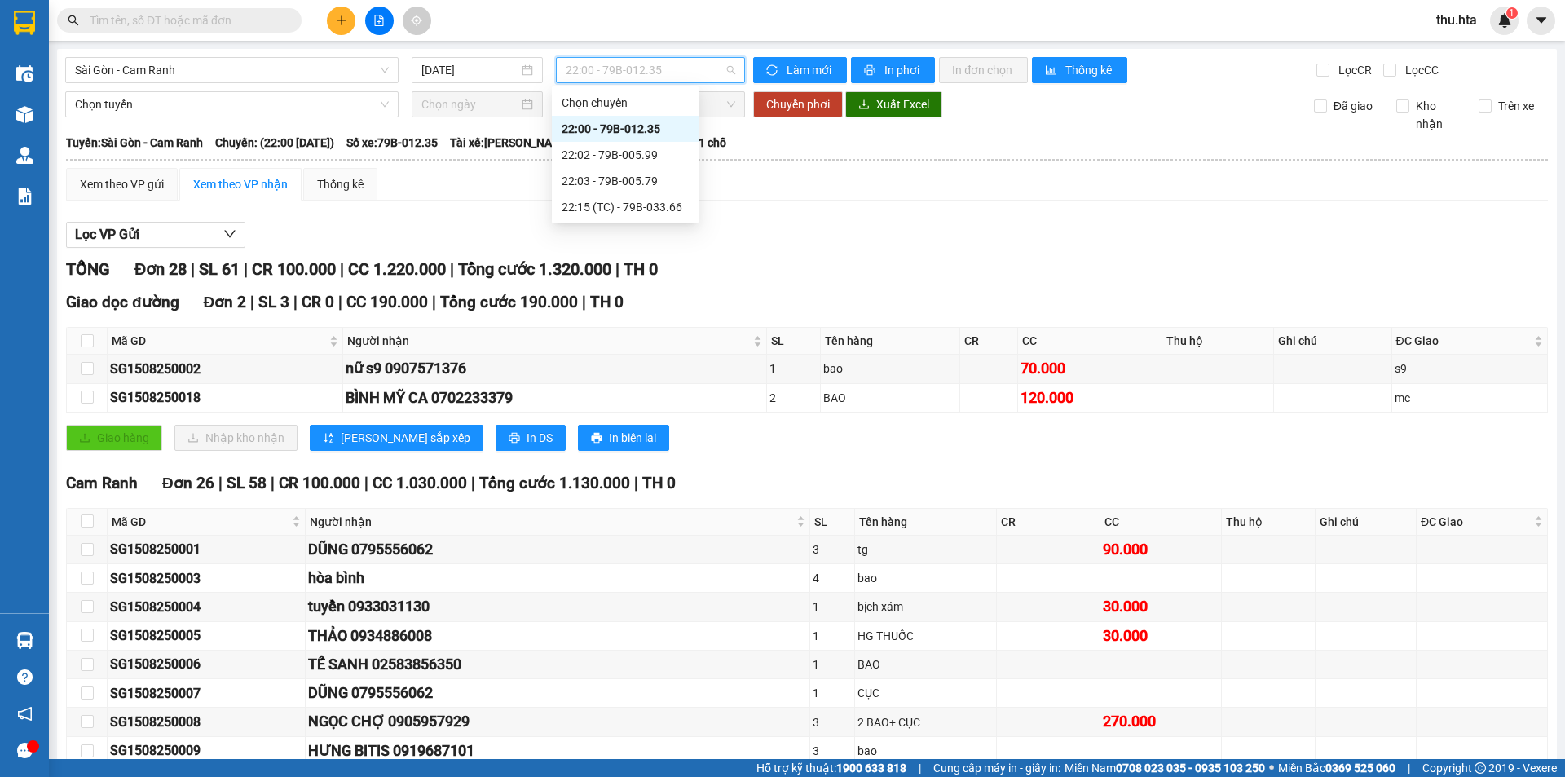
click at [645, 116] on div "22:00 - 79B-012.35" at bounding box center [625, 129] width 147 height 26
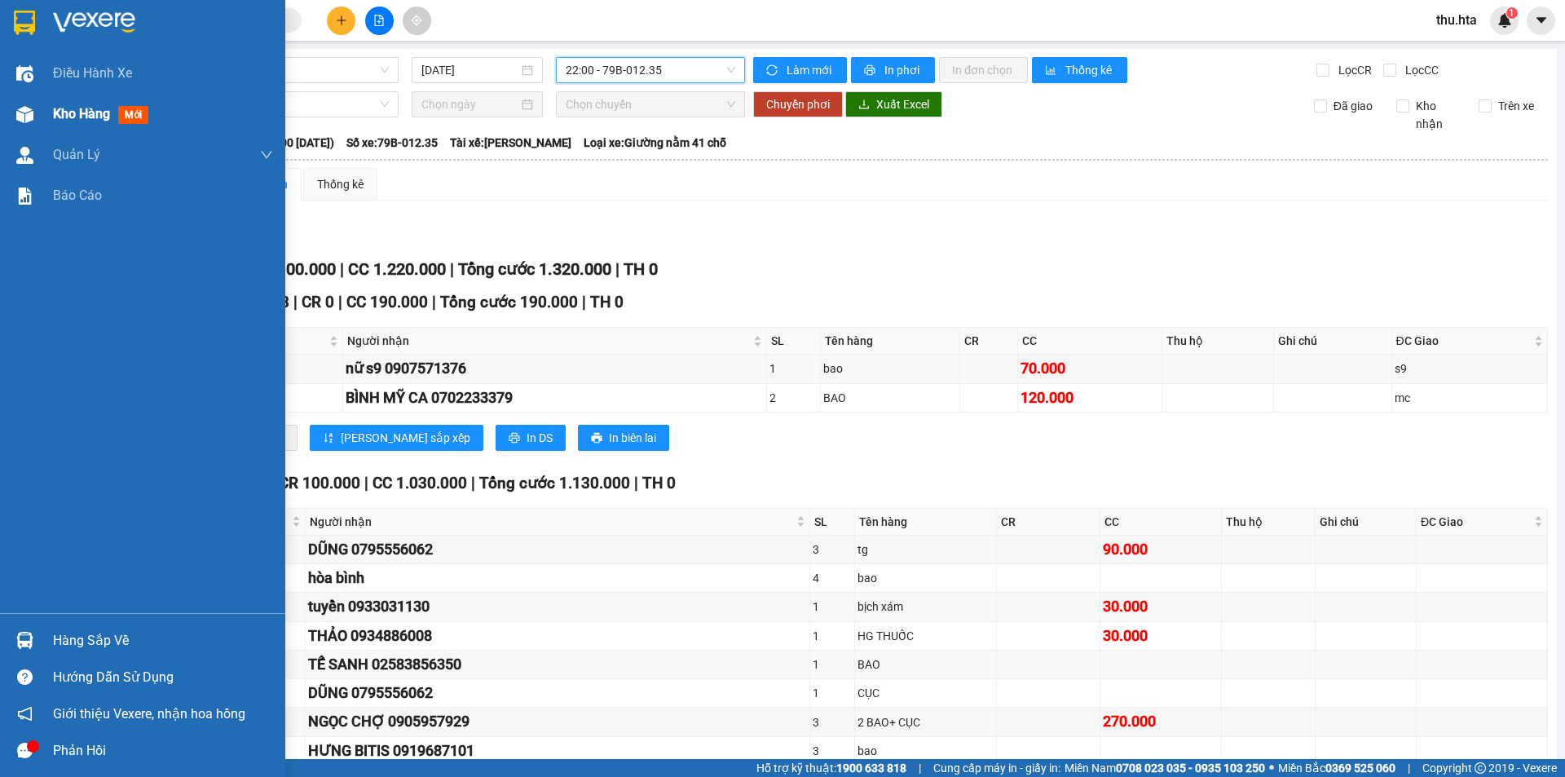
click at [64, 120] on span "Kho hàng" at bounding box center [81, 113] width 57 height 15
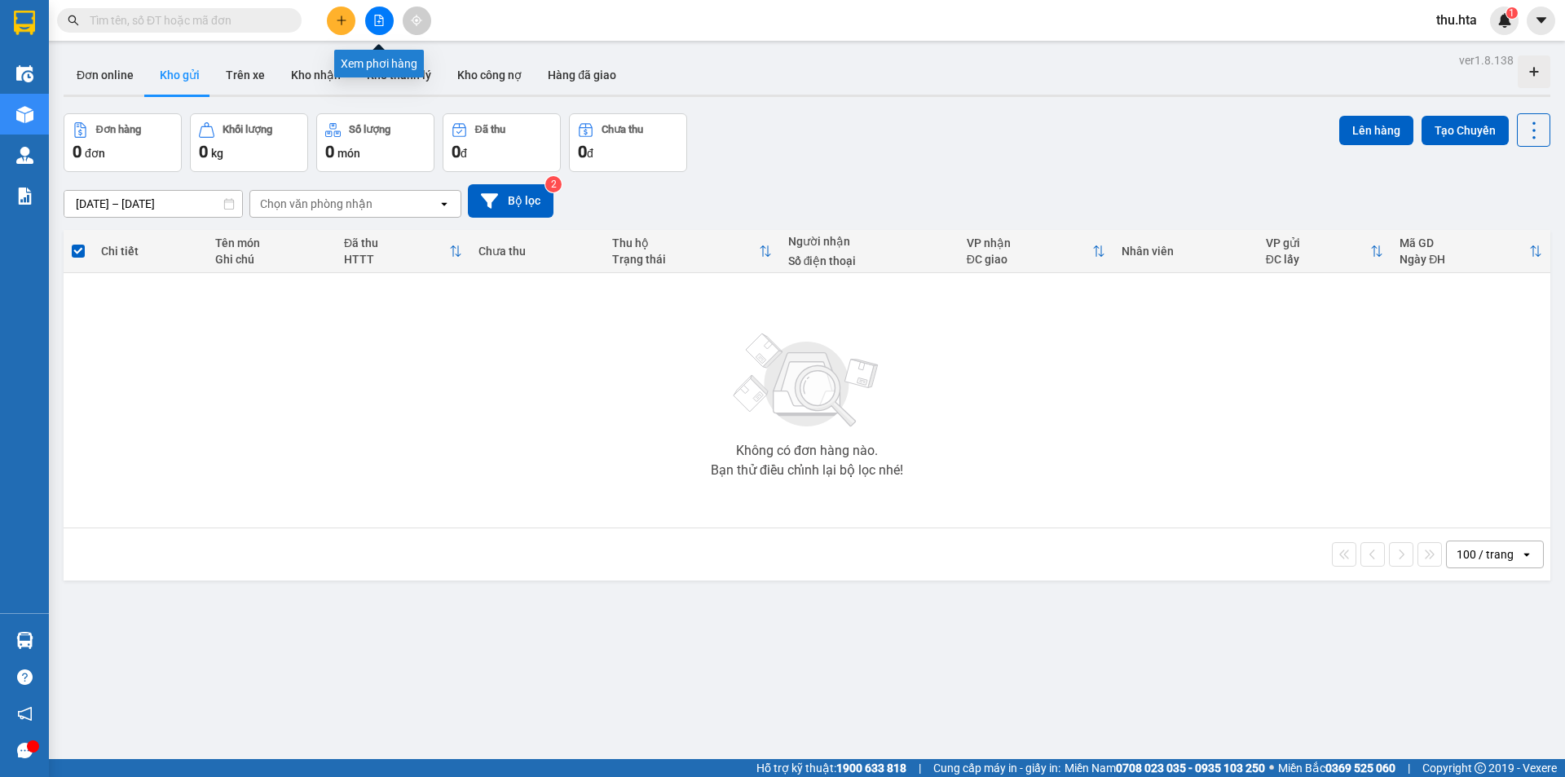
click at [377, 16] on button at bounding box center [379, 21] width 29 height 29
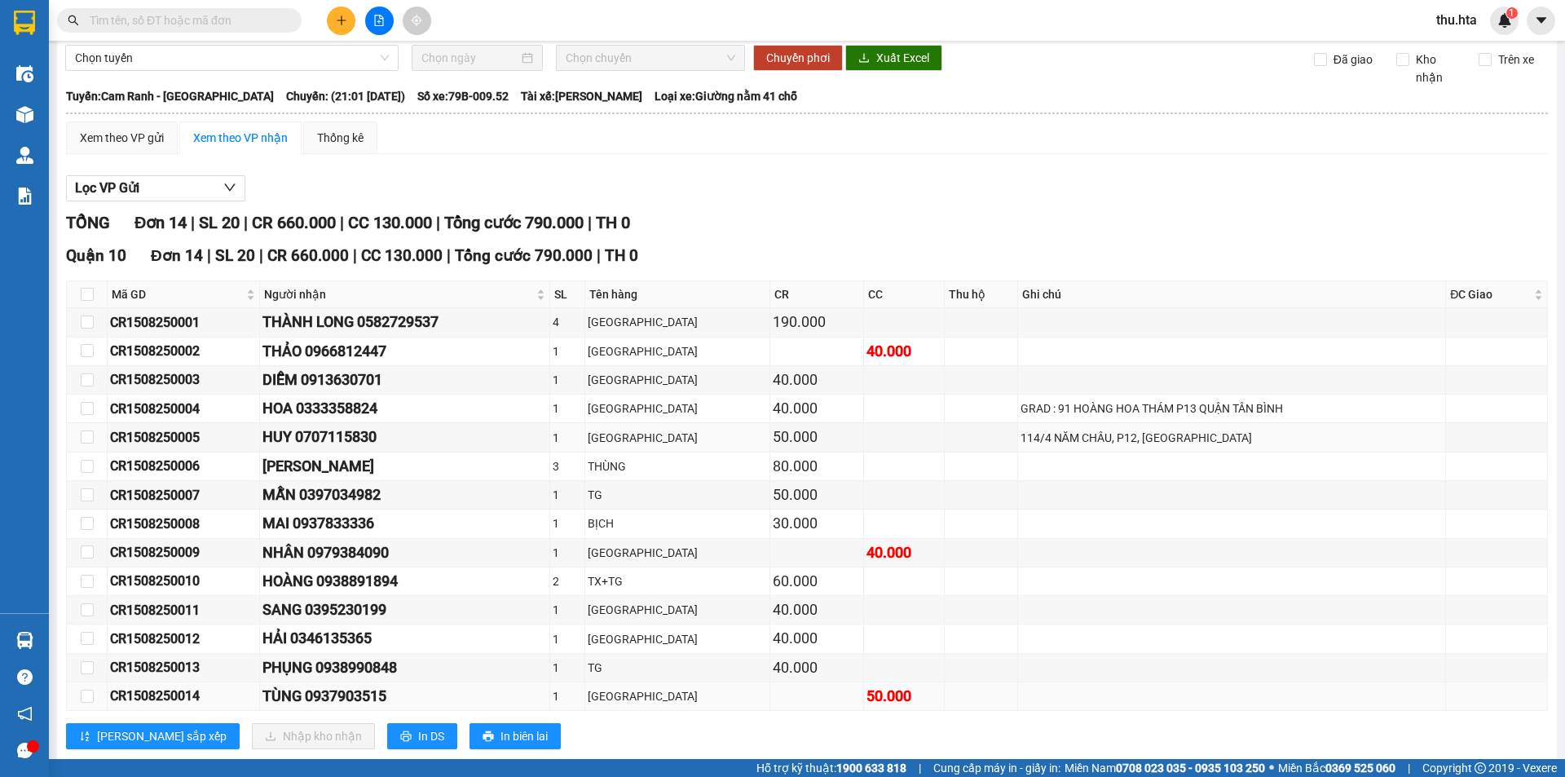
scroll to position [82, 0]
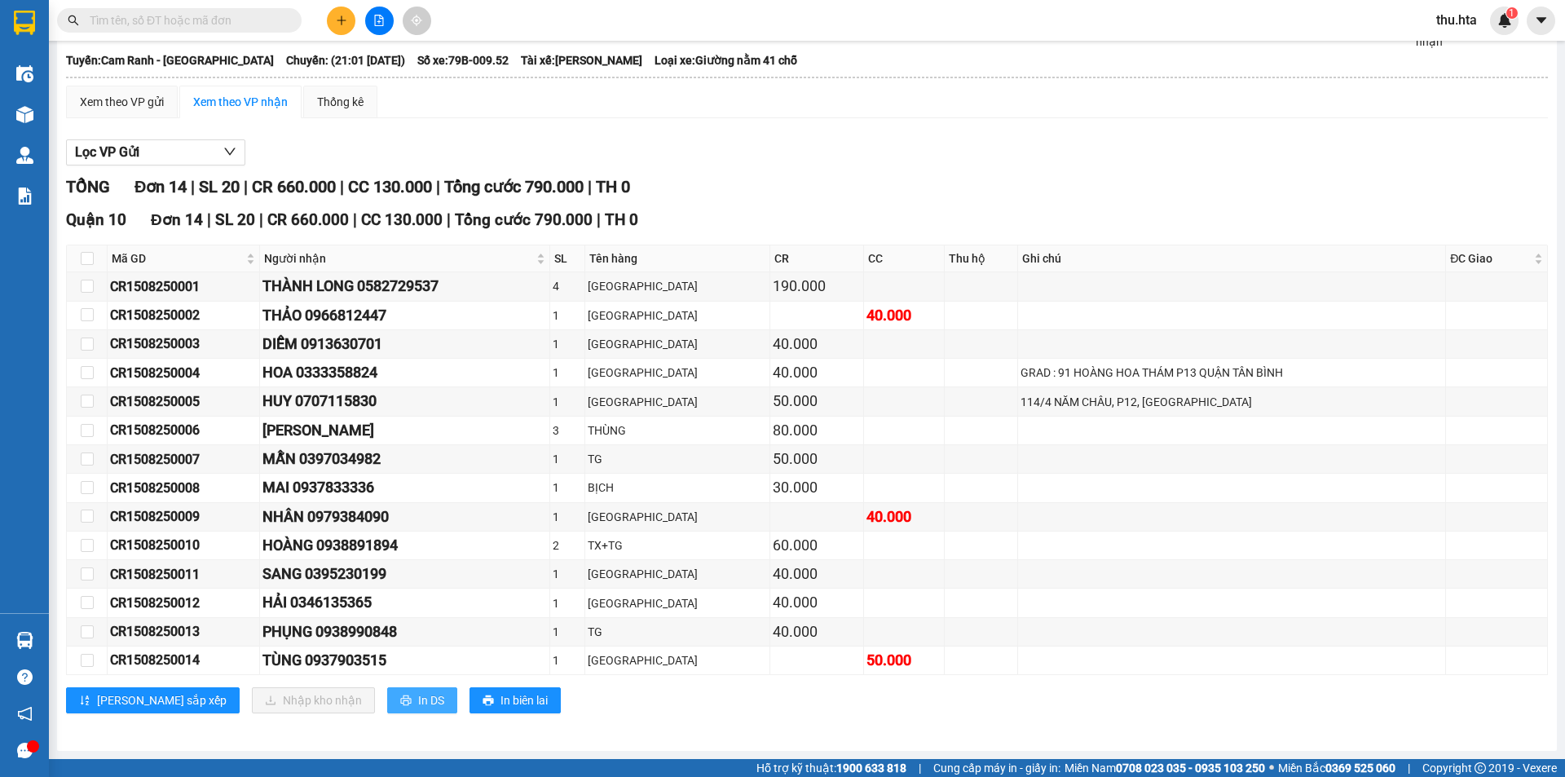
click at [418, 701] on span "In DS" at bounding box center [431, 700] width 26 height 18
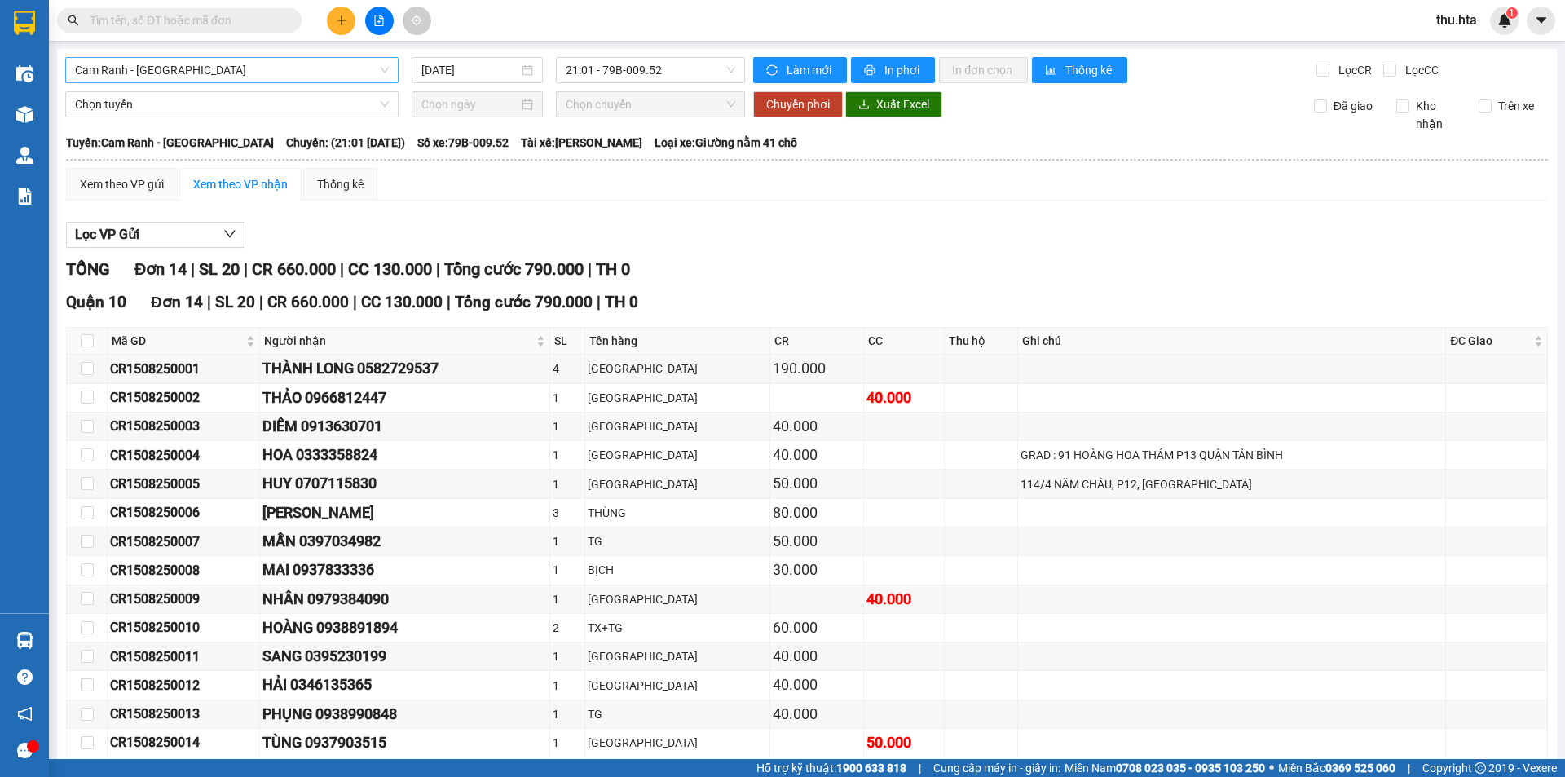
click at [114, 68] on span "Cam Ranh - [GEOGRAPHIC_DATA]" at bounding box center [232, 70] width 314 height 24
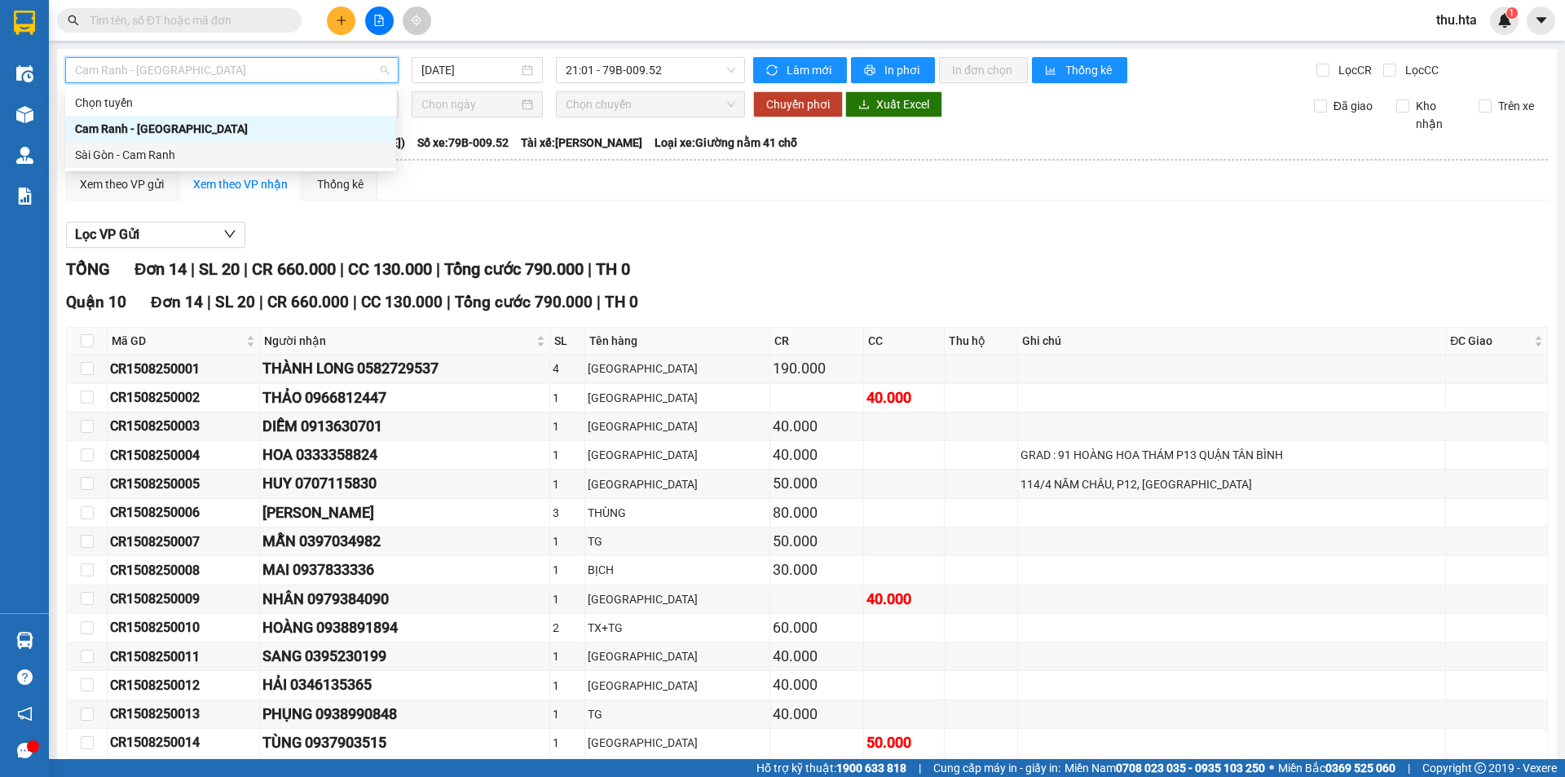
click at [161, 156] on div "Sài Gòn - Cam Ranh" at bounding box center [230, 155] width 311 height 18
type input "[DATE]"
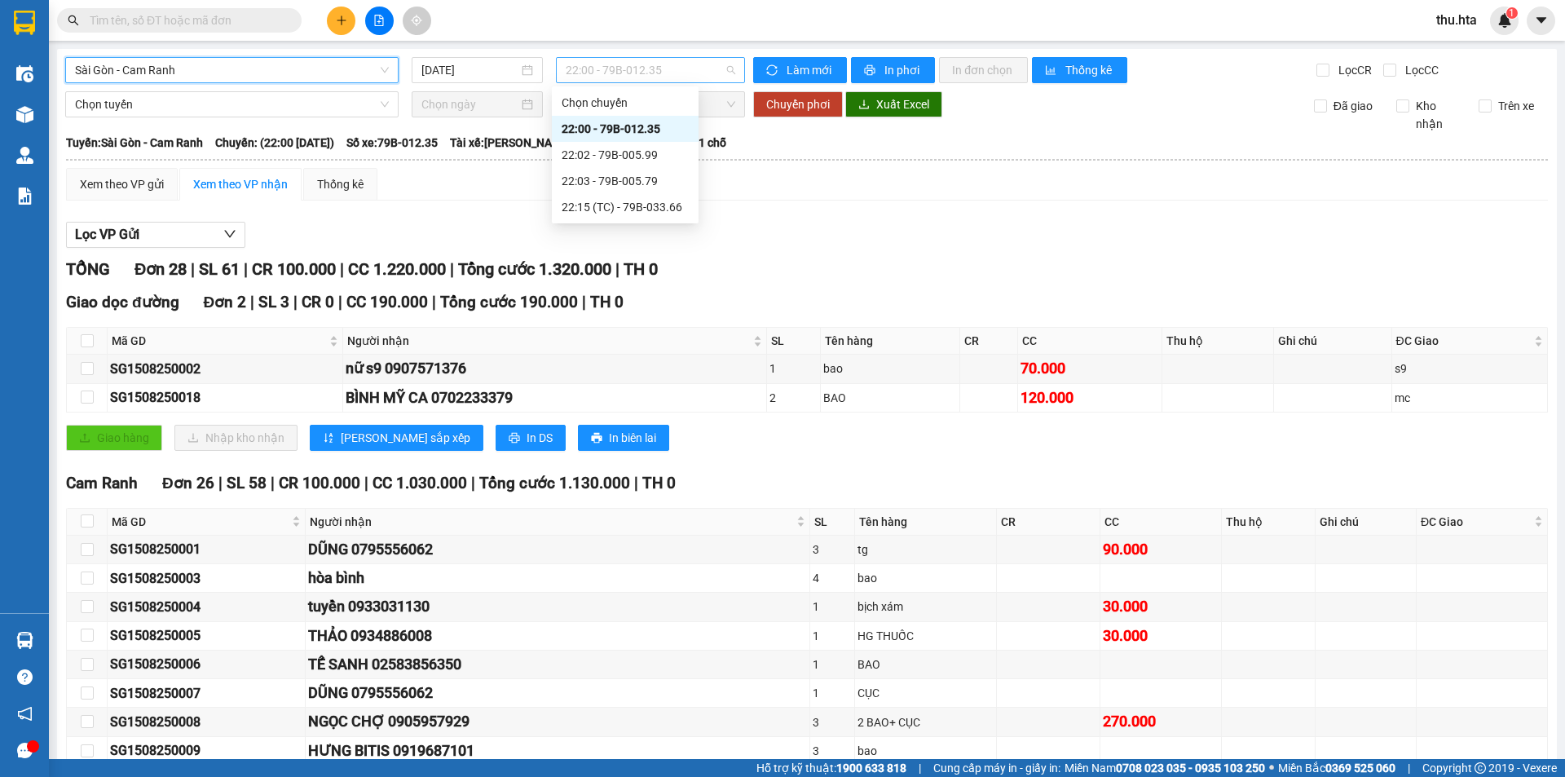
click at [716, 75] on span "22:00 - 79B-012.35" at bounding box center [651, 70] width 170 height 24
click at [694, 126] on div "22:00 - 79B-012.35" at bounding box center [625, 129] width 147 height 26
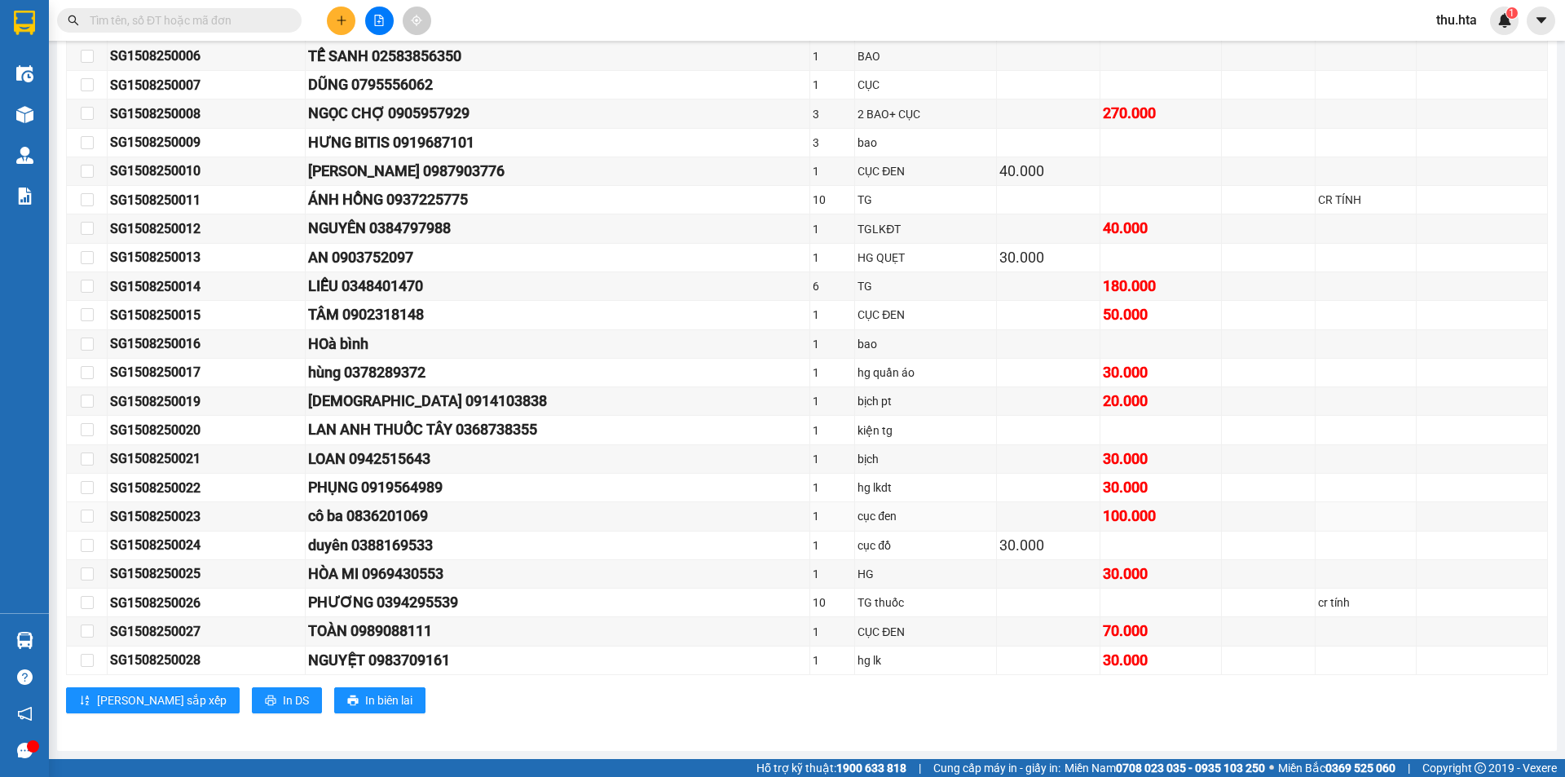
scroll to position [282, 0]
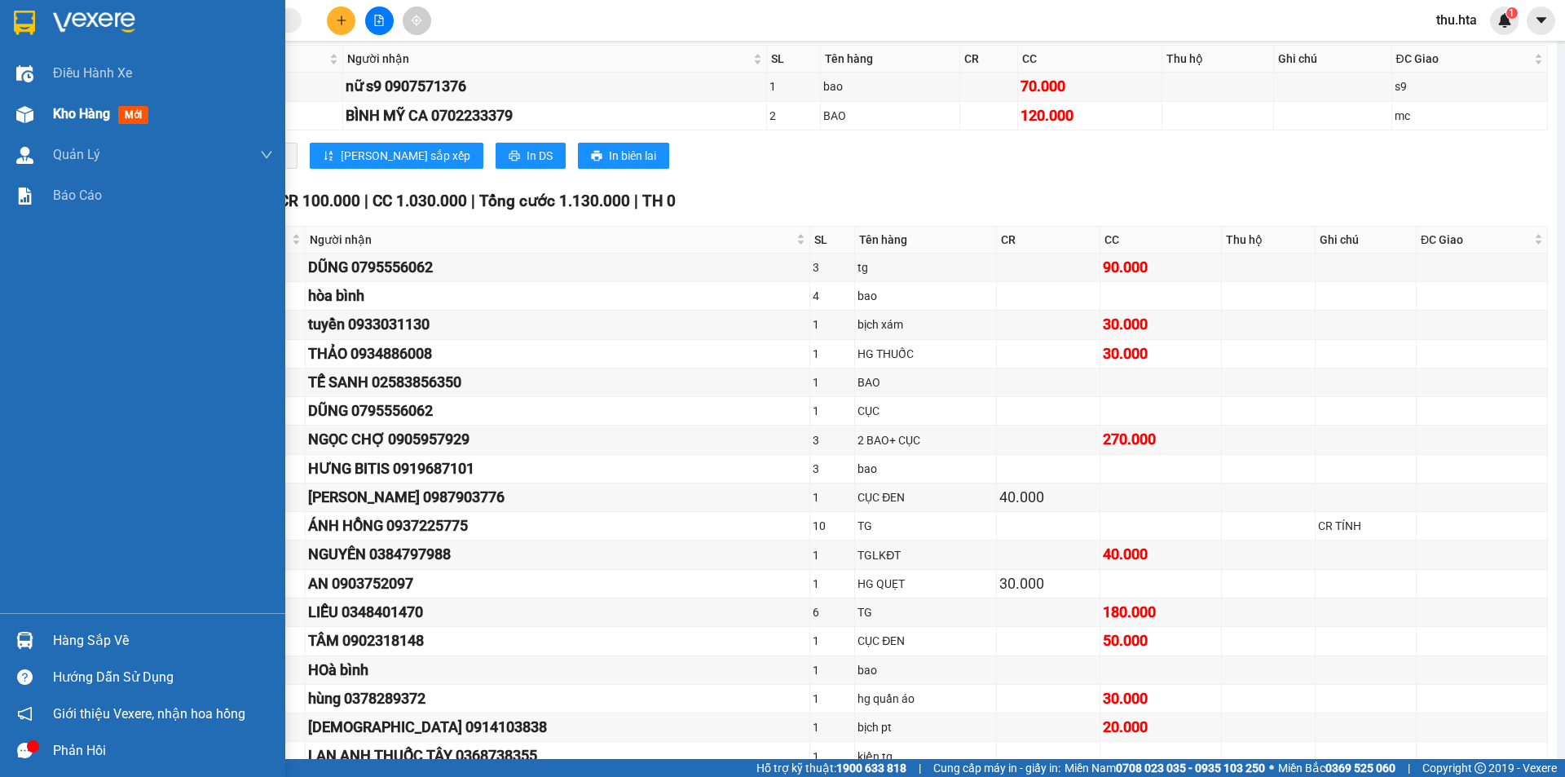
click at [78, 113] on span "Kho hàng" at bounding box center [81, 113] width 57 height 15
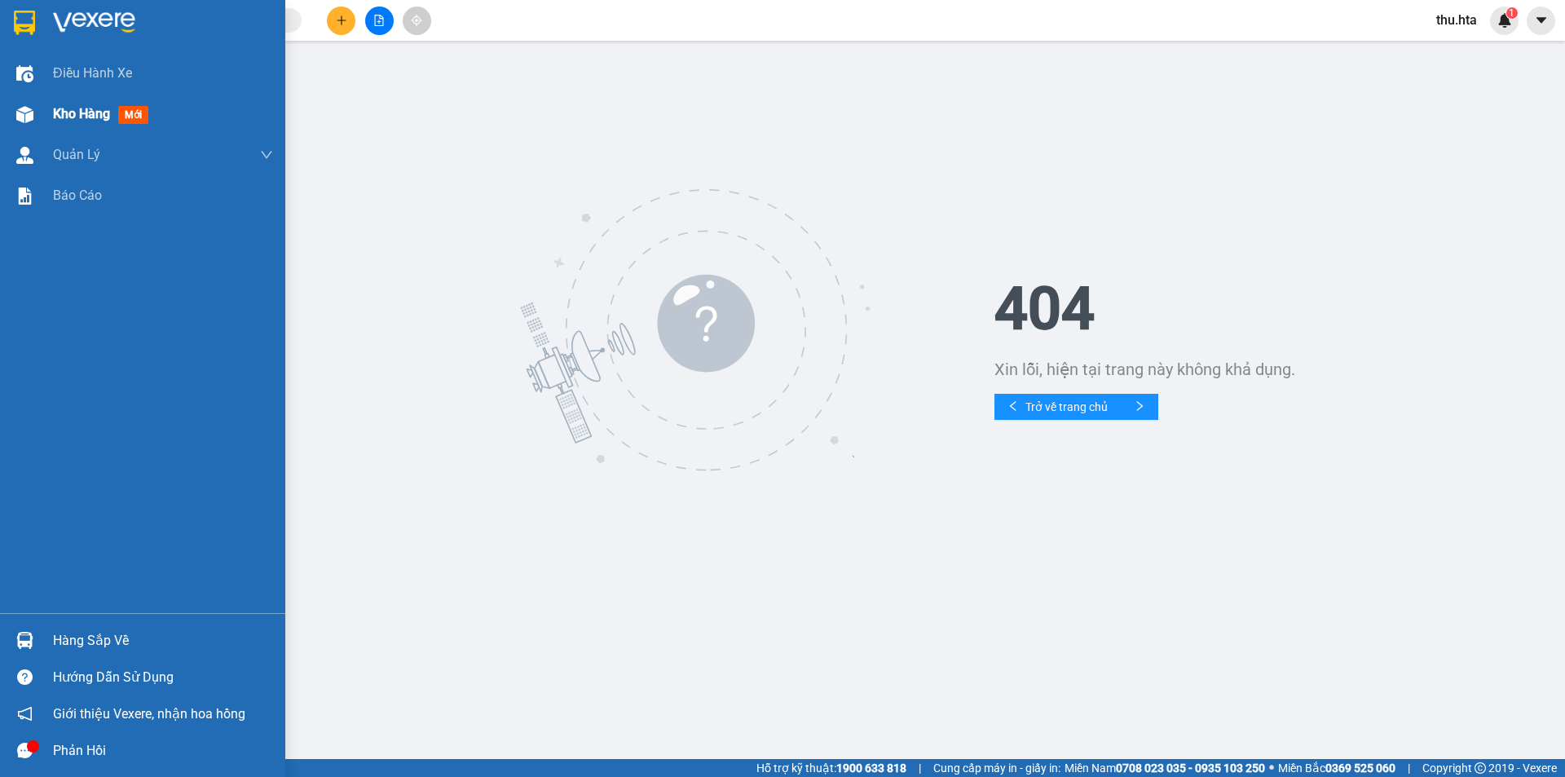
click at [84, 117] on span "Kho hàng" at bounding box center [81, 113] width 57 height 15
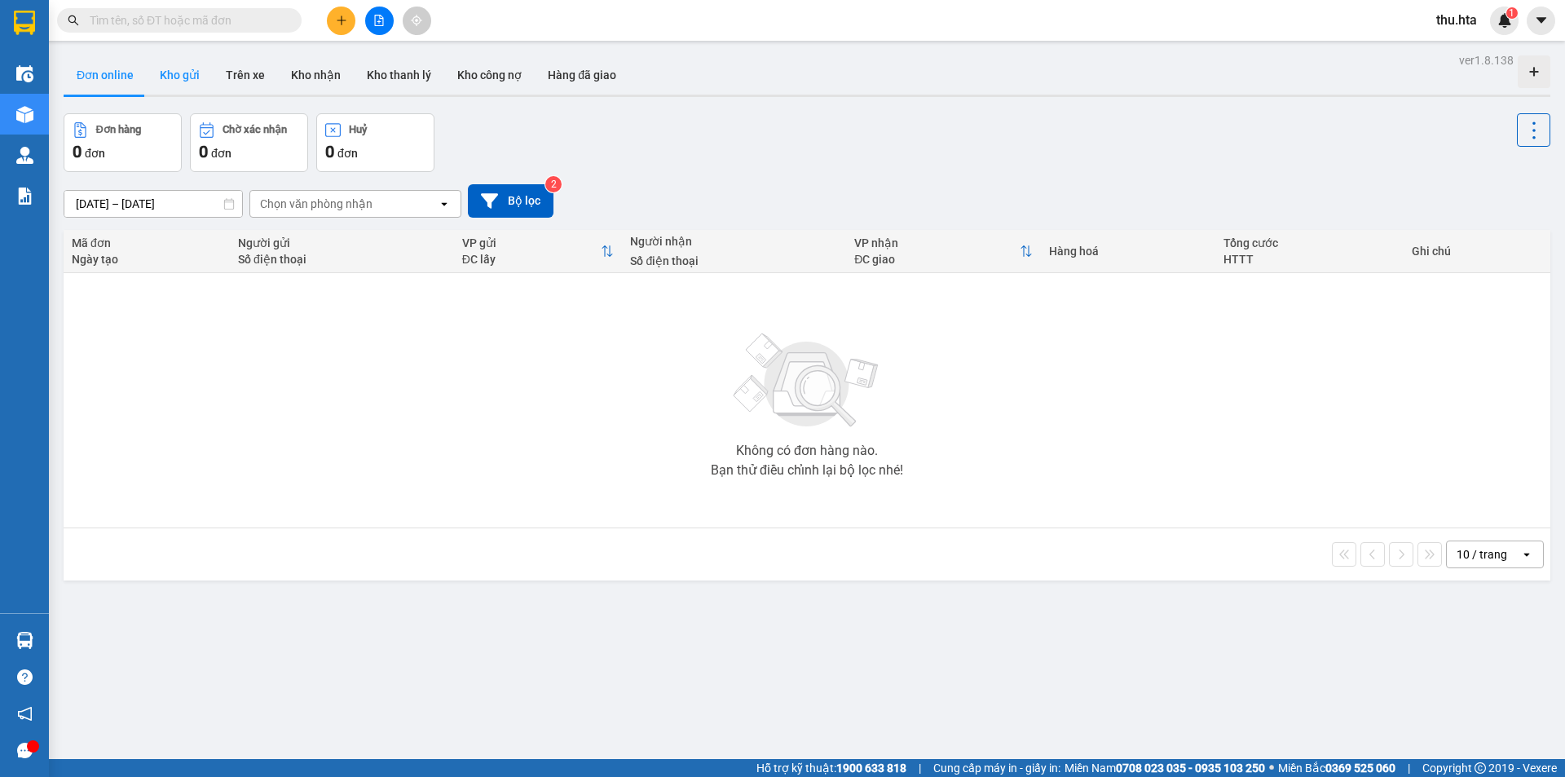
click at [178, 73] on button "Kho gửi" at bounding box center [180, 74] width 66 height 39
type input "[DATE] – [DATE]"
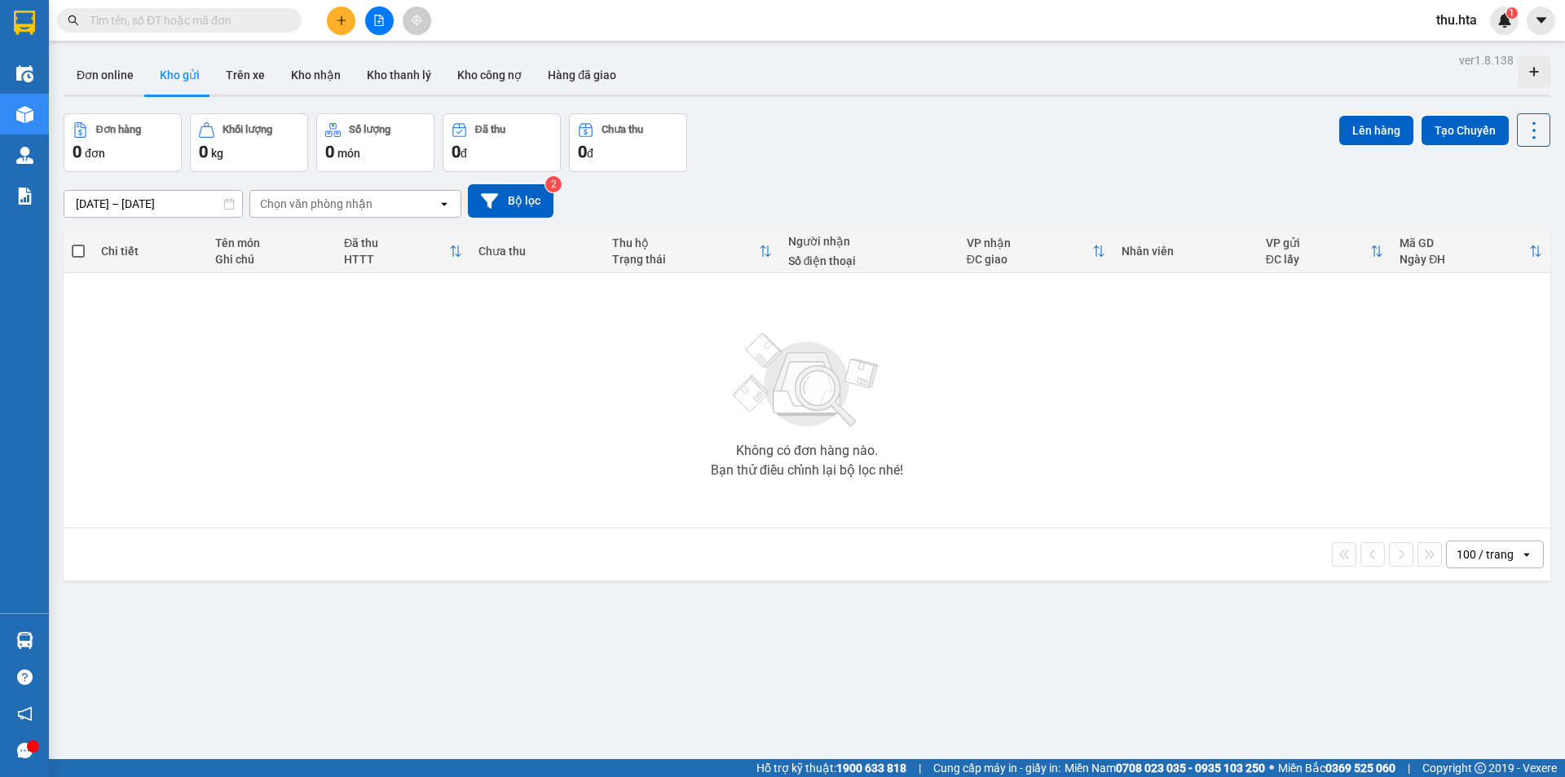
click at [373, 22] on icon "file-add" at bounding box center [378, 20] width 11 height 11
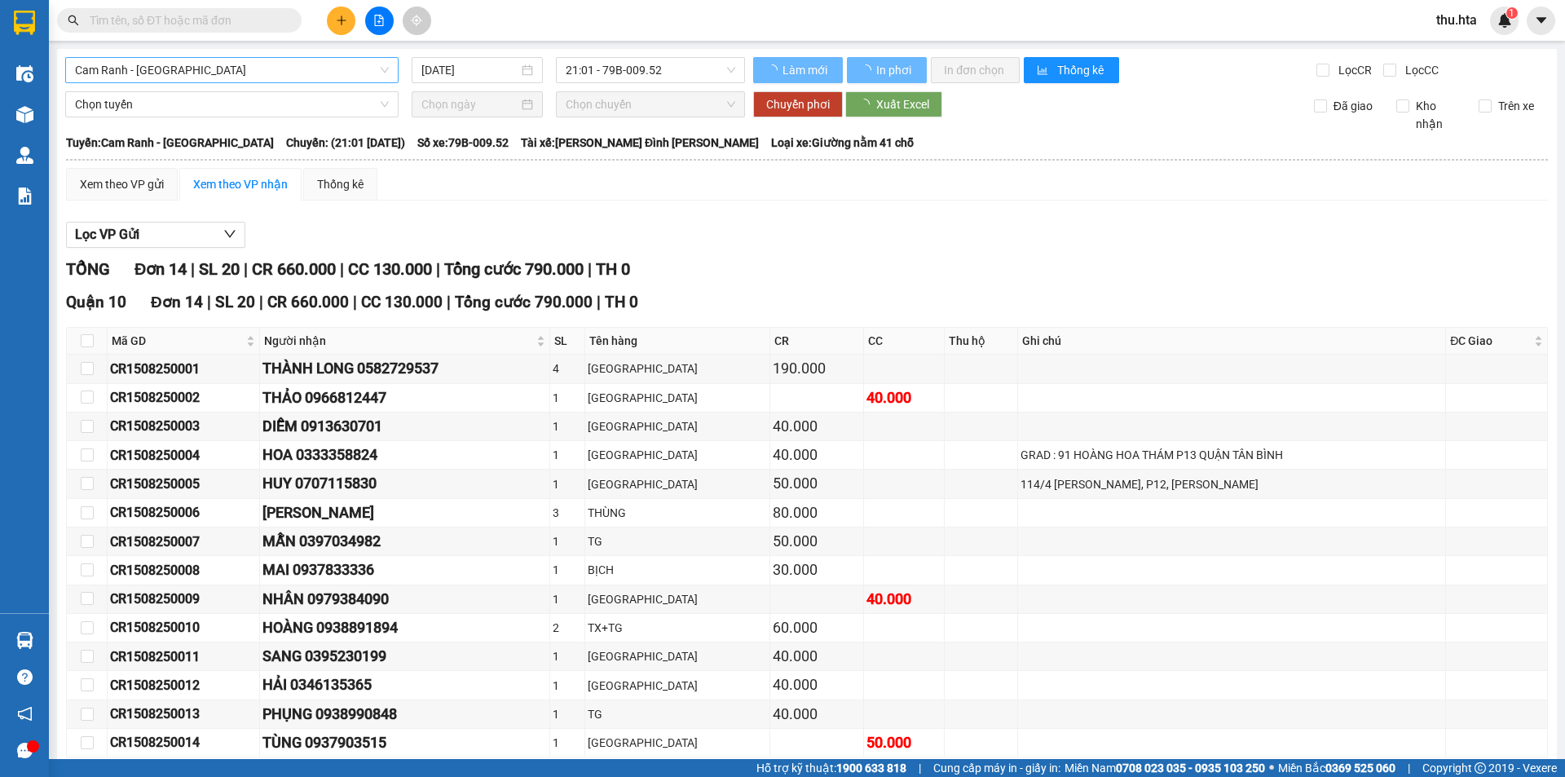
click at [239, 82] on span "Cam Ranh - [GEOGRAPHIC_DATA]" at bounding box center [232, 70] width 314 height 24
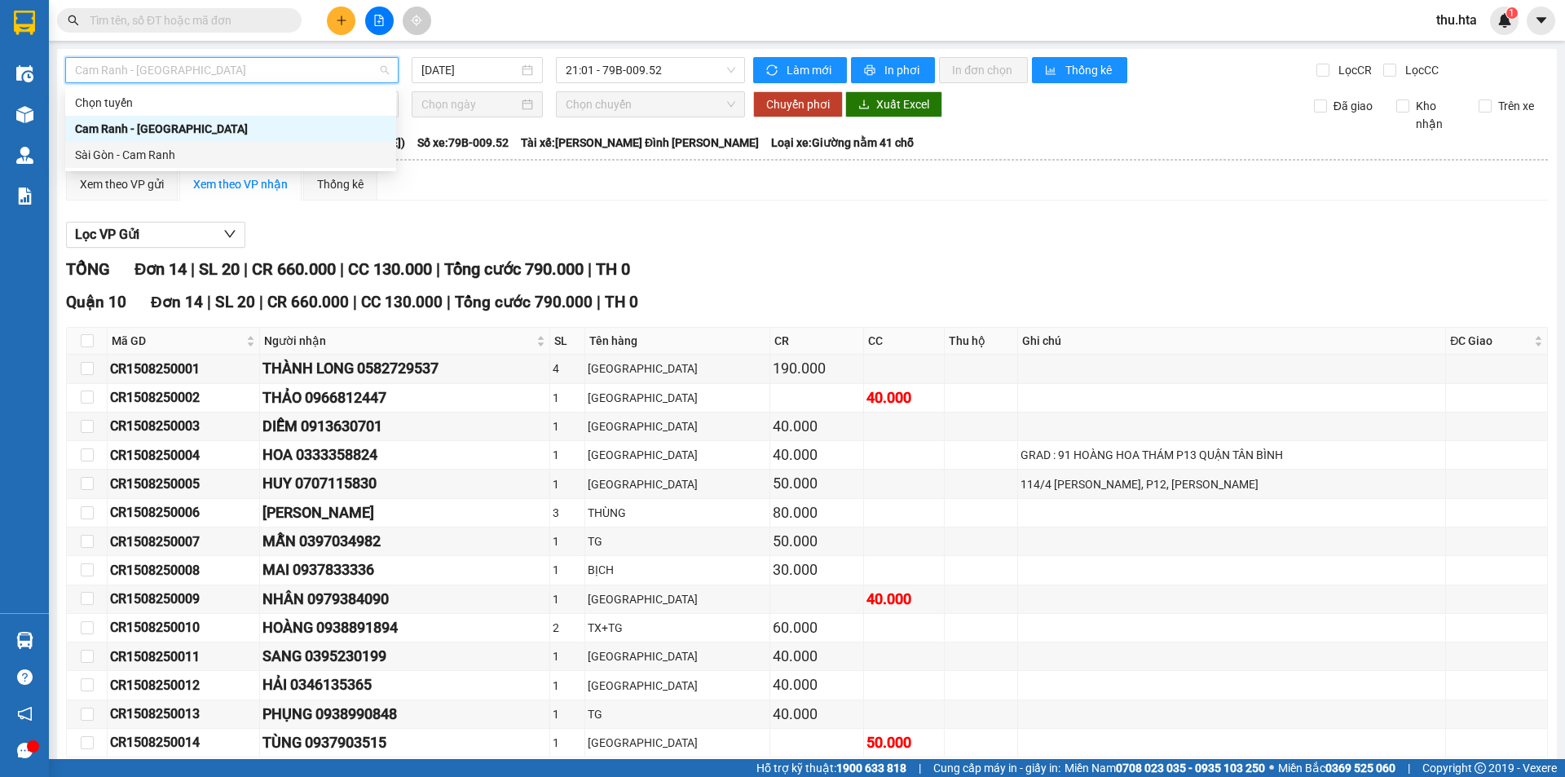
click at [191, 152] on div "Sài Gòn - Cam Ranh" at bounding box center [230, 155] width 311 height 18
type input "[DATE]"
